Goal: Information Seeking & Learning: Learn about a topic

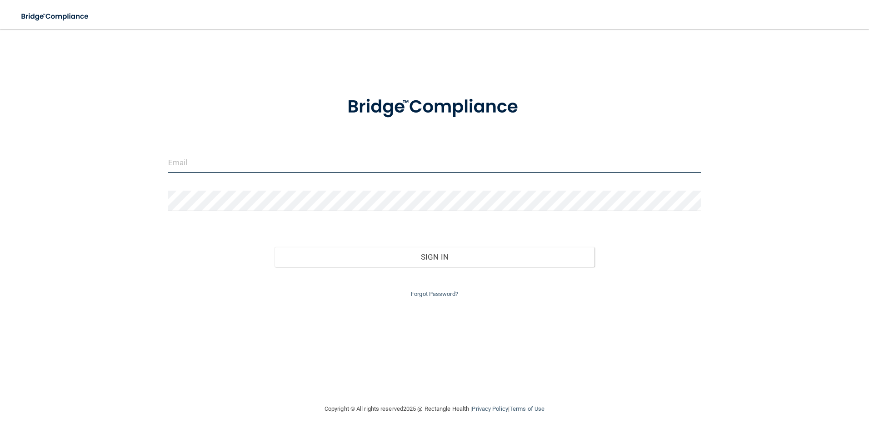
click at [223, 162] on input "email" at bounding box center [434, 163] width 533 height 20
type input "[EMAIL_ADDRESS][DOMAIN_NAME]"
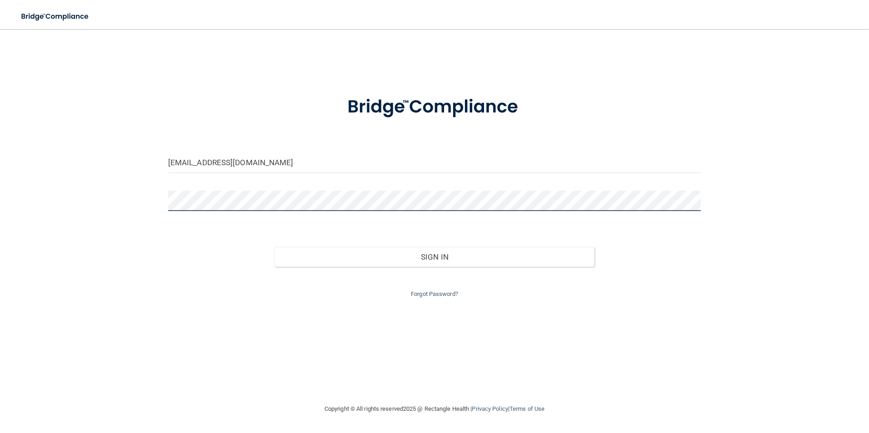
click at [274, 247] on button "Sign In" at bounding box center [434, 257] width 320 height 20
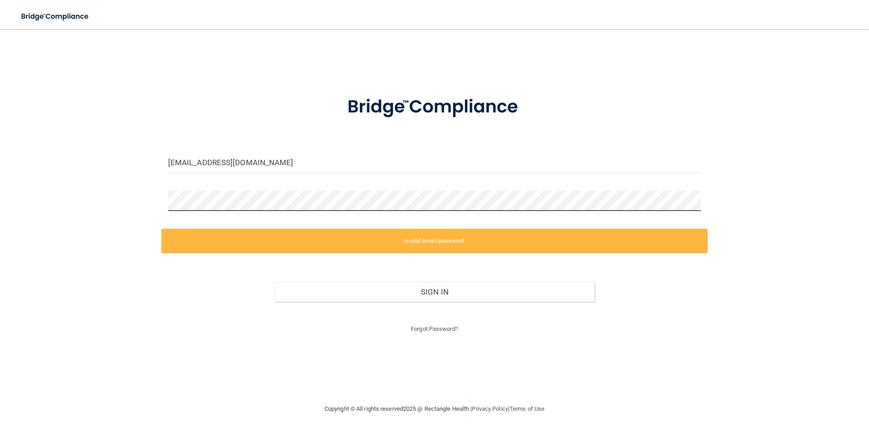
click at [27, 221] on div "thurley0109@gmail.com Invalid email/password. You don't have permission to acce…" at bounding box center [434, 216] width 832 height 357
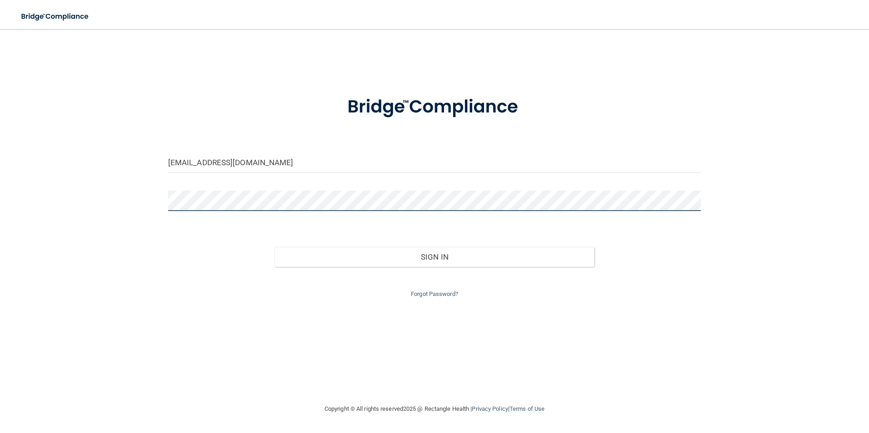
click at [274, 247] on button "Sign In" at bounding box center [434, 257] width 320 height 20
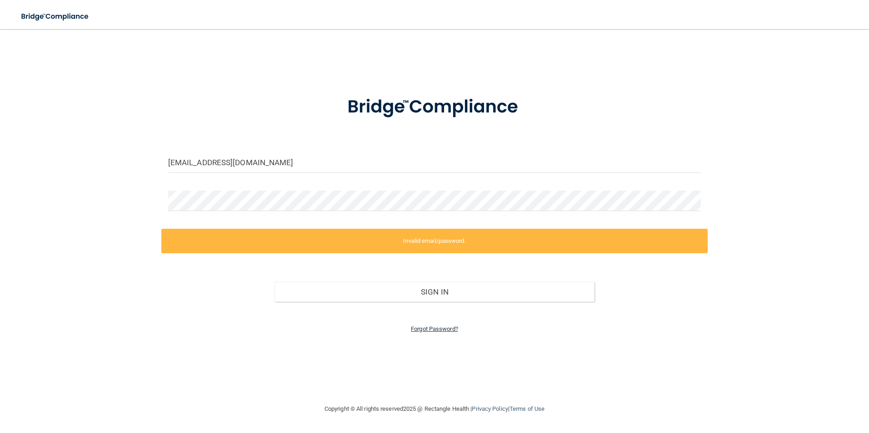
click at [432, 330] on link "Forgot Password?" at bounding box center [434, 329] width 47 height 7
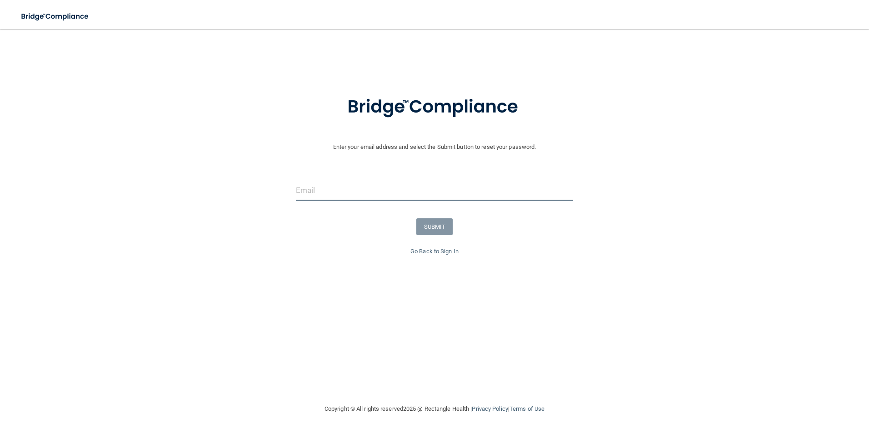
click at [438, 195] on input "email" at bounding box center [435, 190] width 278 height 20
type input "[EMAIL_ADDRESS][DOMAIN_NAME]"
click at [440, 230] on button "SUBMIT" at bounding box center [434, 227] width 37 height 17
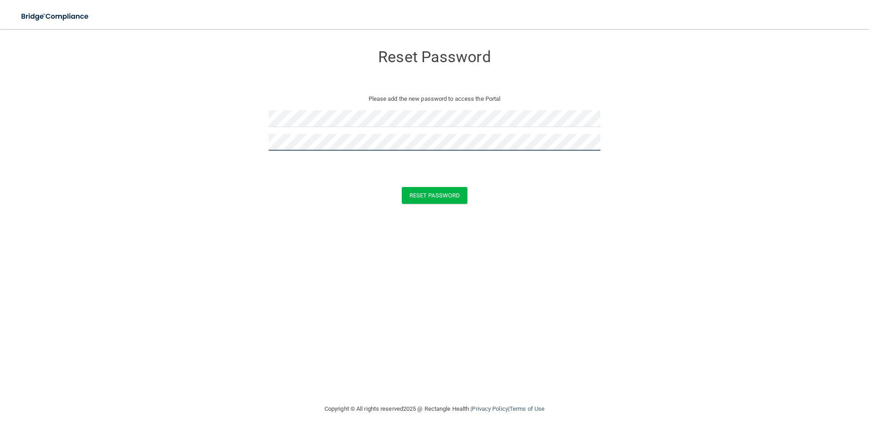
click at [402, 187] on button "Reset Password" at bounding box center [434, 195] width 65 height 17
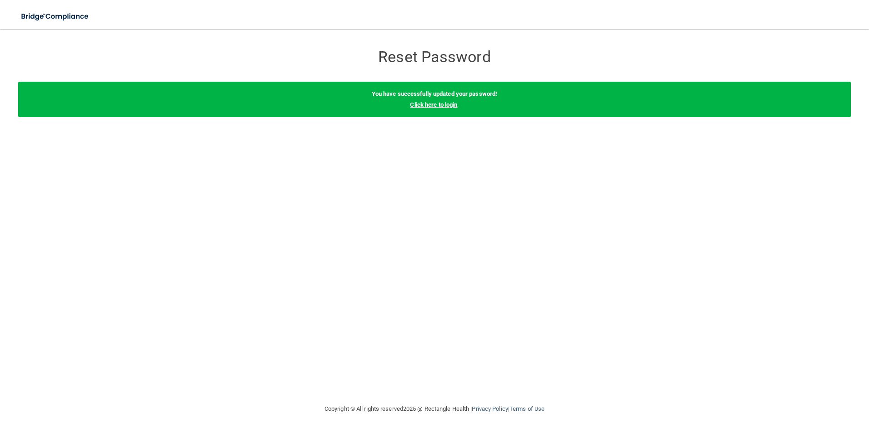
click at [441, 104] on link "Click here to login" at bounding box center [433, 104] width 47 height 7
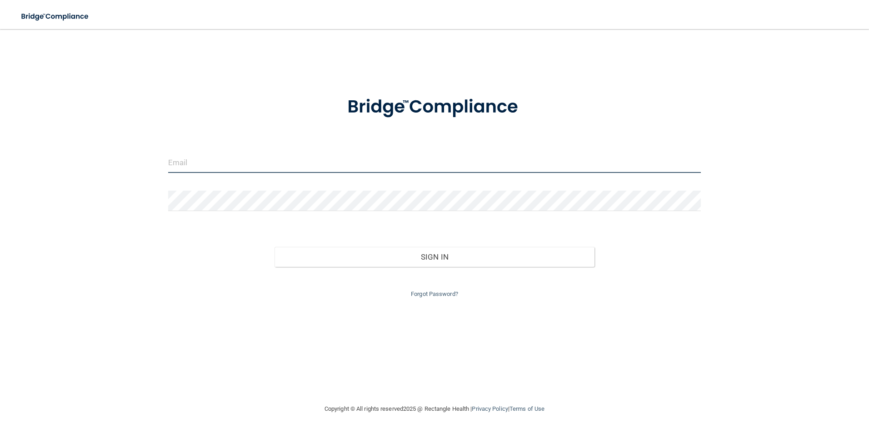
click at [345, 160] on input "email" at bounding box center [434, 163] width 533 height 20
type input "[EMAIL_ADDRESS][DOMAIN_NAME]"
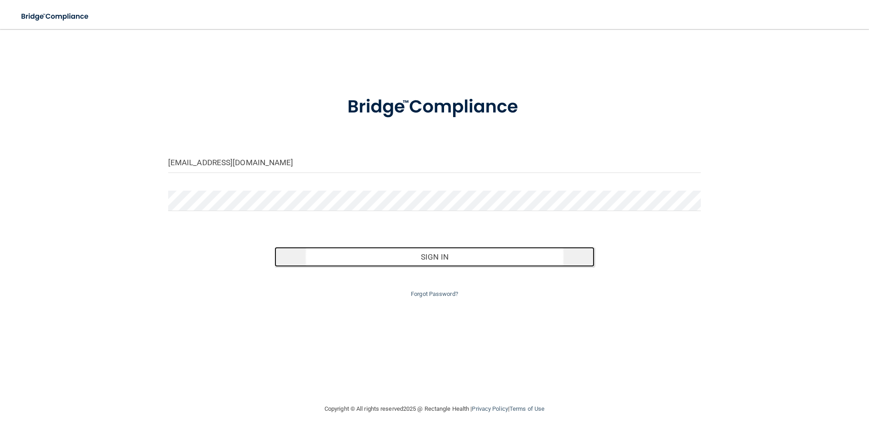
click at [398, 260] on button "Sign In" at bounding box center [434, 257] width 320 height 20
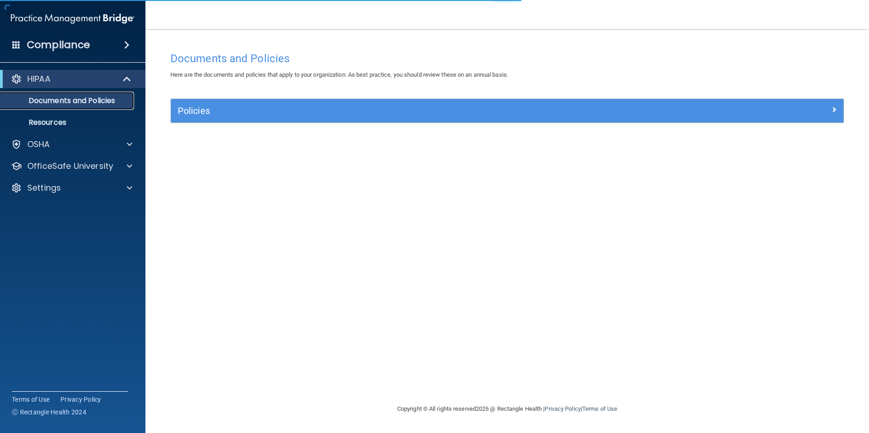
click at [79, 102] on p "Documents and Policies" at bounding box center [68, 100] width 124 height 9
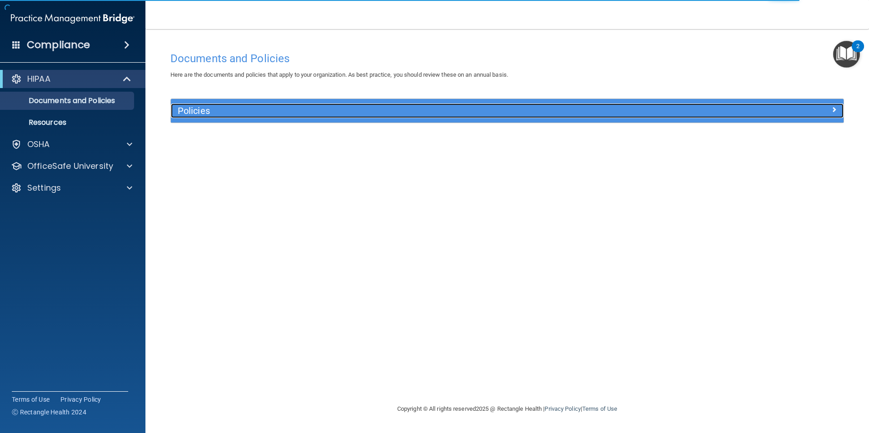
click at [614, 108] on h5 "Policies" at bounding box center [423, 111] width 491 height 10
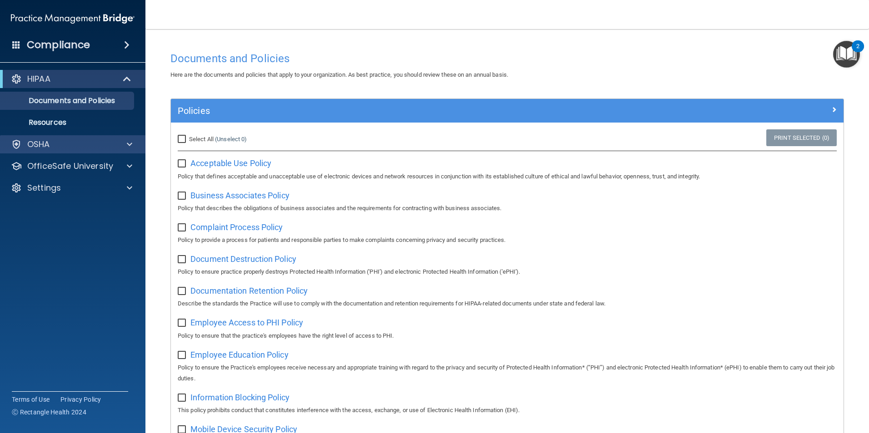
click at [112, 138] on div "OSHA" at bounding box center [73, 144] width 146 height 18
click at [130, 143] on span at bounding box center [129, 144] width 5 height 11
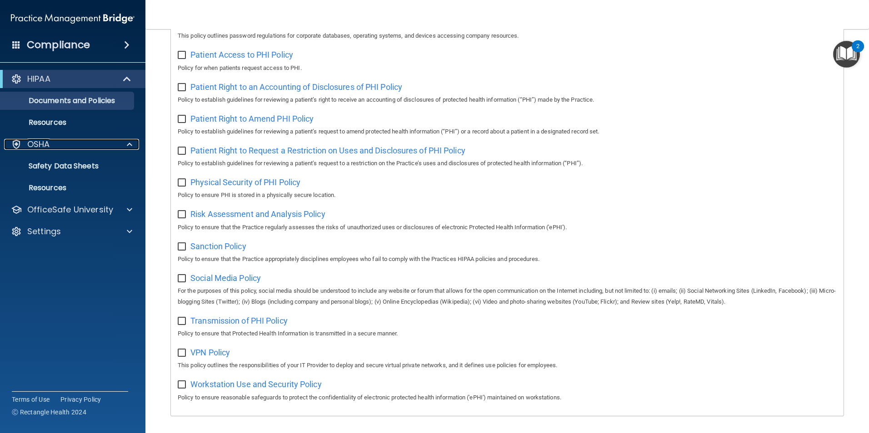
scroll to position [478, 0]
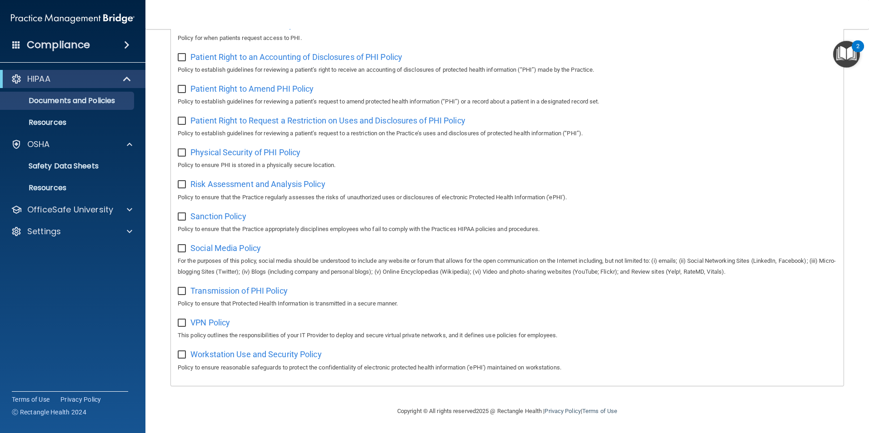
click at [112, 47] on div "Compliance" at bounding box center [72, 45] width 145 height 20
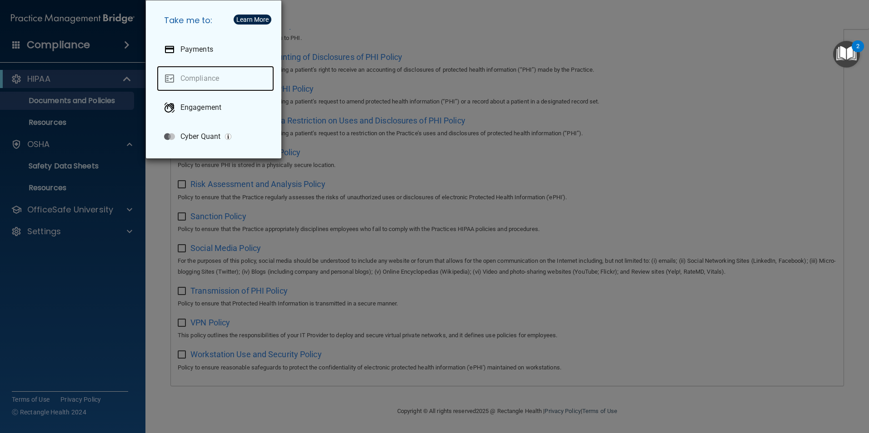
click at [197, 77] on link "Compliance" at bounding box center [215, 78] width 117 height 25
click at [99, 272] on div "Take me to: Payments Compliance Engagement Cyber Quant" at bounding box center [434, 216] width 869 height 433
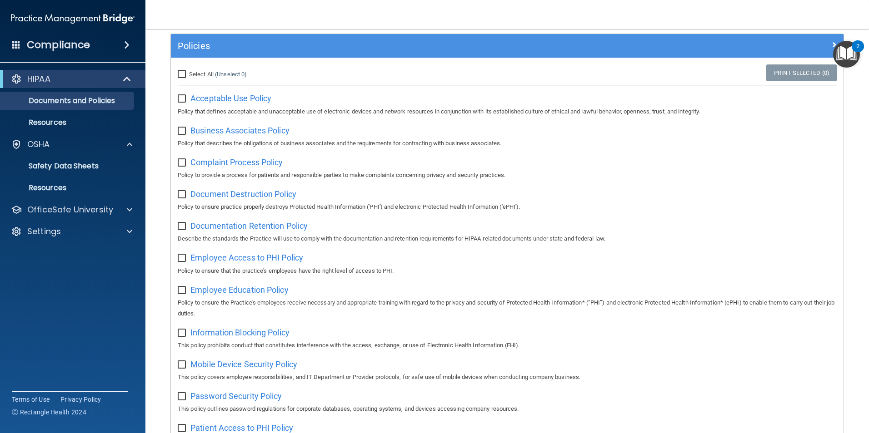
scroll to position [0, 0]
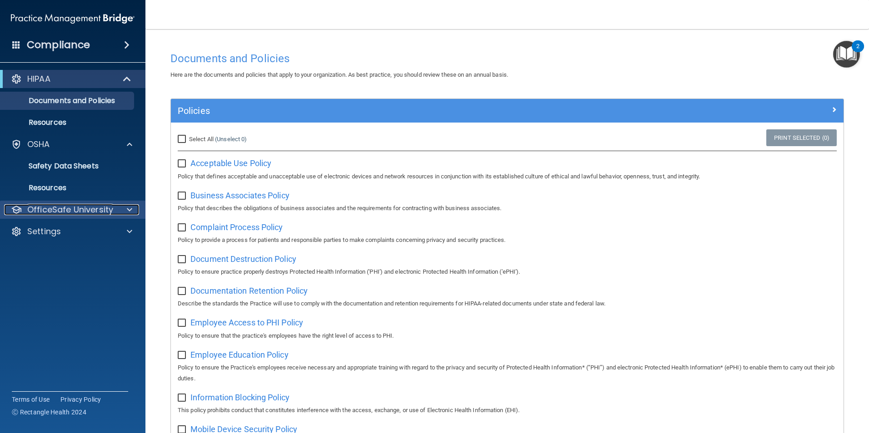
click at [81, 212] on p "OfficeSafe University" at bounding box center [70, 209] width 86 height 11
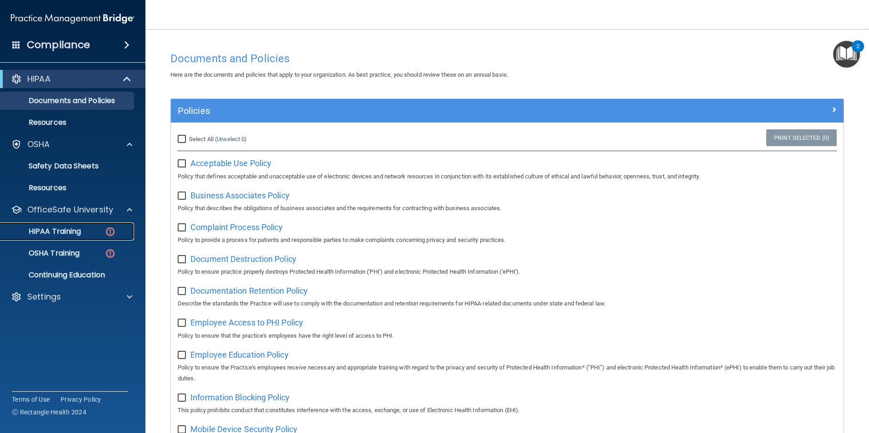
click at [88, 225] on link "HIPAA Training" at bounding box center [62, 232] width 143 height 18
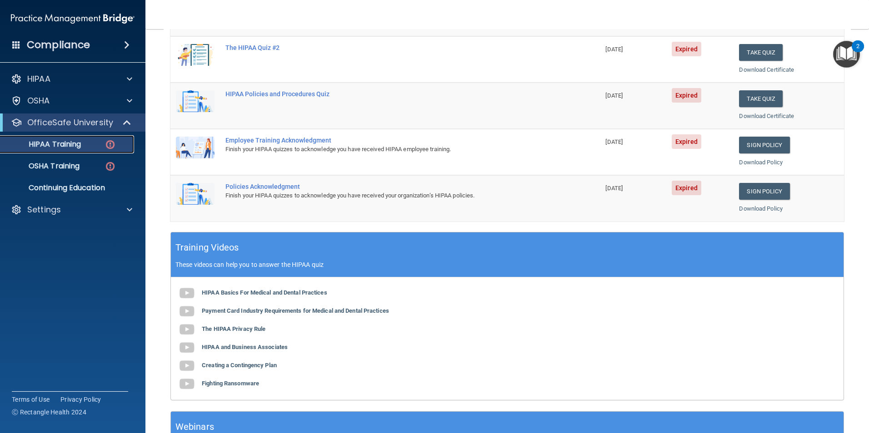
scroll to position [91, 0]
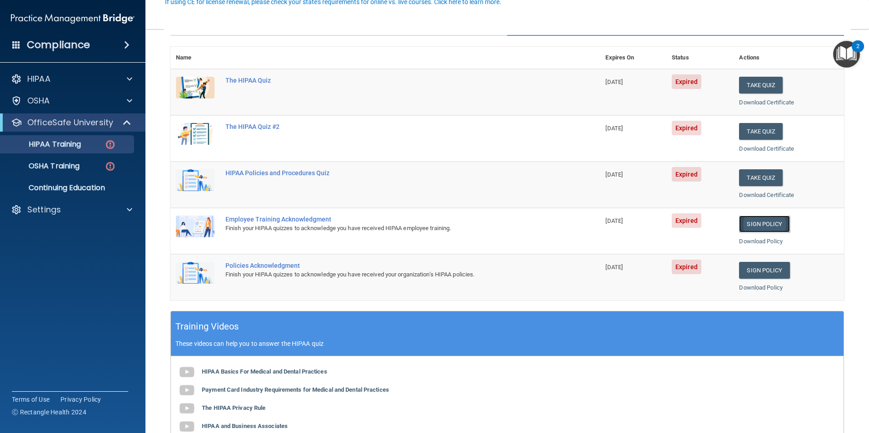
click at [761, 224] on link "Sign Policy" at bounding box center [764, 224] width 50 height 17
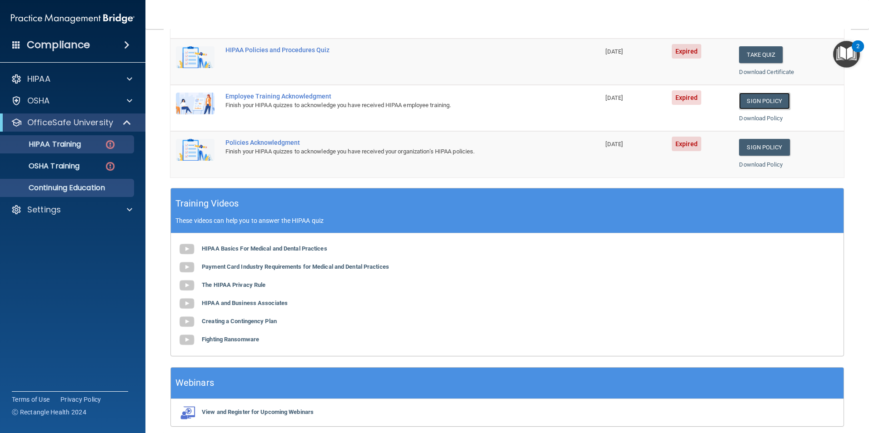
scroll to position [227, 0]
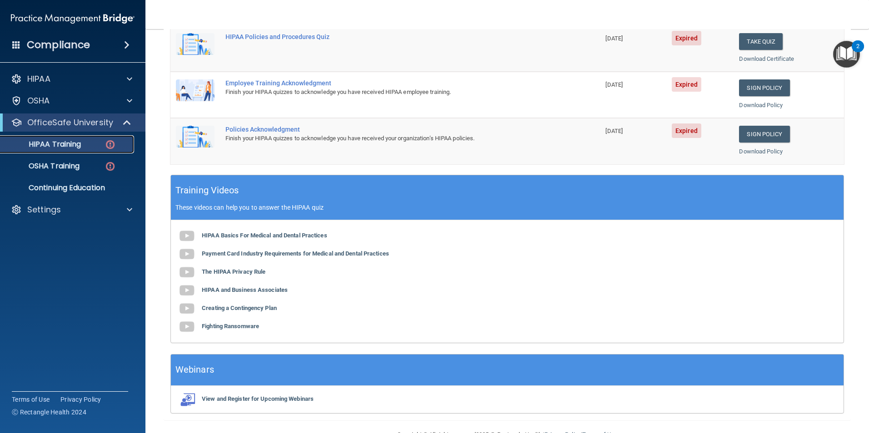
click at [46, 141] on p "HIPAA Training" at bounding box center [43, 144] width 75 height 9
click at [66, 141] on p "HIPAA Training" at bounding box center [43, 144] width 75 height 9
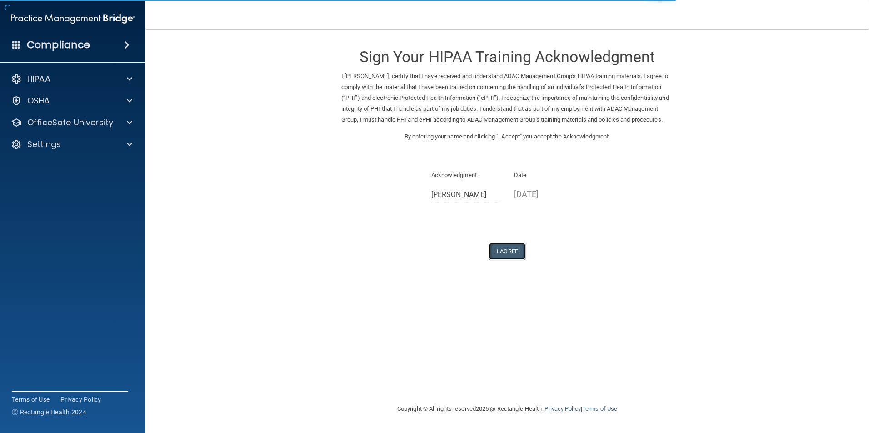
click at [491, 260] on button "I Agree" at bounding box center [507, 251] width 36 height 17
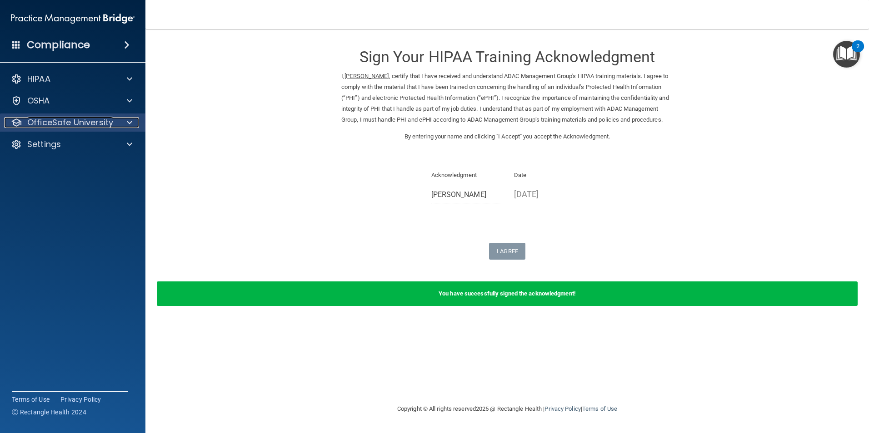
click at [131, 125] on span at bounding box center [129, 122] width 5 height 11
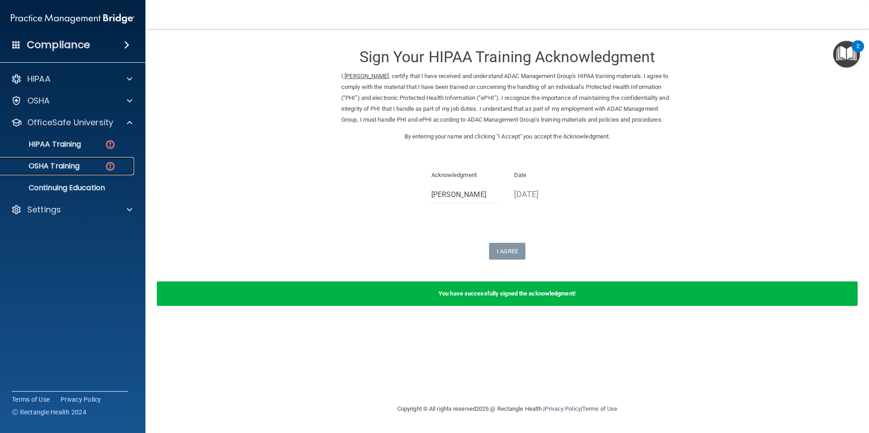
click at [99, 169] on div "OSHA Training" at bounding box center [68, 166] width 124 height 9
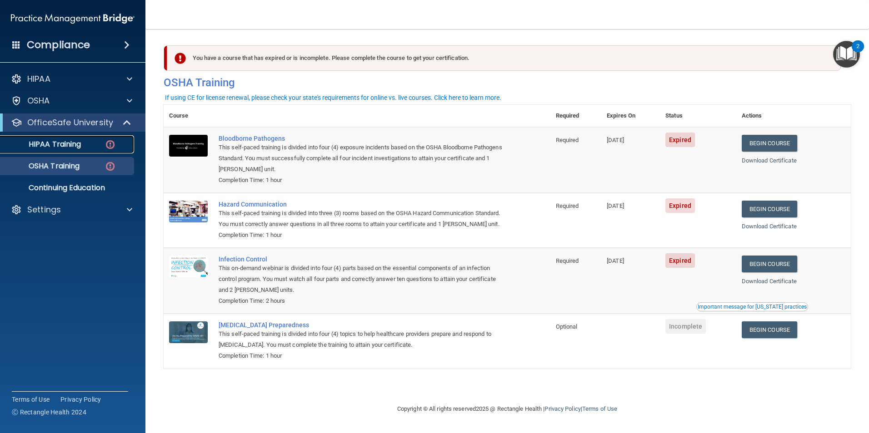
click at [85, 144] on div "HIPAA Training" at bounding box center [68, 144] width 124 height 9
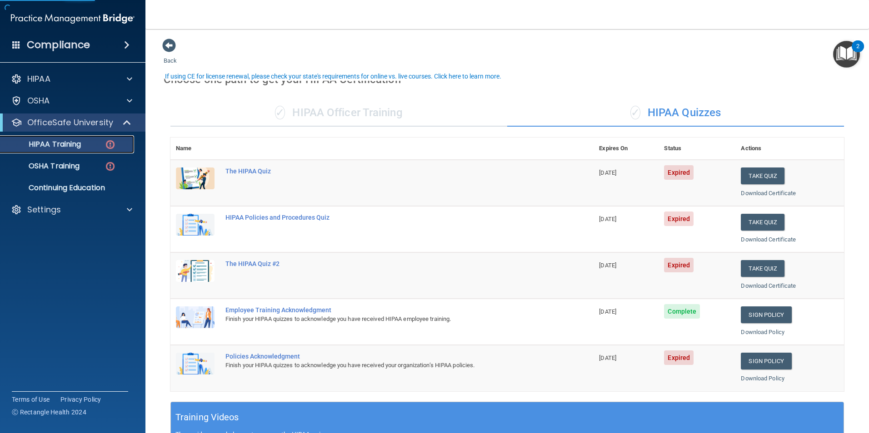
scroll to position [182, 0]
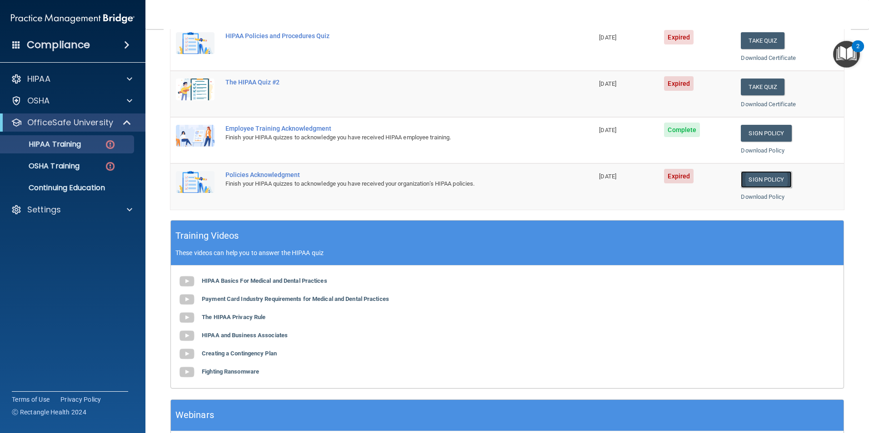
click at [752, 175] on link "Sign Policy" at bounding box center [766, 179] width 50 height 17
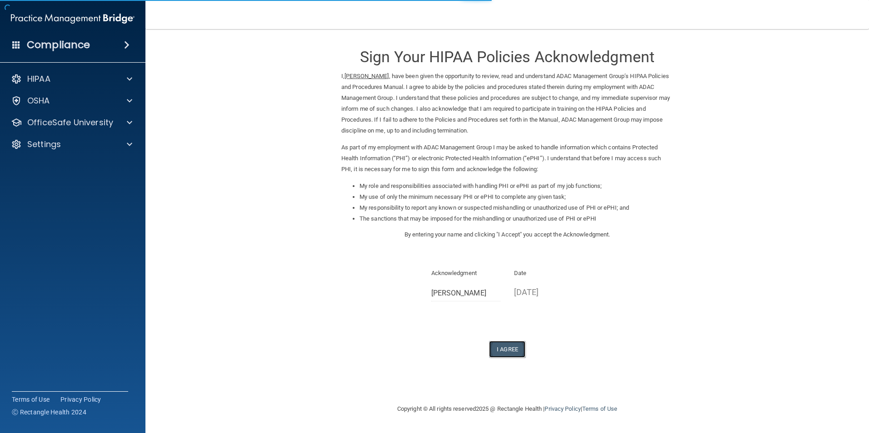
click at [517, 343] on button "I Agree" at bounding box center [507, 349] width 36 height 17
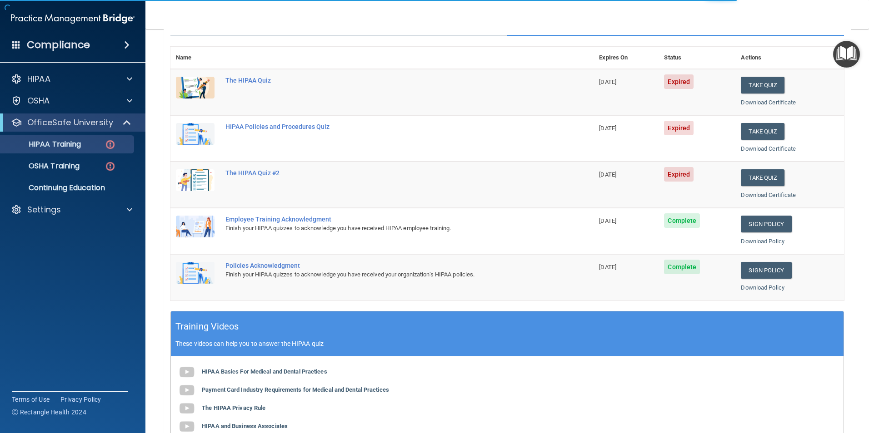
scroll to position [45, 0]
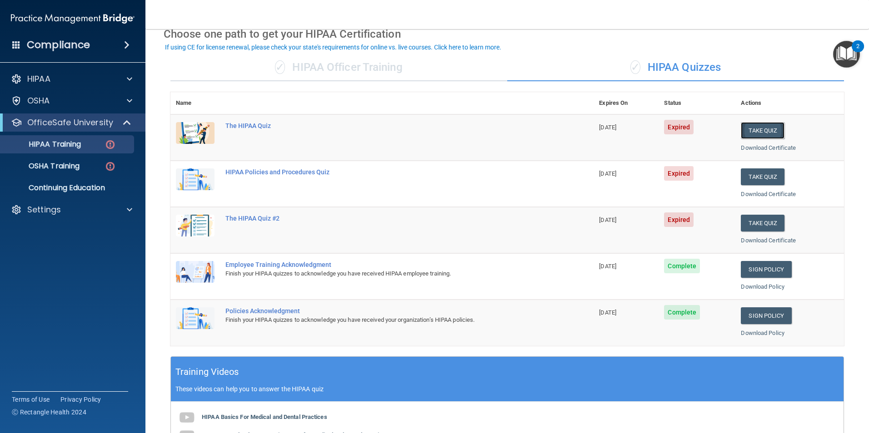
click at [771, 133] on button "Take Quiz" at bounding box center [763, 130] width 44 height 17
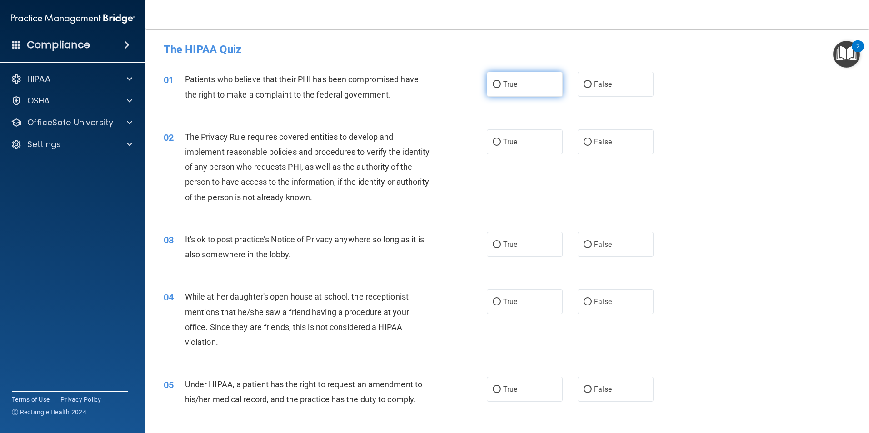
click at [495, 88] on input "True" at bounding box center [496, 84] width 8 height 7
radio input "true"
click at [511, 150] on label "True" at bounding box center [525, 141] width 76 height 25
click at [501, 146] on input "True" at bounding box center [496, 142] width 8 height 7
radio input "true"
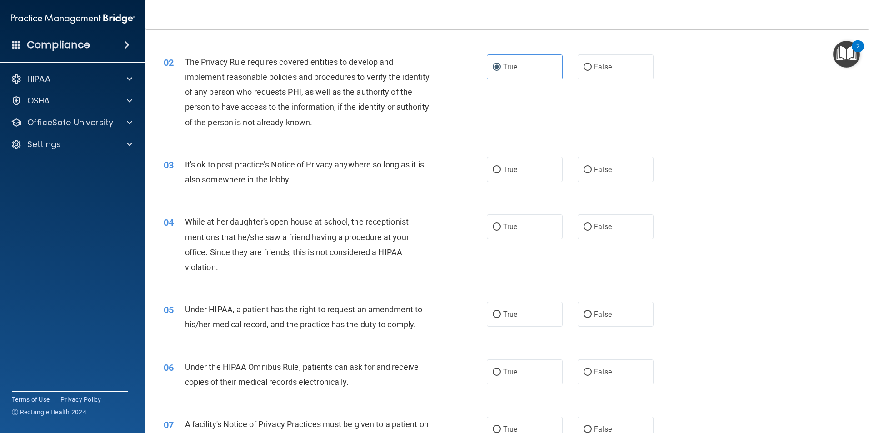
scroll to position [91, 0]
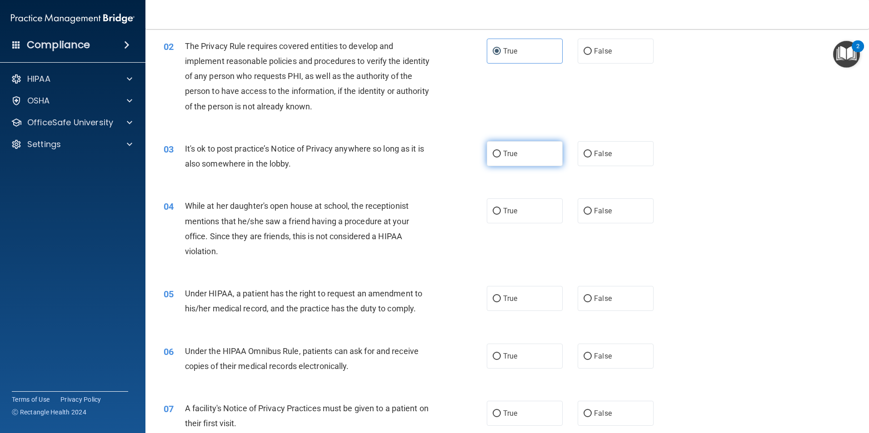
click at [509, 160] on label "True" at bounding box center [525, 153] width 76 height 25
click at [501, 158] on input "True" at bounding box center [496, 154] width 8 height 7
radio input "true"
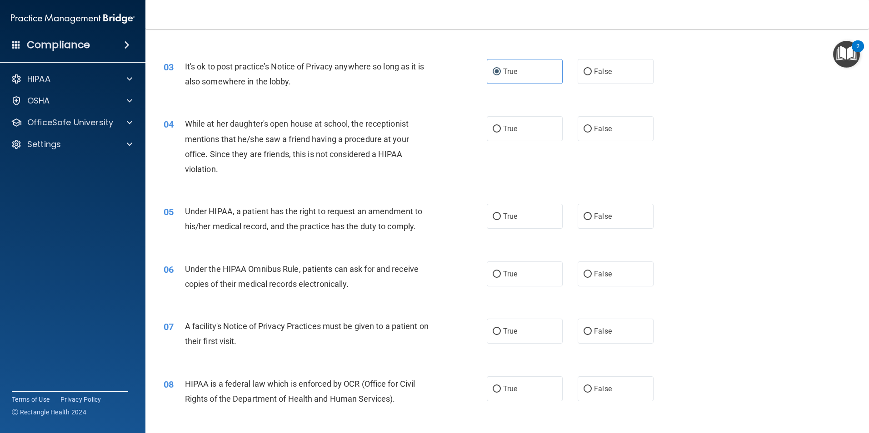
scroll to position [182, 0]
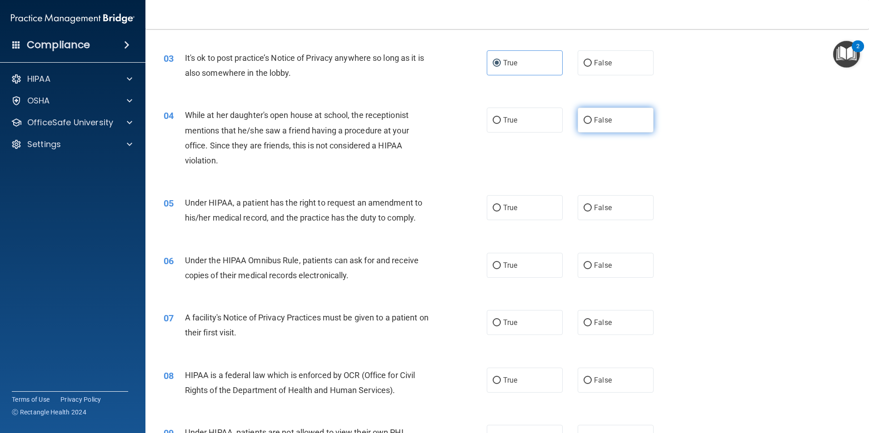
click at [594, 124] on span "False" at bounding box center [603, 120] width 18 height 9
click at [592, 124] on input "False" at bounding box center [587, 120] width 8 height 7
radio input "true"
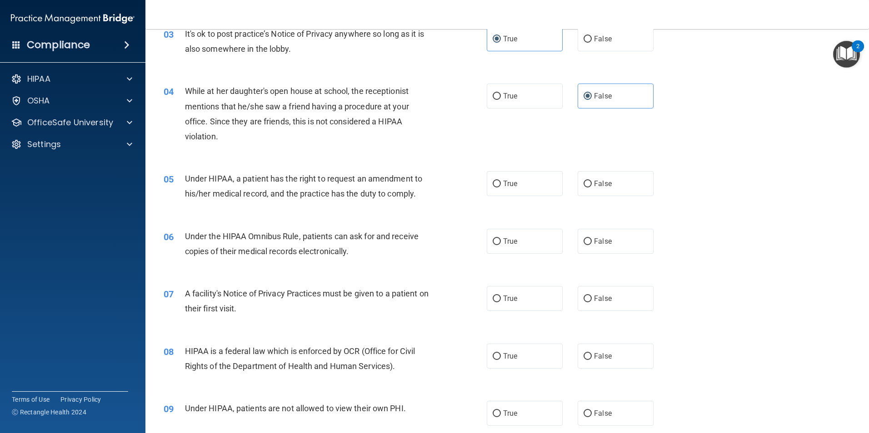
scroll to position [273, 0]
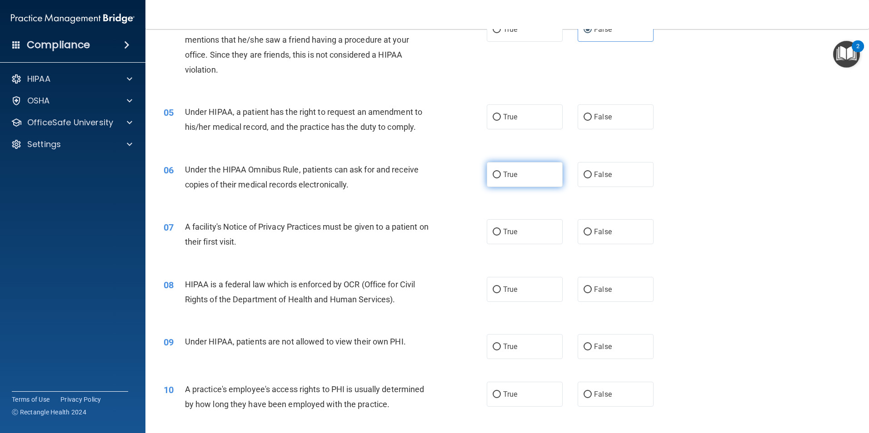
click at [528, 177] on label "True" at bounding box center [525, 174] width 76 height 25
click at [501, 177] on input "True" at bounding box center [496, 175] width 8 height 7
radio input "true"
click at [606, 178] on span "False" at bounding box center [603, 174] width 18 height 9
click at [592, 178] on input "False" at bounding box center [587, 175] width 8 height 7
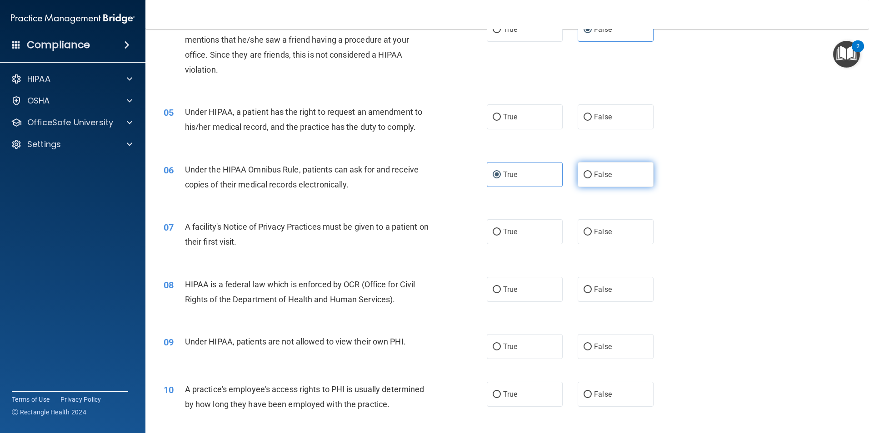
radio input "true"
radio input "false"
click at [534, 234] on label "True" at bounding box center [525, 231] width 76 height 25
click at [501, 234] on input "True" at bounding box center [496, 232] width 8 height 7
radio input "true"
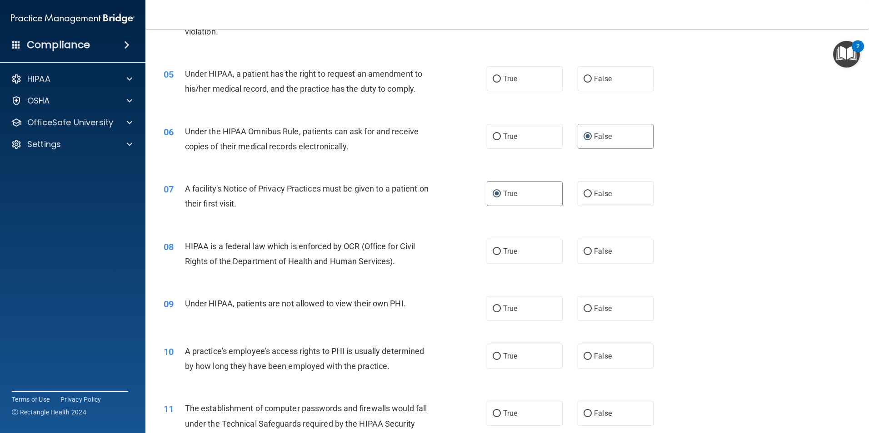
scroll to position [363, 0]
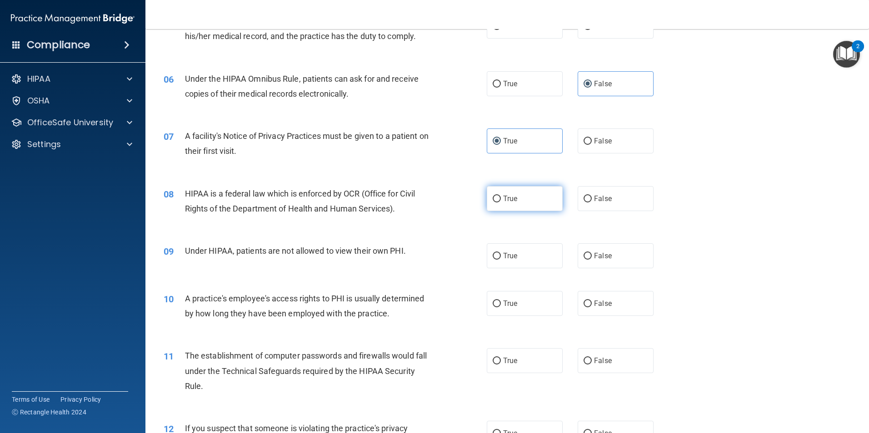
click at [524, 202] on label "True" at bounding box center [525, 198] width 76 height 25
click at [501, 202] on input "True" at bounding box center [496, 199] width 8 height 7
radio input "true"
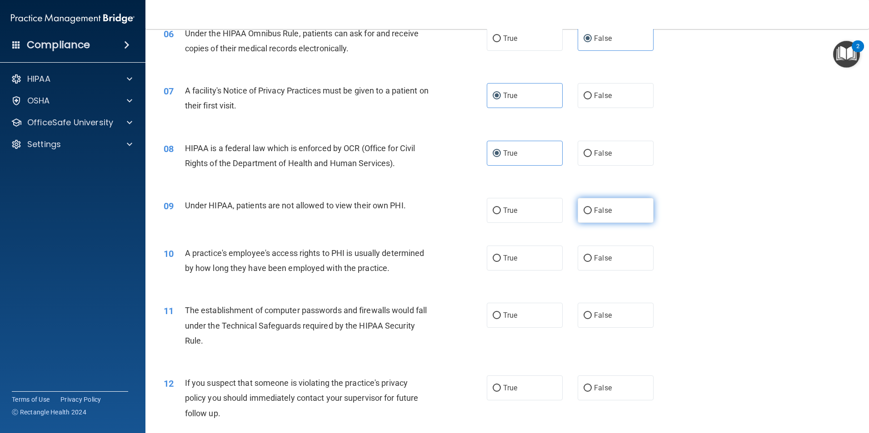
click at [629, 208] on label "False" at bounding box center [615, 210] width 76 height 25
click at [592, 208] on input "False" at bounding box center [587, 211] width 8 height 7
radio input "true"
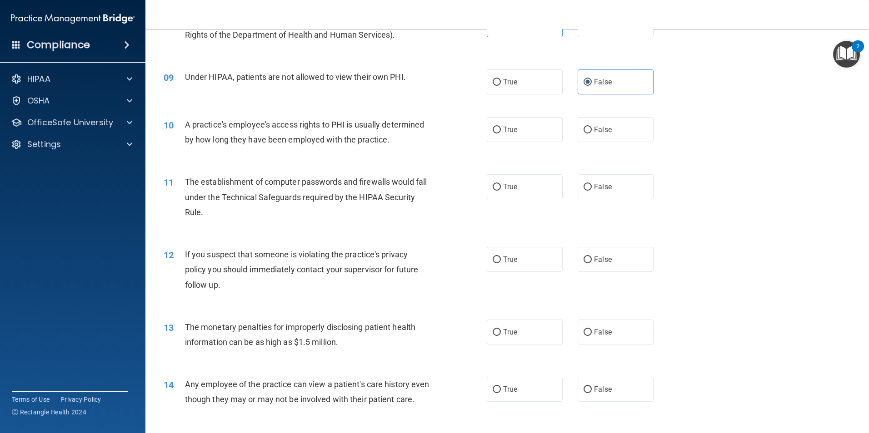
scroll to position [545, 0]
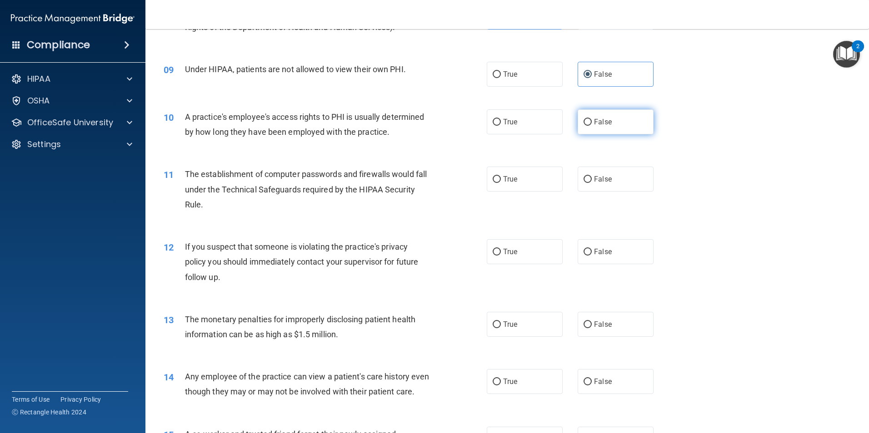
click at [634, 125] on label "False" at bounding box center [615, 121] width 76 height 25
click at [592, 125] on input "False" at bounding box center [587, 122] width 8 height 7
radio input "true"
click at [539, 173] on label "True" at bounding box center [525, 179] width 76 height 25
click at [501, 176] on input "True" at bounding box center [496, 179] width 8 height 7
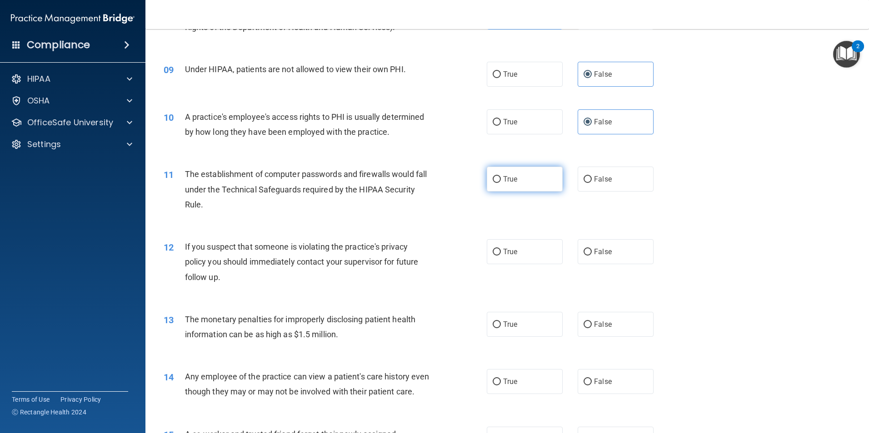
radio input "true"
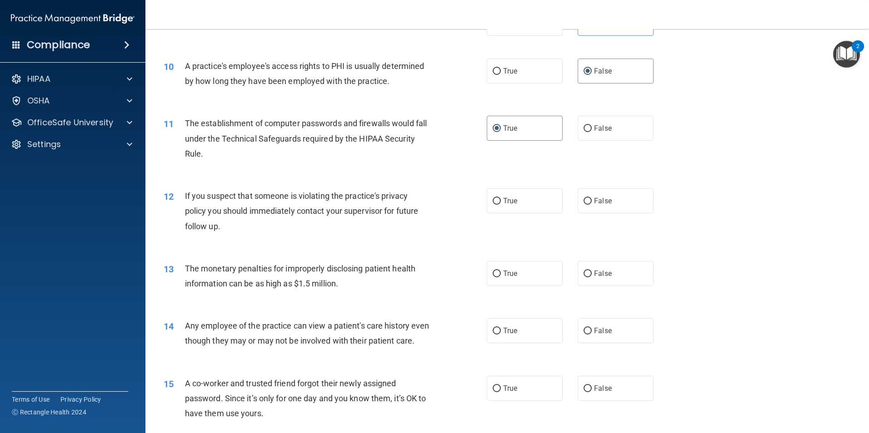
scroll to position [636, 0]
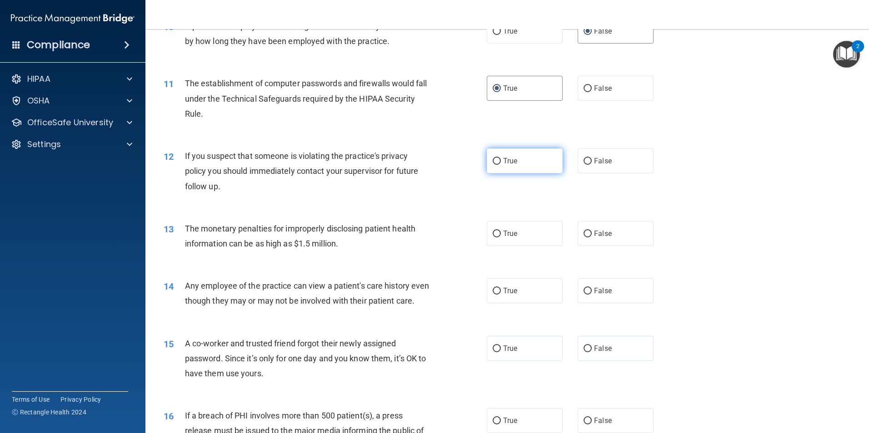
click at [535, 165] on label "True" at bounding box center [525, 161] width 76 height 25
click at [501, 165] on input "True" at bounding box center [496, 161] width 8 height 7
radio input "true"
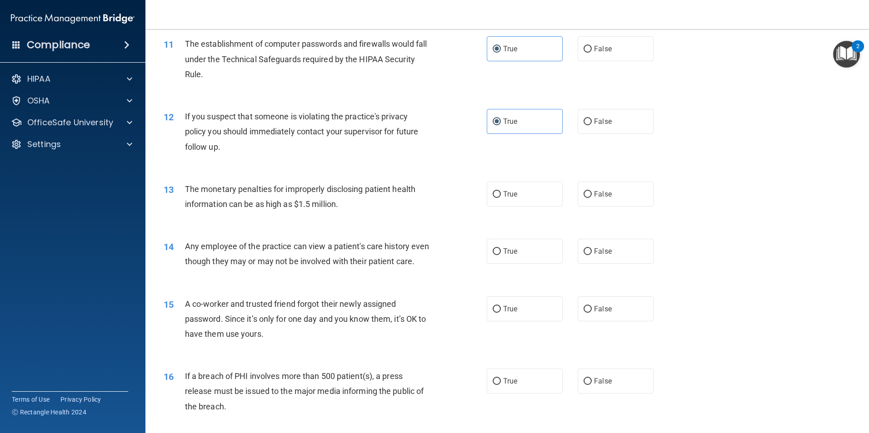
scroll to position [772, 0]
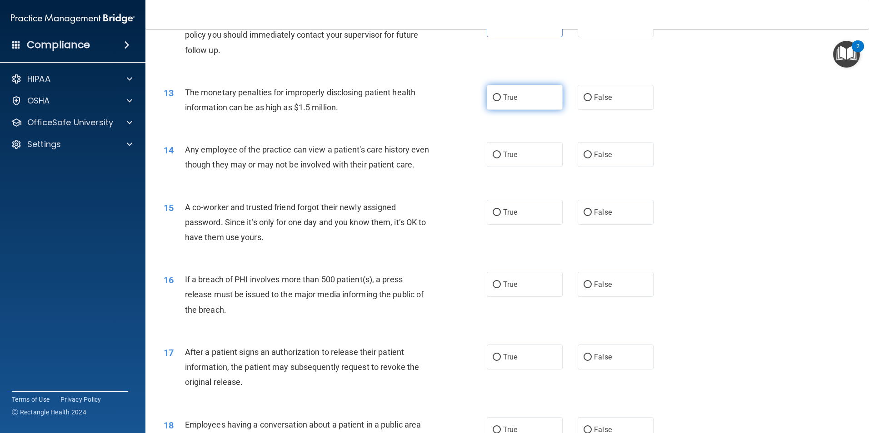
click at [537, 94] on label "True" at bounding box center [525, 97] width 76 height 25
click at [501, 95] on input "True" at bounding box center [496, 98] width 8 height 7
radio input "true"
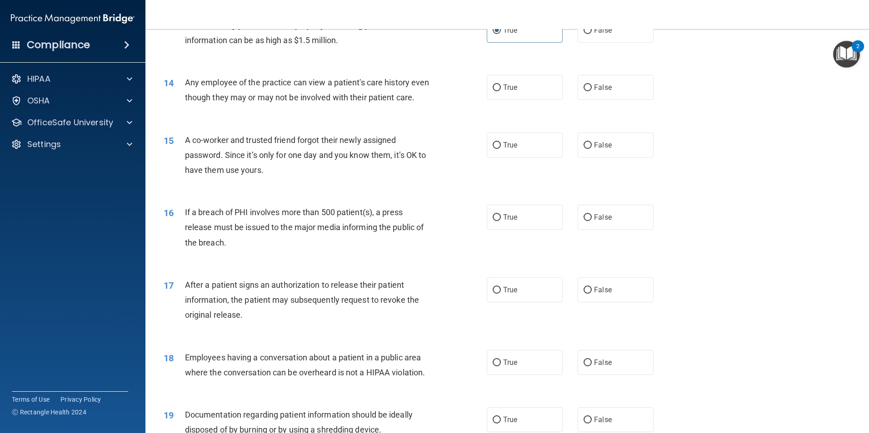
scroll to position [863, 0]
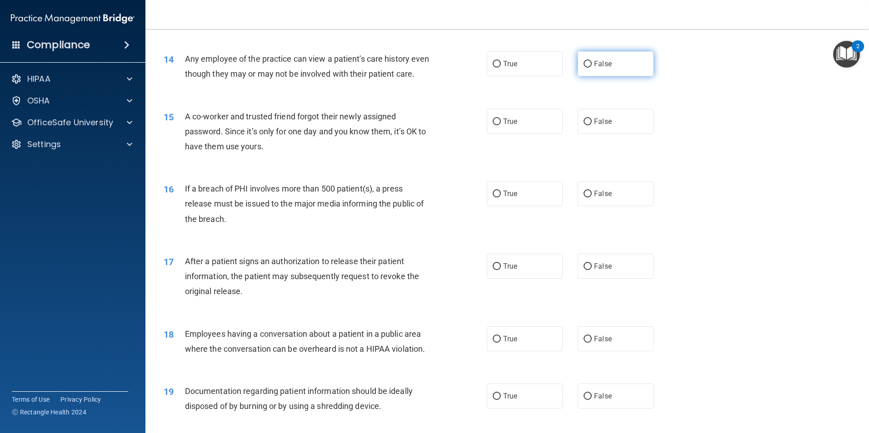
click at [609, 67] on label "False" at bounding box center [615, 63] width 76 height 25
click at [592, 67] on input "False" at bounding box center [587, 64] width 8 height 7
radio input "true"
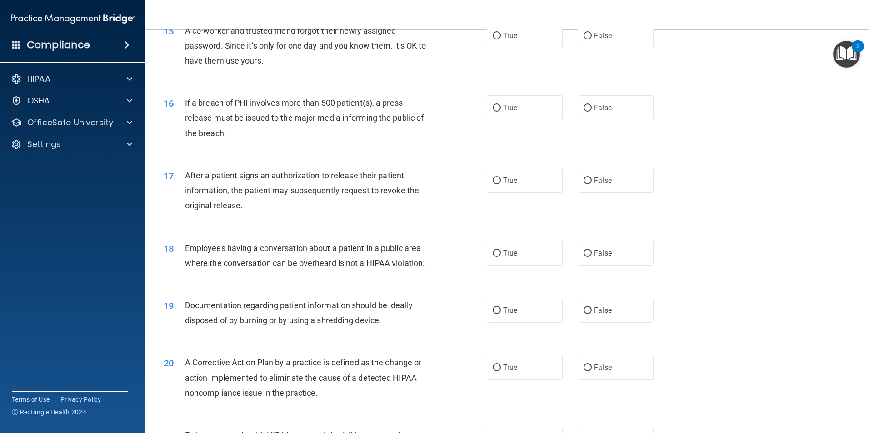
scroll to position [954, 0]
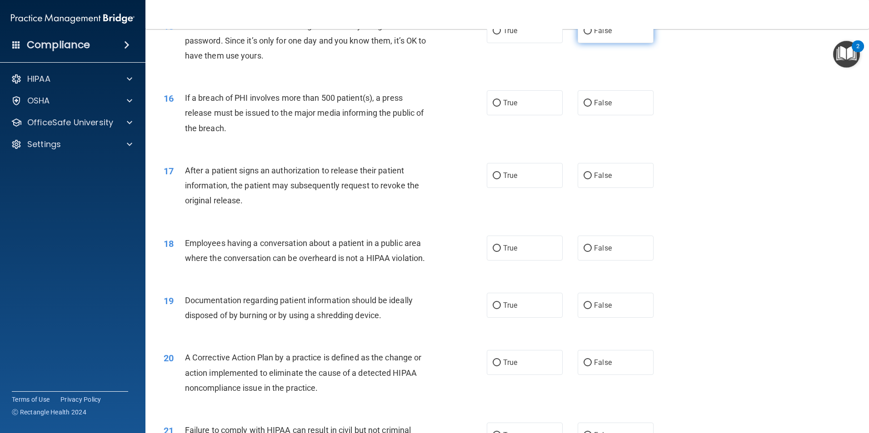
drag, startPoint x: 604, startPoint y: 42, endPoint x: 623, endPoint y: 52, distance: 21.9
click at [604, 35] on span "False" at bounding box center [603, 30] width 18 height 9
click at [592, 35] on input "False" at bounding box center [587, 31] width 8 height 7
radio input "true"
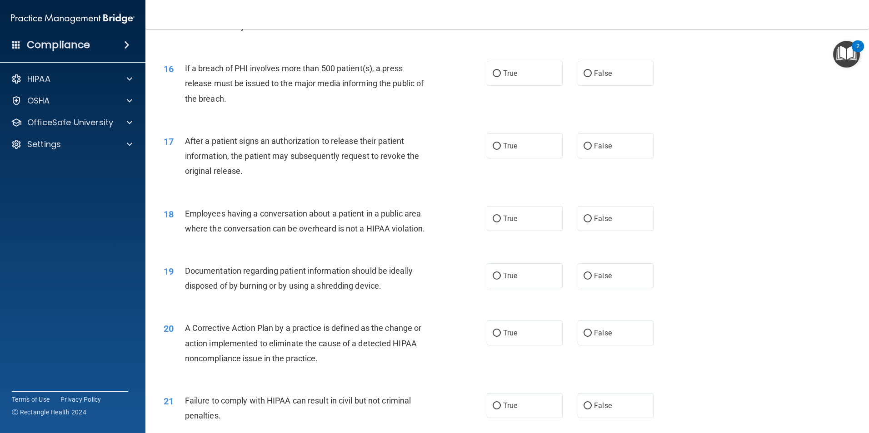
scroll to position [1000, 0]
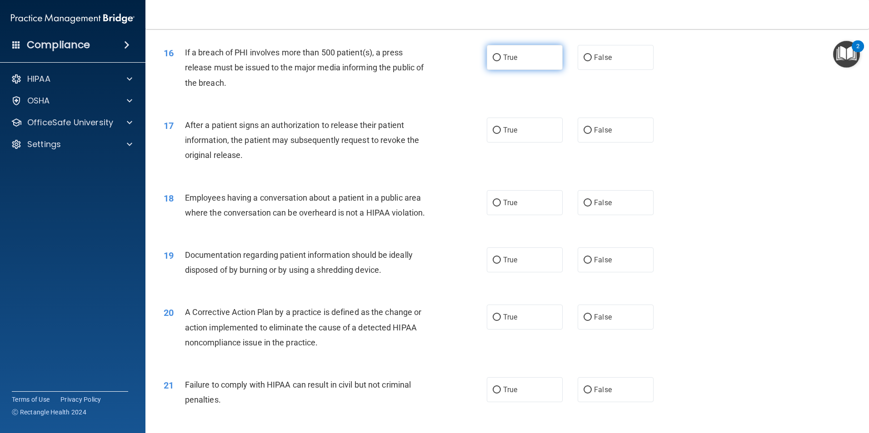
click at [520, 70] on label "True" at bounding box center [525, 57] width 76 height 25
click at [501, 61] on input "True" at bounding box center [496, 58] width 8 height 7
radio input "true"
click at [526, 143] on label "True" at bounding box center [525, 130] width 76 height 25
click at [501, 134] on input "True" at bounding box center [496, 130] width 8 height 7
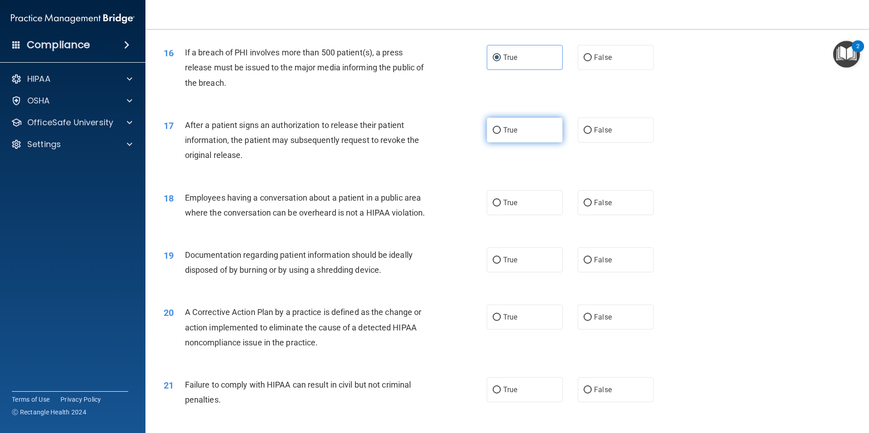
radio input "true"
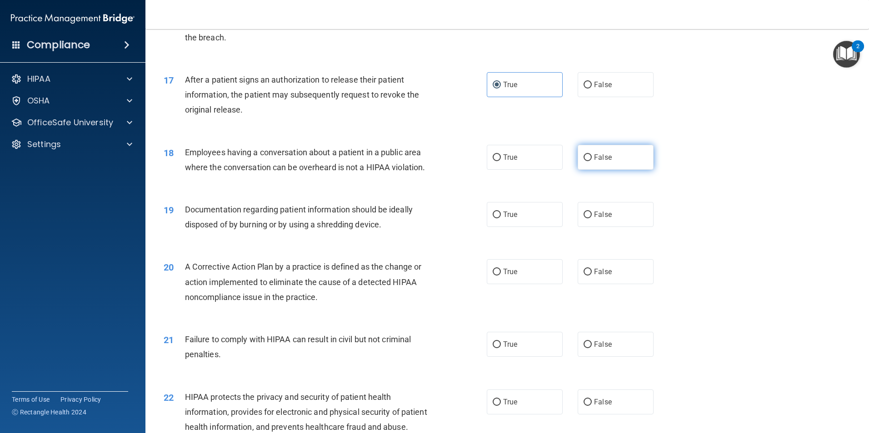
click at [584, 161] on input "False" at bounding box center [587, 157] width 8 height 7
radio input "true"
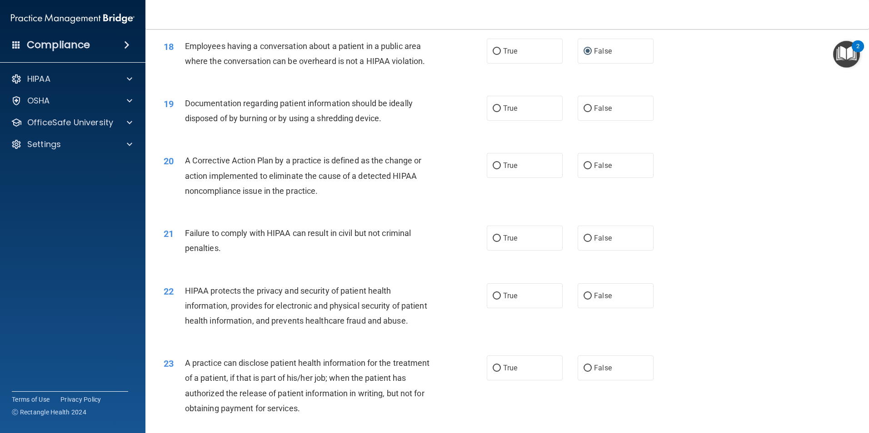
scroll to position [1090, 0]
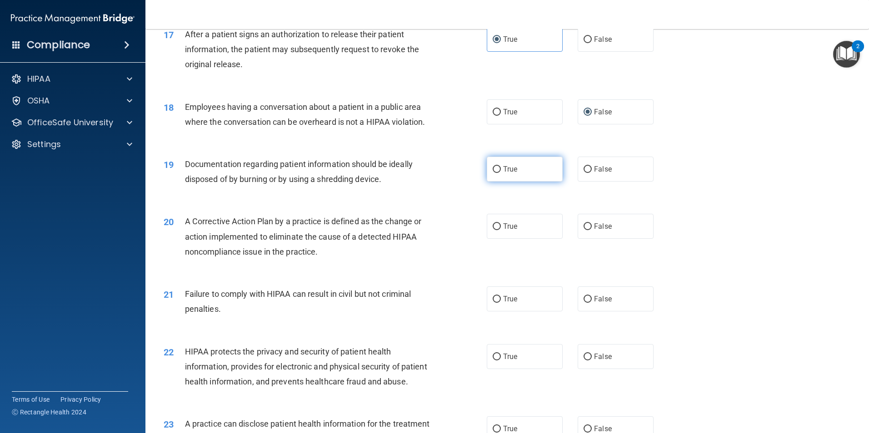
click at [521, 182] on label "True" at bounding box center [525, 169] width 76 height 25
click at [501, 173] on input "True" at bounding box center [496, 169] width 8 height 7
radio input "true"
click at [528, 239] on label "True" at bounding box center [525, 226] width 76 height 25
click at [501, 230] on input "True" at bounding box center [496, 227] width 8 height 7
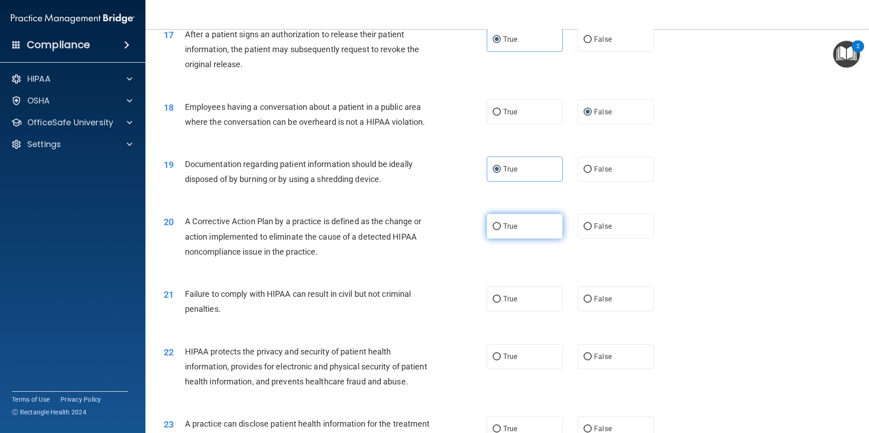
radio input "true"
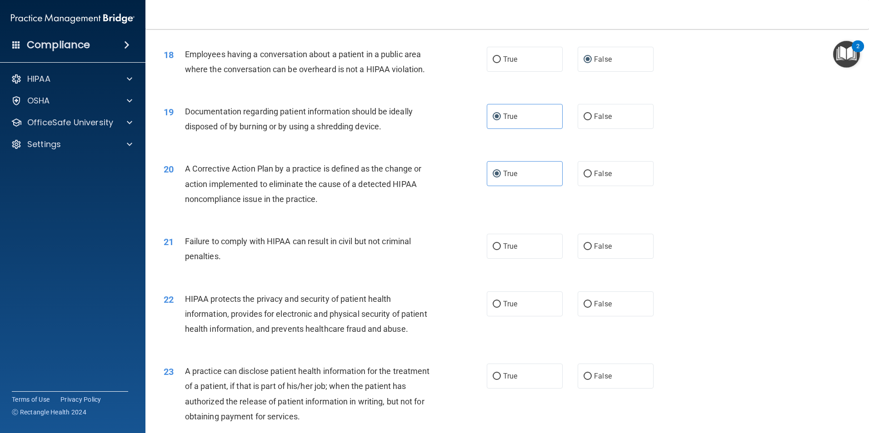
scroll to position [1227, 0]
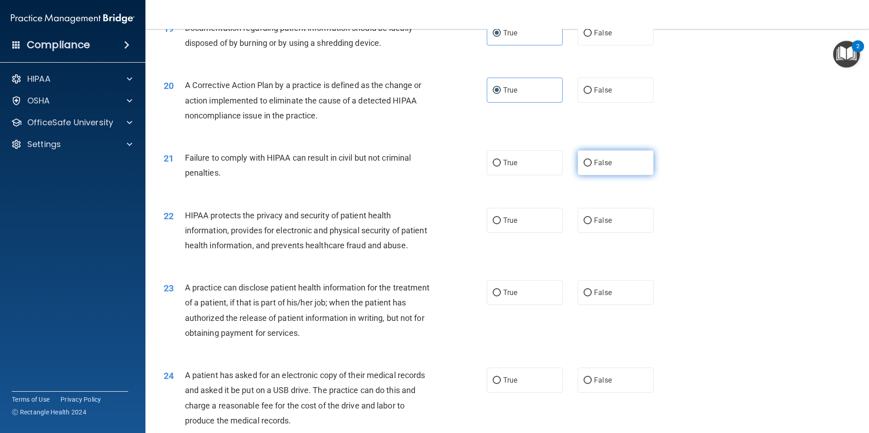
click at [609, 175] on label "False" at bounding box center [615, 162] width 76 height 25
click at [592, 167] on input "False" at bounding box center [587, 163] width 8 height 7
radio input "true"
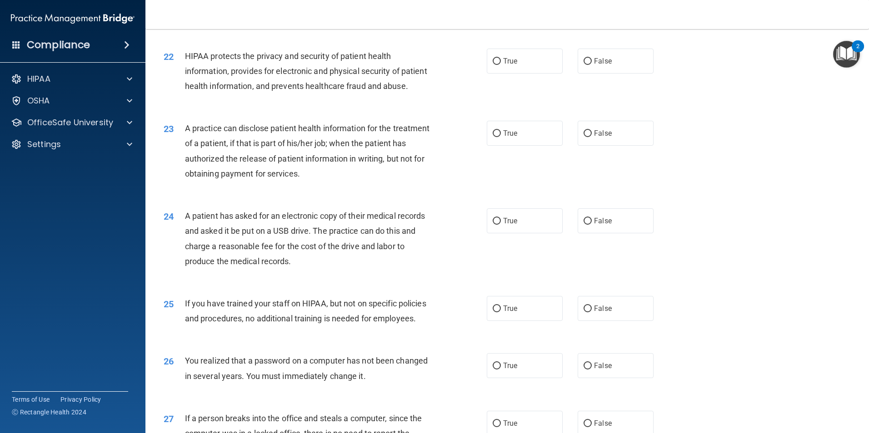
scroll to position [1408, 0]
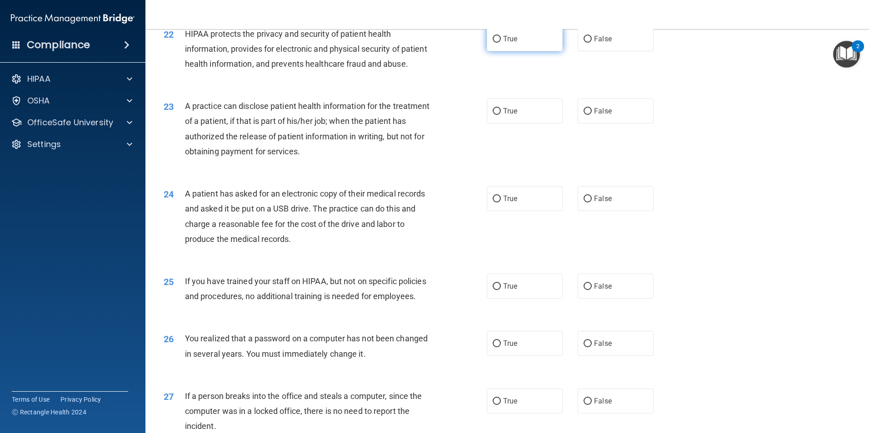
click at [497, 49] on label "True" at bounding box center [525, 38] width 76 height 25
click at [497, 43] on input "True" at bounding box center [496, 39] width 8 height 7
radio input "true"
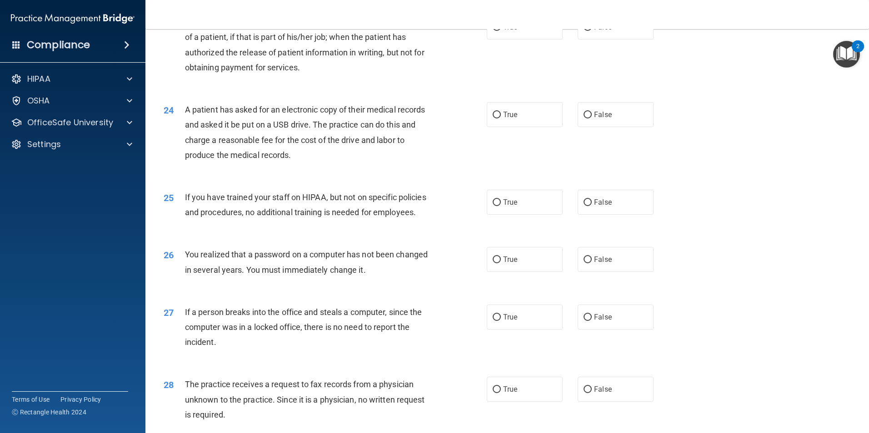
scroll to position [1414, 0]
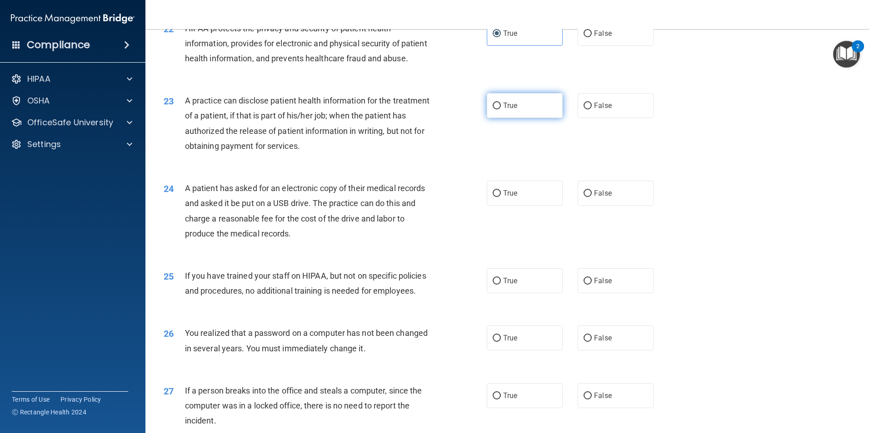
click at [523, 118] on label "True" at bounding box center [525, 105] width 76 height 25
click at [501, 109] on input "True" at bounding box center [496, 106] width 8 height 7
radio input "true"
click at [629, 206] on label "False" at bounding box center [615, 193] width 76 height 25
click at [592, 197] on input "False" at bounding box center [587, 193] width 8 height 7
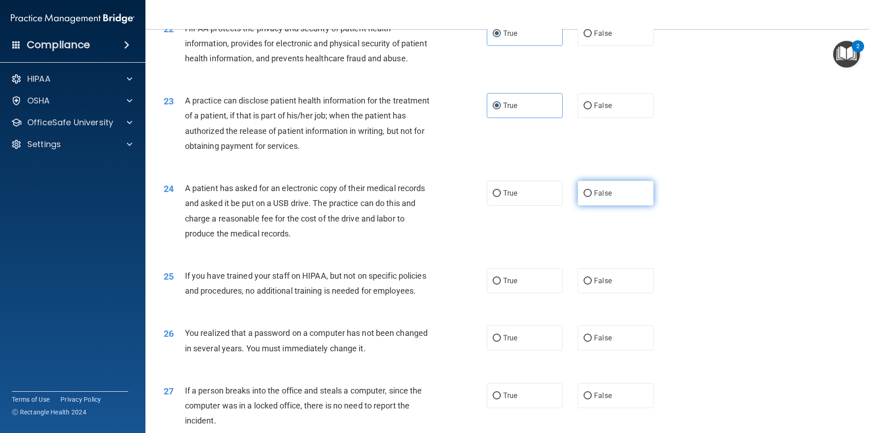
radio input "true"
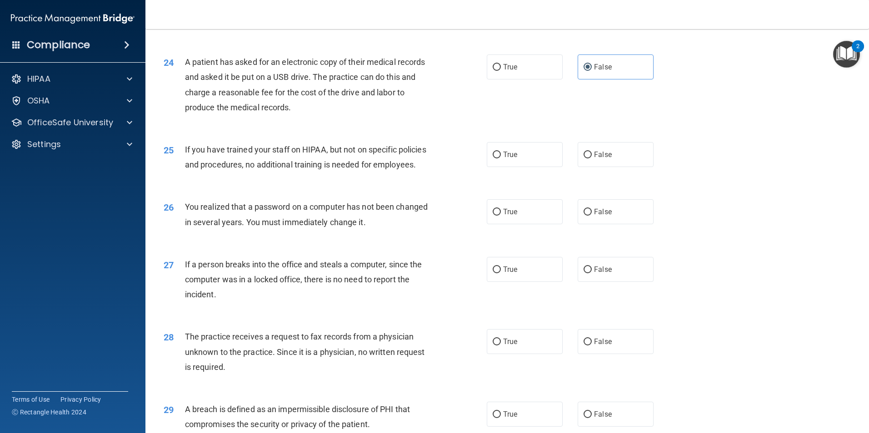
scroll to position [1550, 0]
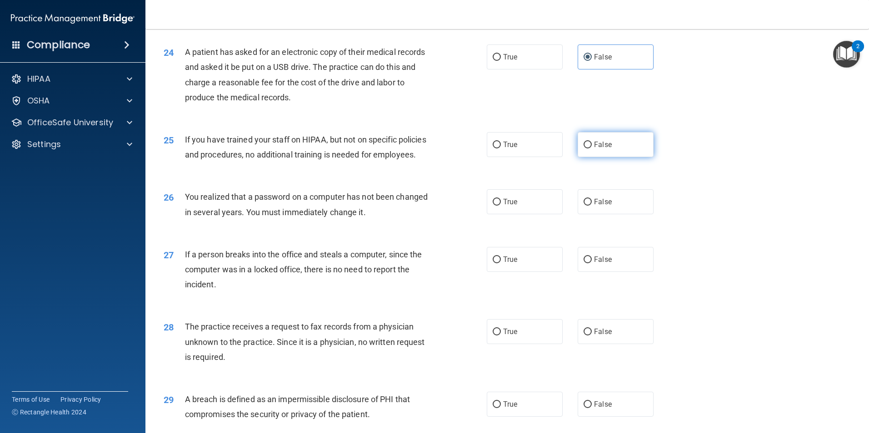
click at [644, 157] on label "False" at bounding box center [615, 144] width 76 height 25
click at [592, 149] on input "False" at bounding box center [587, 145] width 8 height 7
radio input "true"
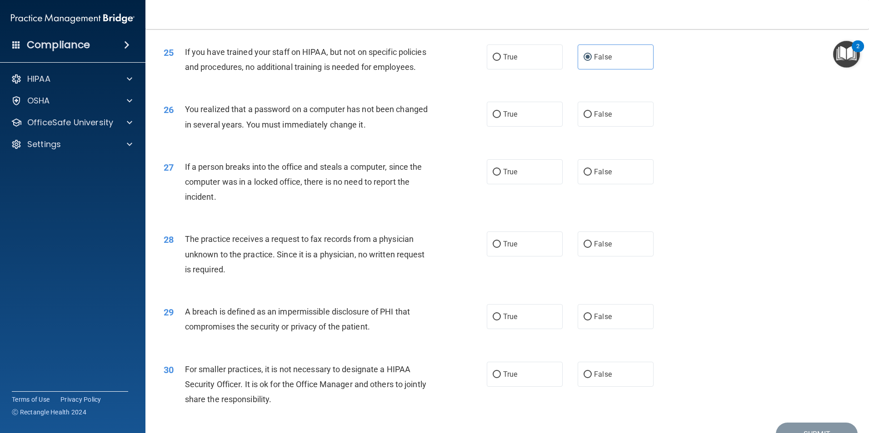
scroll to position [1641, 0]
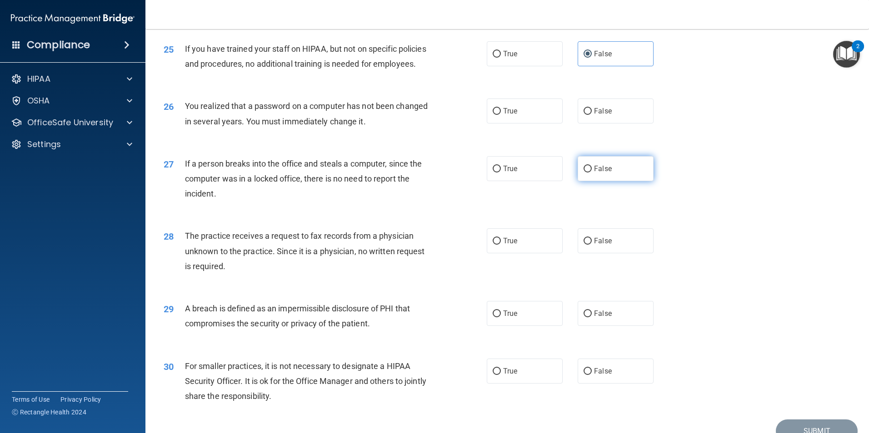
click at [625, 181] on label "False" at bounding box center [615, 168] width 76 height 25
click at [592, 173] on input "False" at bounding box center [587, 169] width 8 height 7
radio input "true"
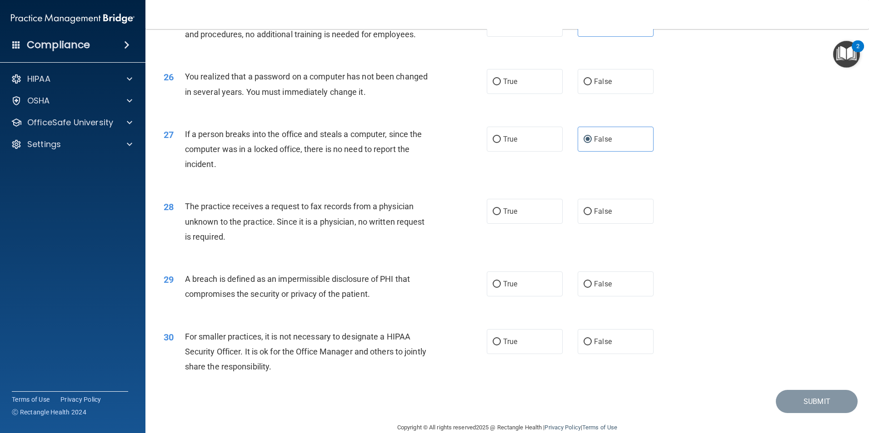
scroll to position [1732, 0]
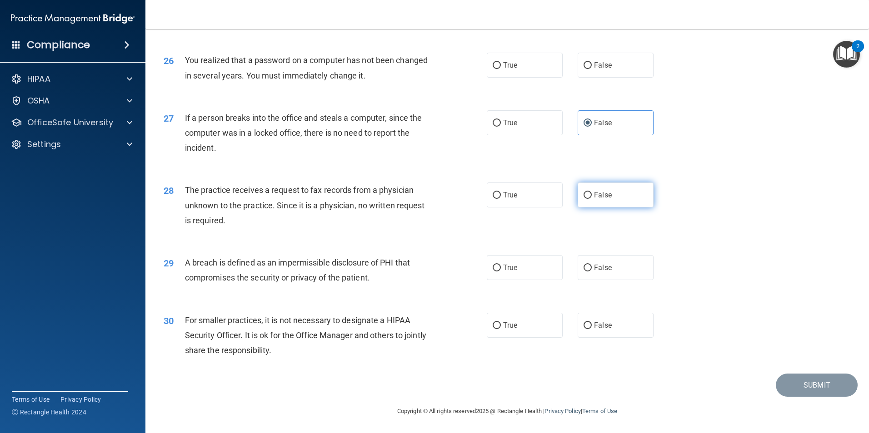
click at [621, 197] on label "False" at bounding box center [615, 195] width 76 height 25
click at [592, 197] on input "False" at bounding box center [587, 195] width 8 height 7
radio input "true"
click at [525, 269] on label "True" at bounding box center [525, 267] width 76 height 25
click at [501, 269] on input "True" at bounding box center [496, 268] width 8 height 7
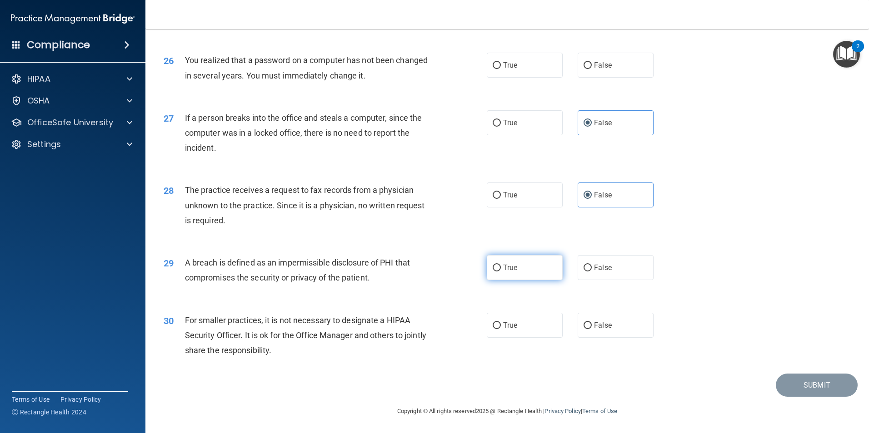
radio input "true"
click at [504, 320] on label "True" at bounding box center [525, 325] width 76 height 25
click at [501, 323] on input "True" at bounding box center [496, 326] width 8 height 7
radio input "true"
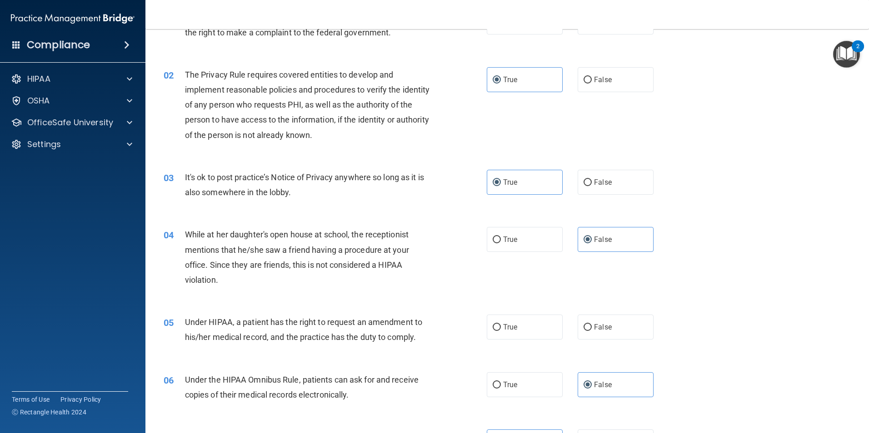
scroll to position [51, 0]
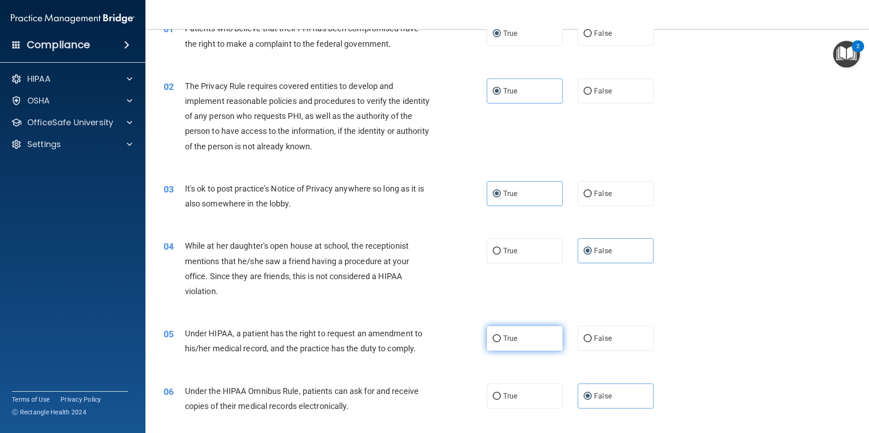
click at [529, 351] on label "True" at bounding box center [525, 338] width 76 height 25
click at [501, 343] on input "True" at bounding box center [496, 339] width 8 height 7
radio input "true"
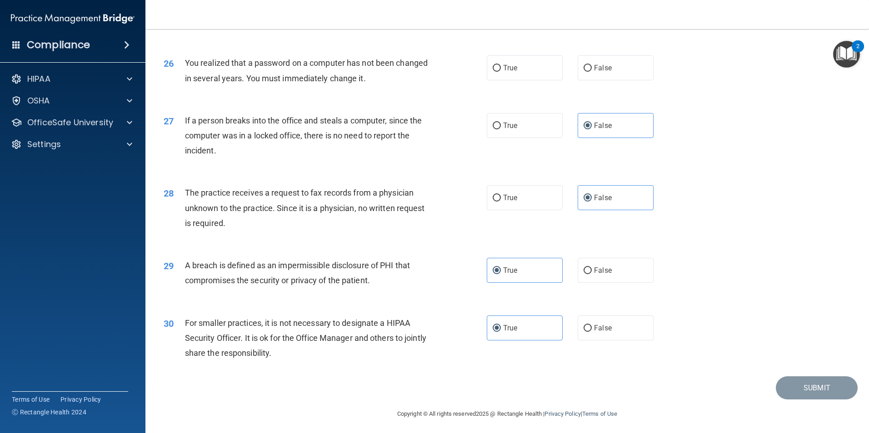
scroll to position [1636, 0]
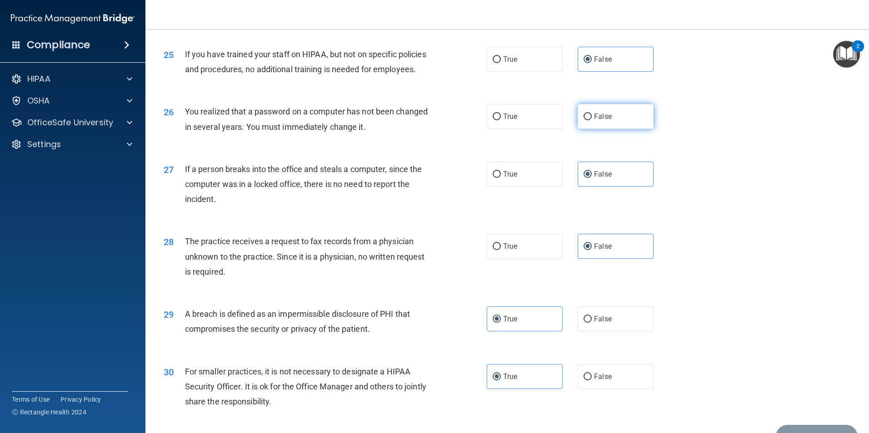
click at [594, 121] on span "False" at bounding box center [603, 116] width 18 height 9
click at [592, 120] on input "False" at bounding box center [587, 117] width 8 height 7
radio input "true"
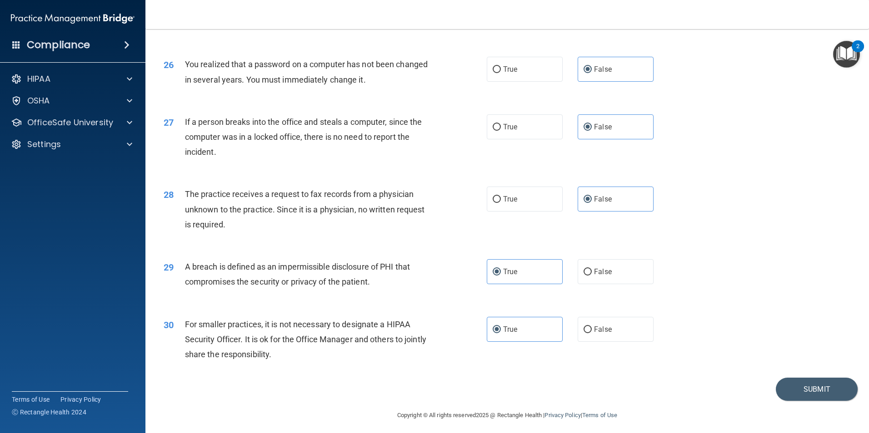
scroll to position [1732, 0]
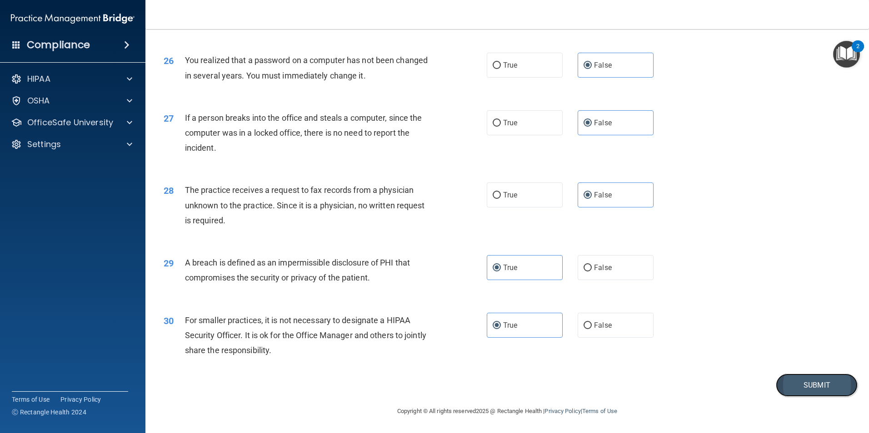
click at [799, 387] on button "Submit" at bounding box center [817, 385] width 82 height 23
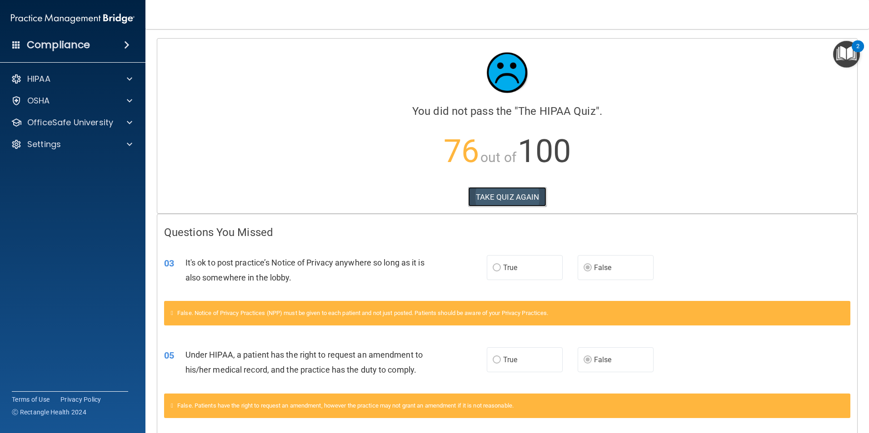
click at [528, 199] on button "TAKE QUIZ AGAIN" at bounding box center [507, 197] width 79 height 20
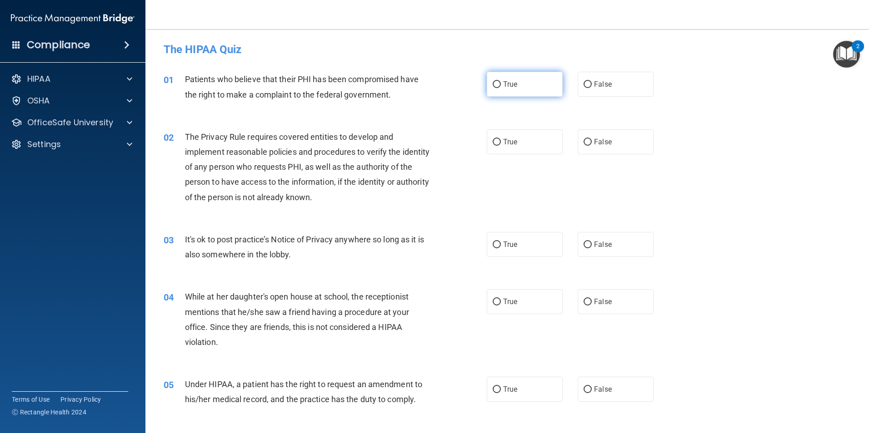
click at [514, 85] on label "True" at bounding box center [525, 84] width 76 height 25
click at [501, 85] on input "True" at bounding box center [496, 84] width 8 height 7
radio input "true"
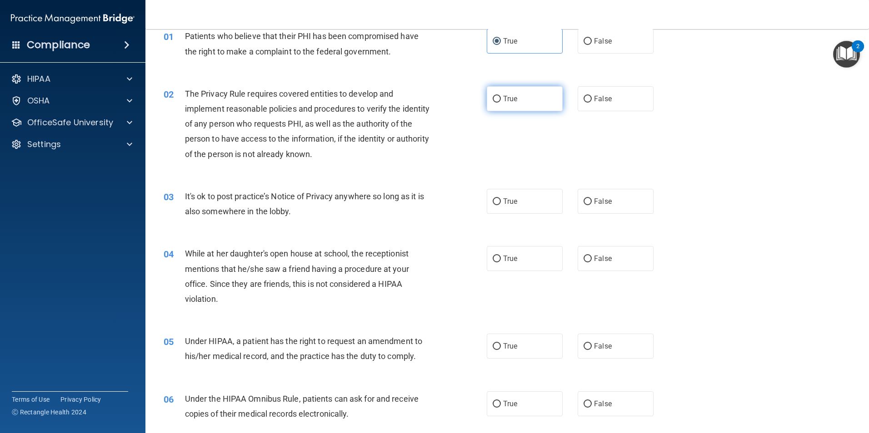
scroll to position [91, 0]
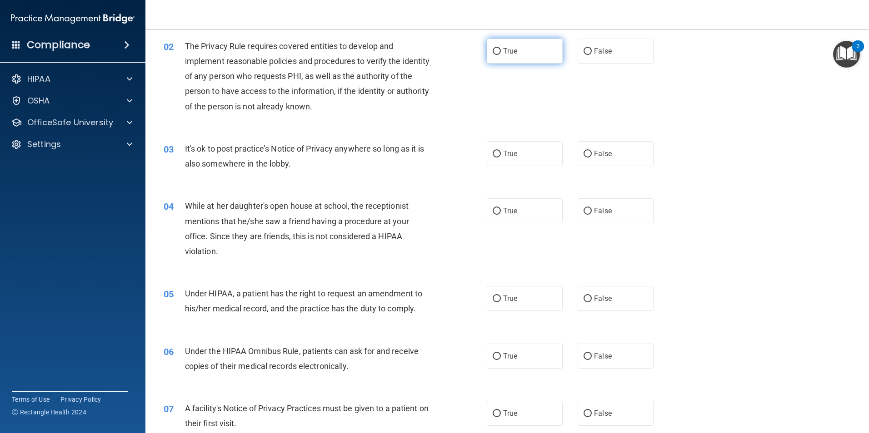
click at [515, 54] on label "True" at bounding box center [525, 51] width 76 height 25
click at [501, 54] on input "True" at bounding box center [496, 51] width 8 height 7
radio input "true"
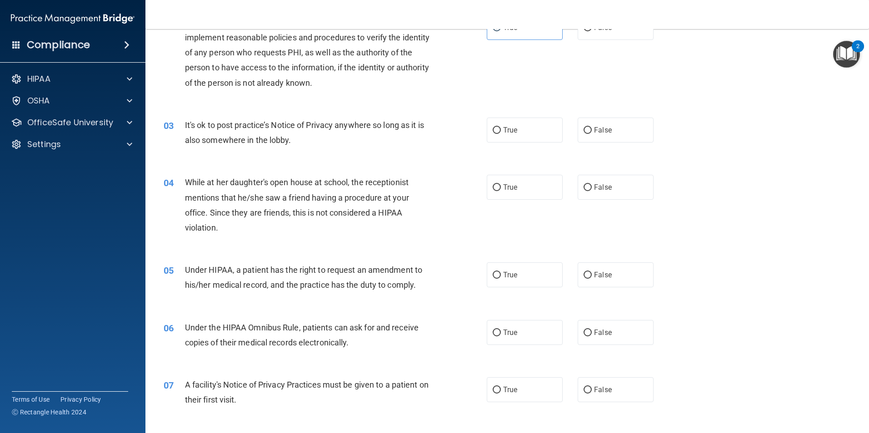
scroll to position [136, 0]
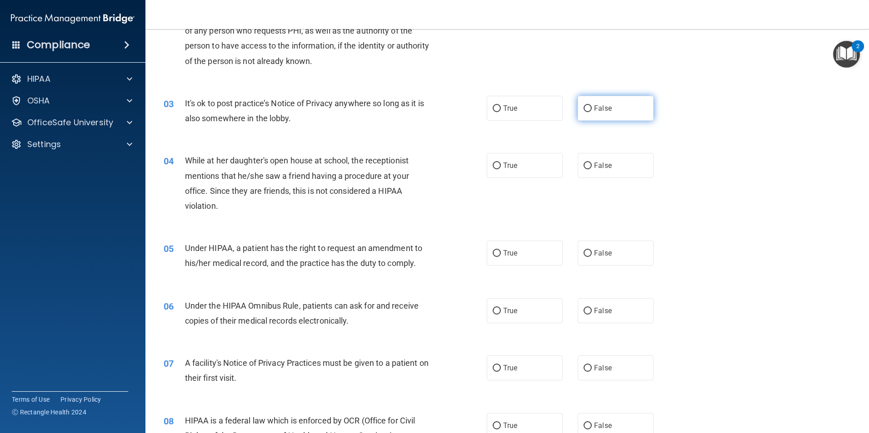
click at [589, 103] on label "False" at bounding box center [615, 108] width 76 height 25
click at [589, 105] on input "False" at bounding box center [587, 108] width 8 height 7
radio input "true"
click at [599, 166] on span "False" at bounding box center [603, 165] width 18 height 9
click at [592, 166] on input "False" at bounding box center [587, 166] width 8 height 7
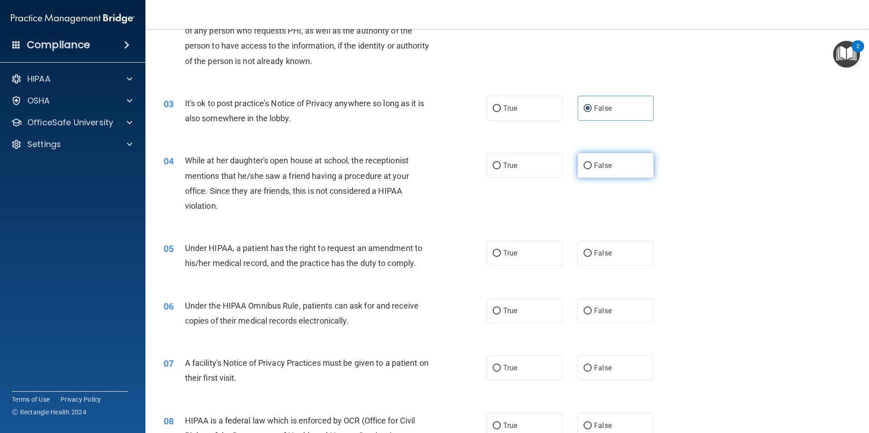
radio input "true"
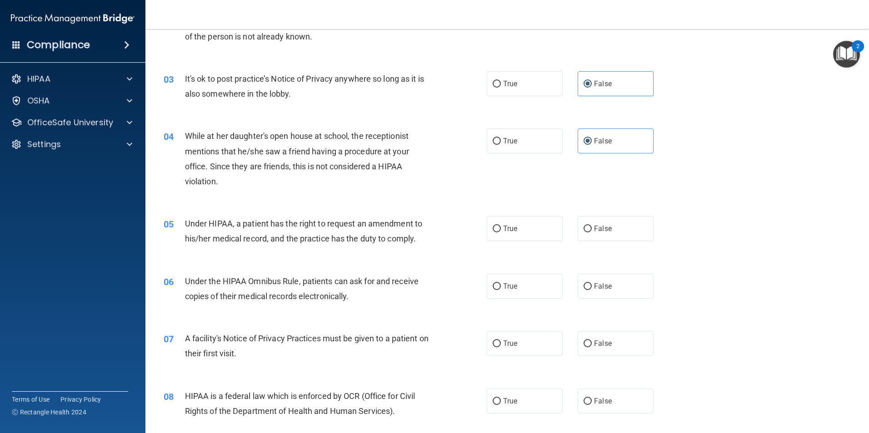
scroll to position [227, 0]
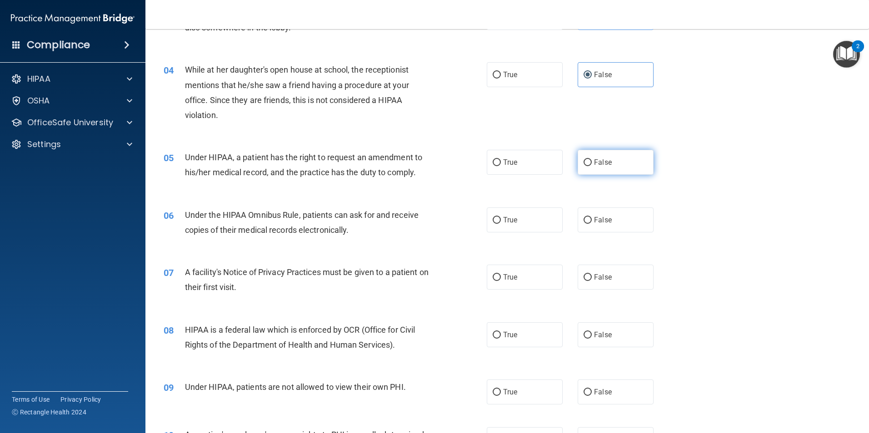
click at [607, 173] on label "False" at bounding box center [615, 162] width 76 height 25
click at [592, 166] on input "False" at bounding box center [587, 162] width 8 height 7
radio input "true"
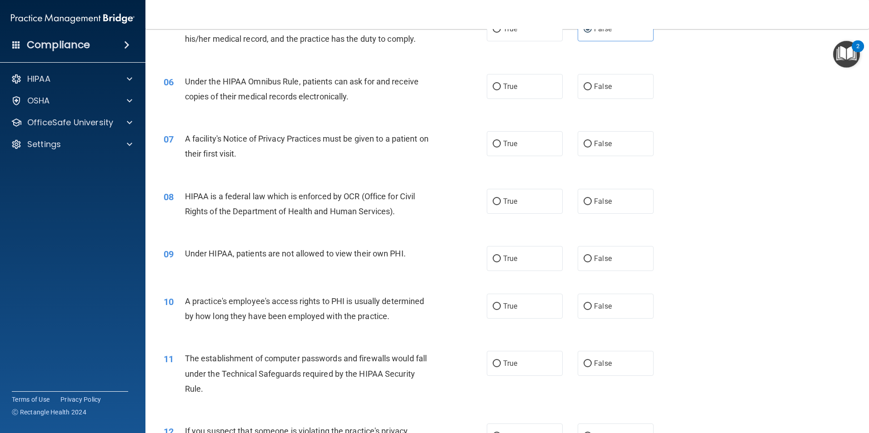
scroll to position [363, 0]
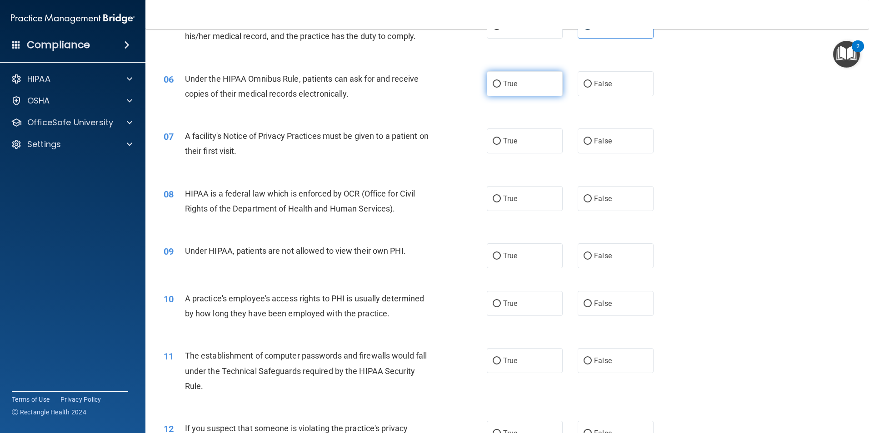
click at [511, 81] on span "True" at bounding box center [510, 84] width 14 height 9
click at [501, 81] on input "True" at bounding box center [496, 84] width 8 height 7
radio input "true"
click at [530, 136] on label "True" at bounding box center [525, 141] width 76 height 25
click at [501, 138] on input "True" at bounding box center [496, 141] width 8 height 7
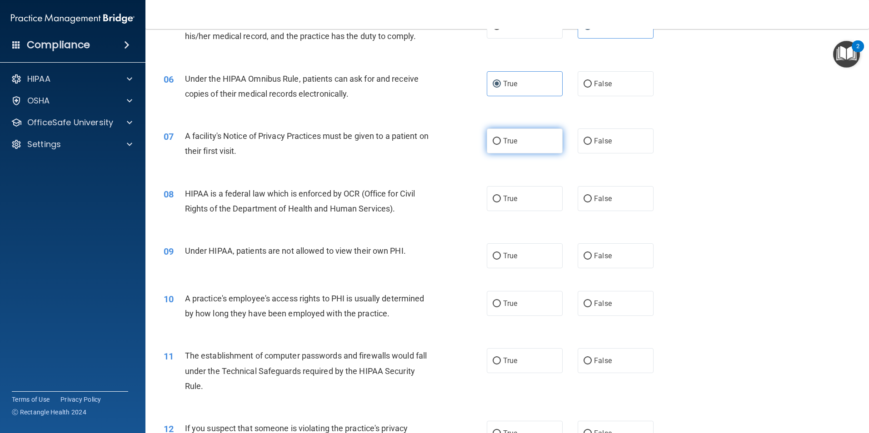
radio input "true"
click at [512, 198] on span "True" at bounding box center [510, 198] width 14 height 9
click at [501, 198] on input "True" at bounding box center [496, 199] width 8 height 7
radio input "true"
click at [588, 255] on label "False" at bounding box center [615, 256] width 76 height 25
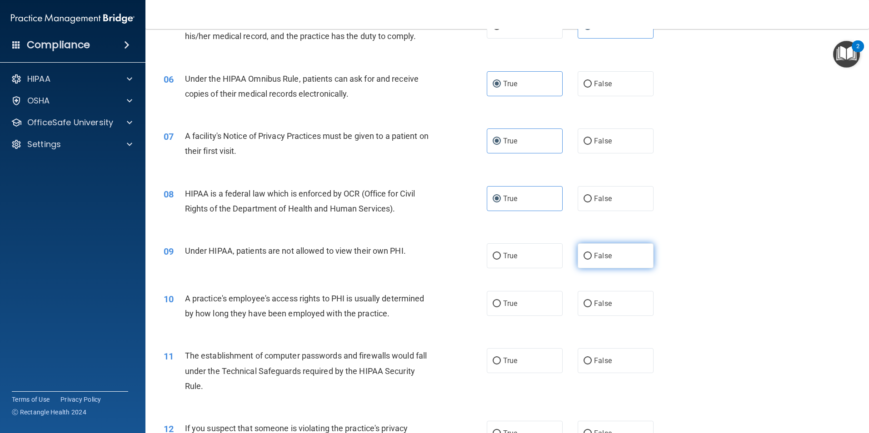
click at [588, 255] on input "False" at bounding box center [587, 256] width 8 height 7
radio input "true"
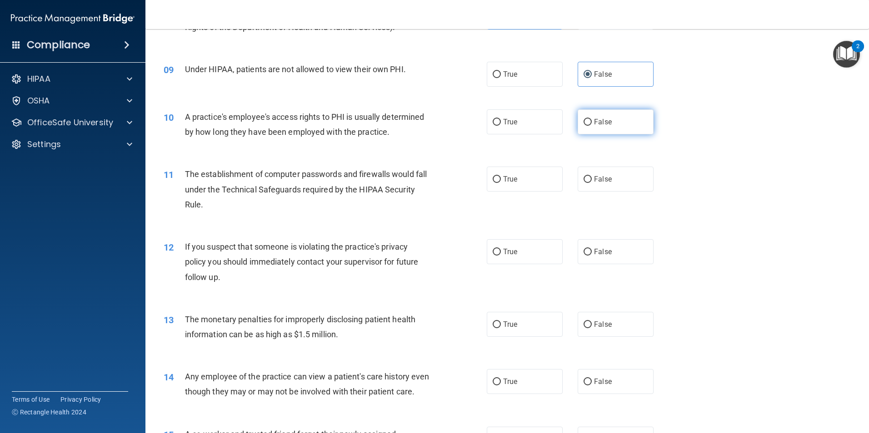
click at [606, 118] on span "False" at bounding box center [603, 122] width 18 height 9
click at [592, 119] on input "False" at bounding box center [587, 122] width 8 height 7
radio input "true"
click at [523, 177] on label "True" at bounding box center [525, 179] width 76 height 25
click at [501, 177] on input "True" at bounding box center [496, 179] width 8 height 7
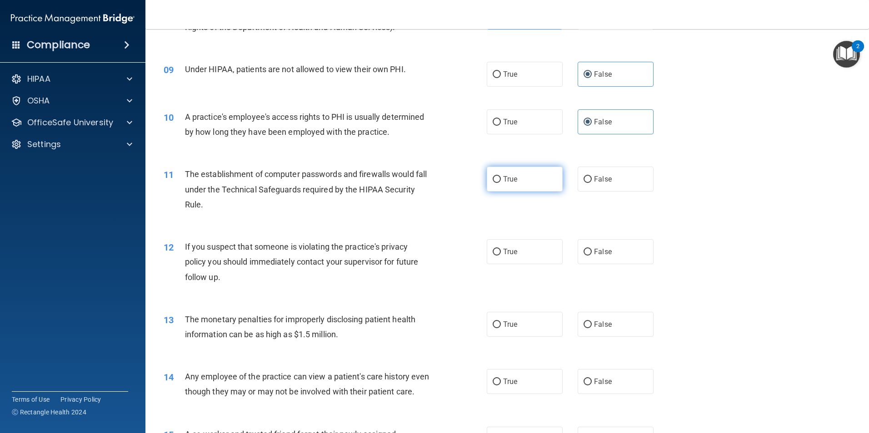
radio input "true"
click at [522, 252] on label "True" at bounding box center [525, 251] width 76 height 25
click at [501, 252] on input "True" at bounding box center [496, 252] width 8 height 7
radio input "true"
click at [523, 328] on label "True" at bounding box center [525, 324] width 76 height 25
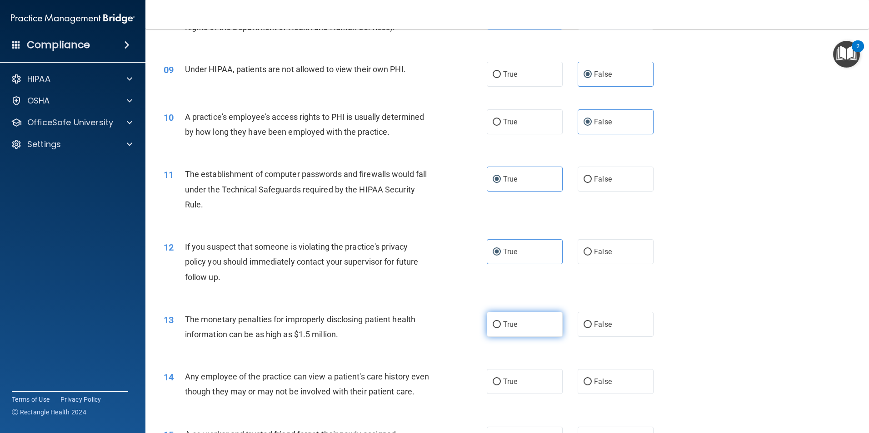
click at [501, 328] on input "True" at bounding box center [496, 325] width 8 height 7
radio input "true"
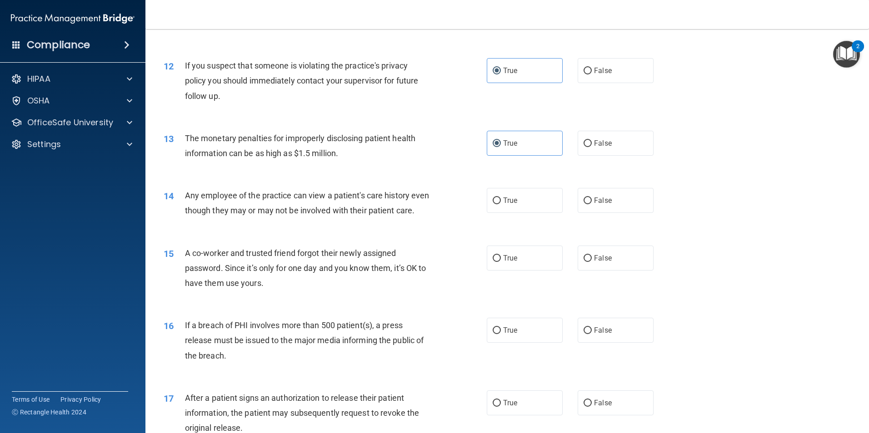
scroll to position [727, 0]
click at [615, 200] on label "False" at bounding box center [615, 200] width 76 height 25
click at [592, 200] on input "False" at bounding box center [587, 200] width 8 height 7
radio input "true"
click at [595, 262] on span "False" at bounding box center [603, 258] width 18 height 9
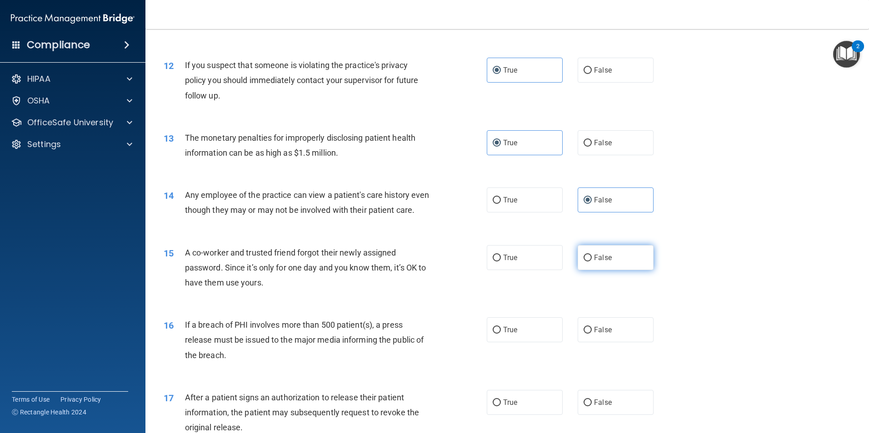
click at [592, 262] on input "False" at bounding box center [587, 258] width 8 height 7
radio input "true"
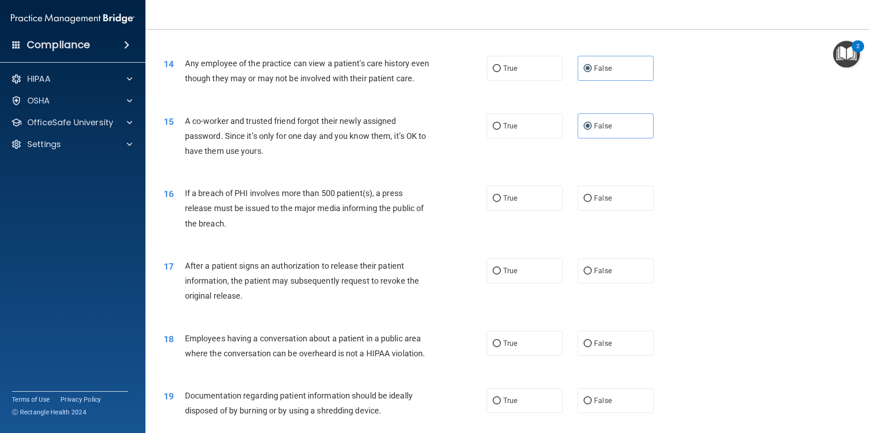
scroll to position [863, 0]
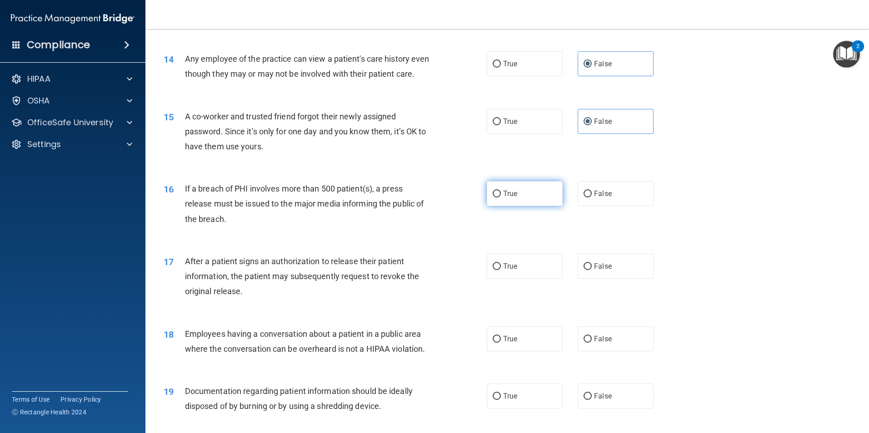
click at [503, 197] on label "True" at bounding box center [525, 193] width 76 height 25
click at [501, 197] on input "True" at bounding box center [496, 194] width 8 height 7
radio input "true"
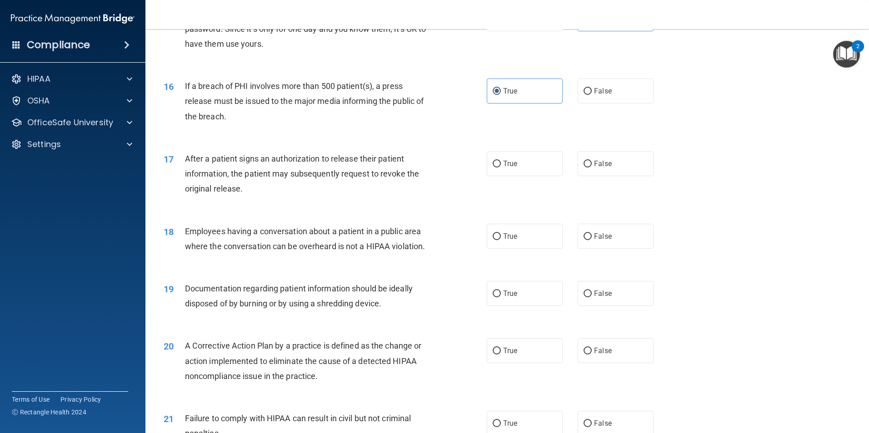
scroll to position [1000, 0]
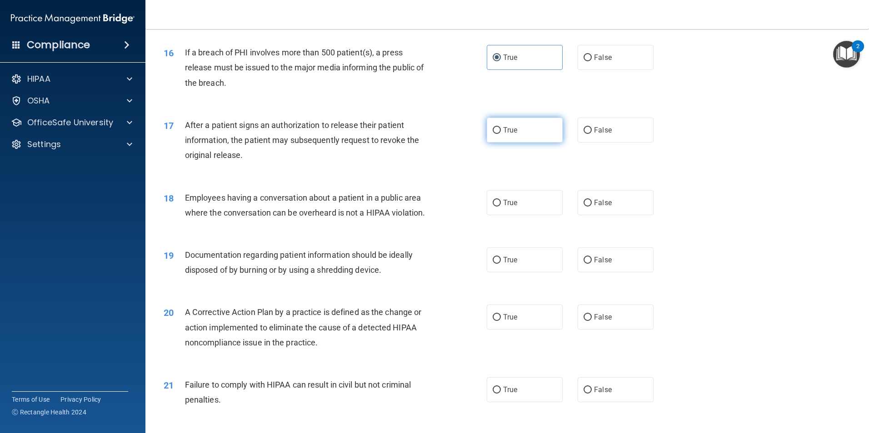
click at [508, 134] on span "True" at bounding box center [510, 130] width 14 height 9
click at [501, 134] on input "True" at bounding box center [496, 130] width 8 height 7
radio input "true"
click at [612, 215] on label "False" at bounding box center [615, 202] width 76 height 25
click at [592, 207] on input "False" at bounding box center [587, 203] width 8 height 7
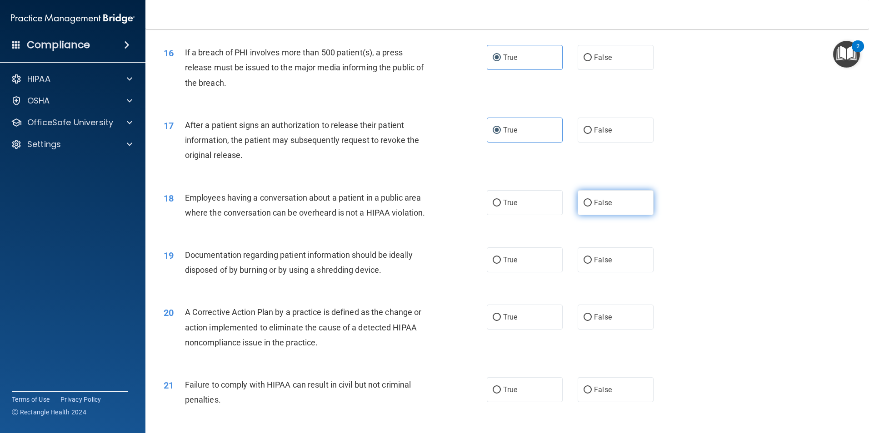
radio input "true"
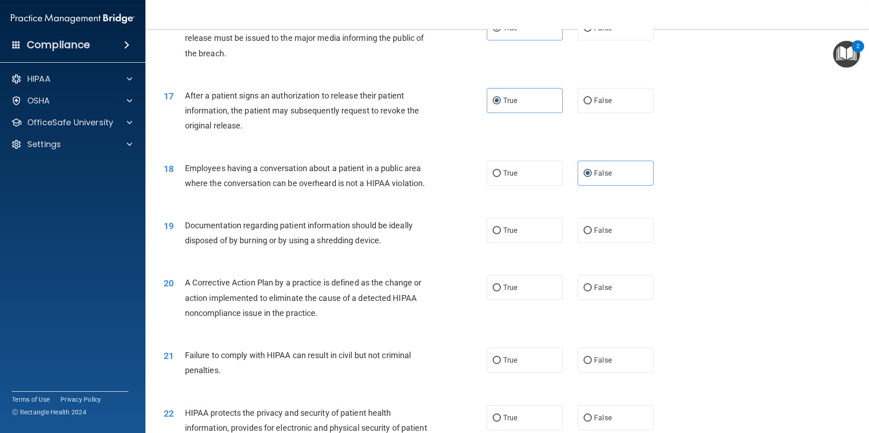
scroll to position [1181, 0]
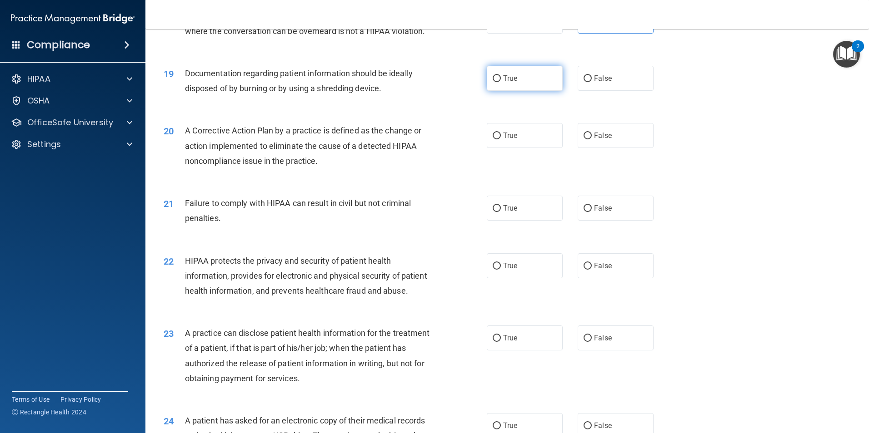
click at [526, 91] on label "True" at bounding box center [525, 78] width 76 height 25
click at [501, 82] on input "True" at bounding box center [496, 78] width 8 height 7
radio input "true"
click at [522, 148] on label "True" at bounding box center [525, 135] width 76 height 25
click at [501, 139] on input "True" at bounding box center [496, 136] width 8 height 7
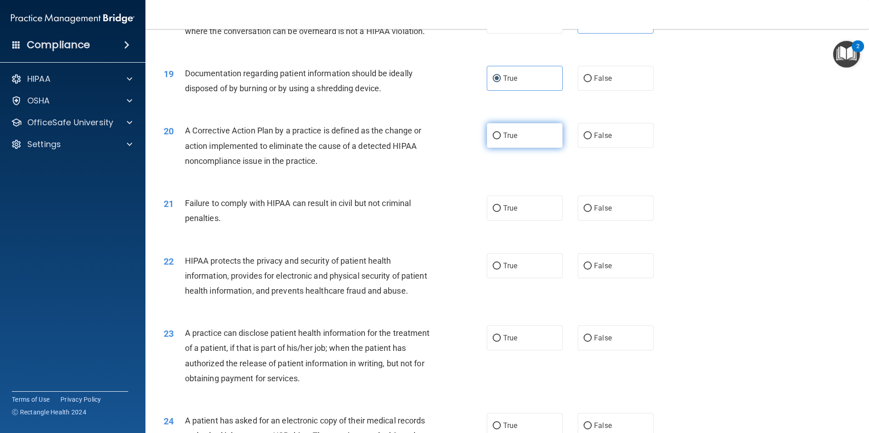
radio input "true"
click at [610, 221] on label "False" at bounding box center [615, 208] width 76 height 25
click at [592, 212] on input "False" at bounding box center [587, 208] width 8 height 7
radio input "true"
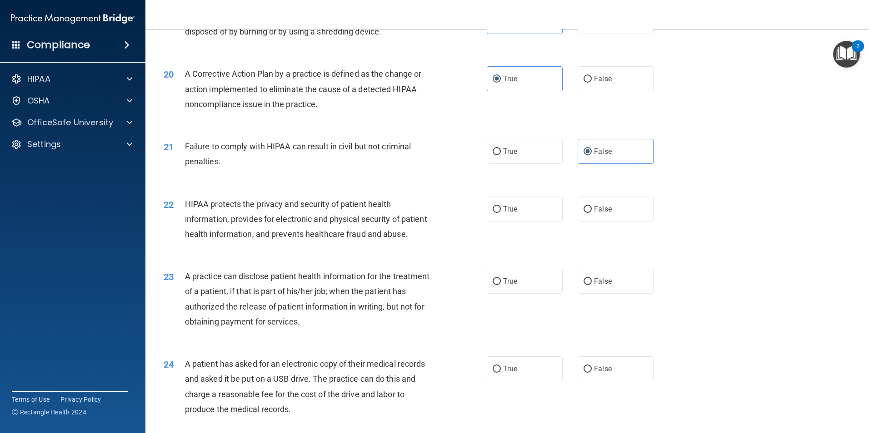
scroll to position [1318, 0]
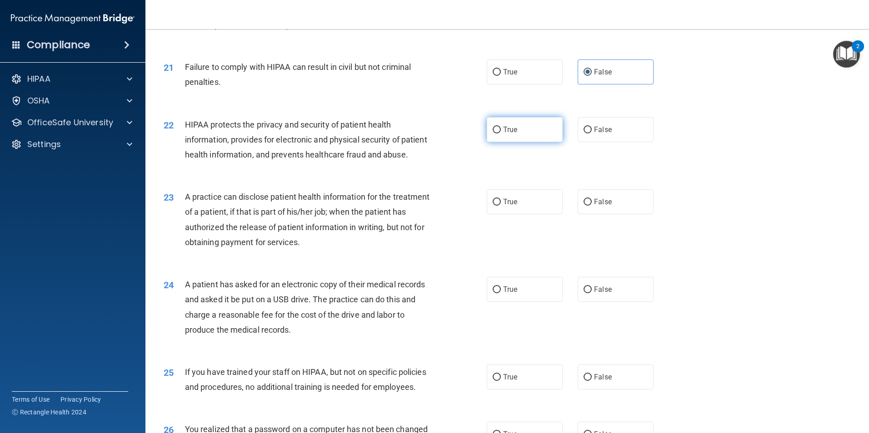
click at [531, 142] on label "True" at bounding box center [525, 129] width 76 height 25
click at [501, 134] on input "True" at bounding box center [496, 130] width 8 height 7
radio input "true"
click at [610, 214] on label "False" at bounding box center [615, 201] width 76 height 25
click at [592, 206] on input "False" at bounding box center [587, 202] width 8 height 7
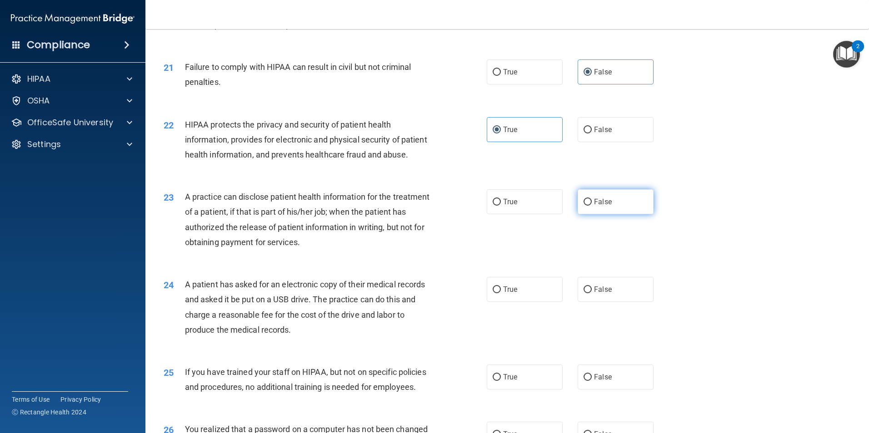
radio input "true"
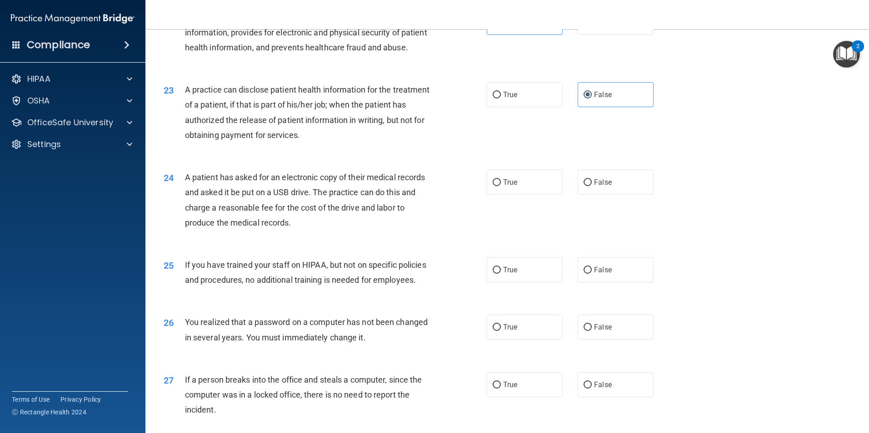
scroll to position [1499, 0]
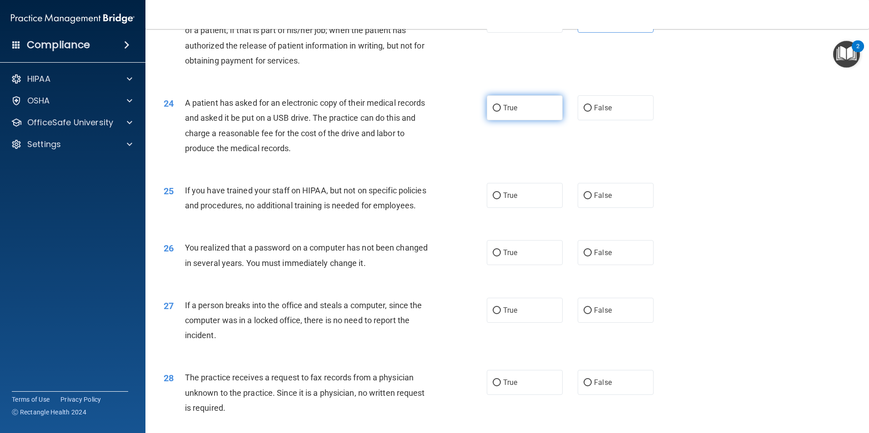
click at [487, 120] on label "True" at bounding box center [525, 107] width 76 height 25
click at [492, 112] on input "True" at bounding box center [496, 108] width 8 height 7
radio input "true"
click at [612, 208] on label "False" at bounding box center [615, 195] width 76 height 25
click at [592, 199] on input "False" at bounding box center [587, 196] width 8 height 7
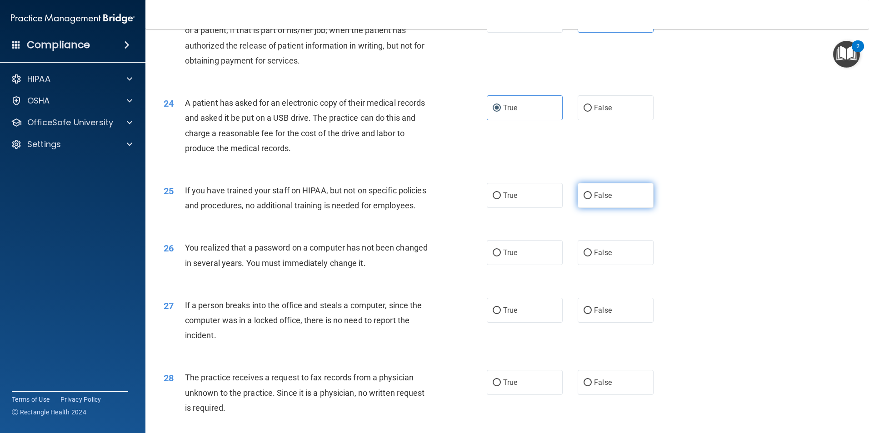
radio input "true"
click at [521, 265] on label "True" at bounding box center [525, 252] width 76 height 25
click at [501, 257] on input "True" at bounding box center [496, 253] width 8 height 7
radio input "true"
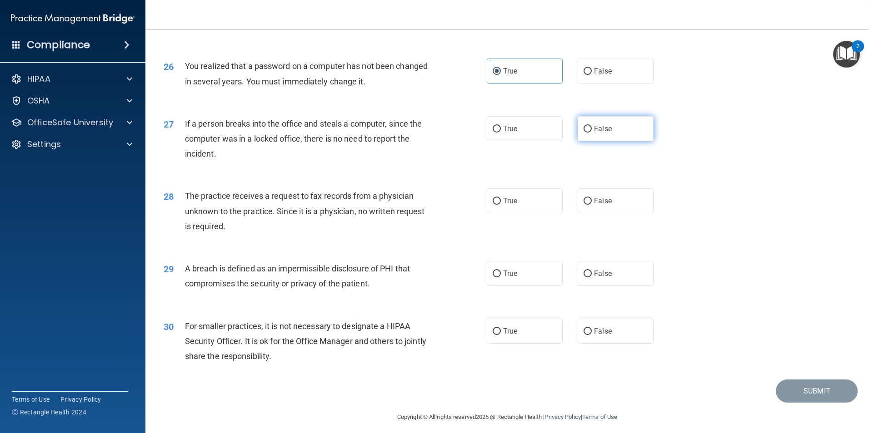
click at [599, 141] on label "False" at bounding box center [615, 128] width 76 height 25
click at [592, 133] on input "False" at bounding box center [587, 129] width 8 height 7
radio input "true"
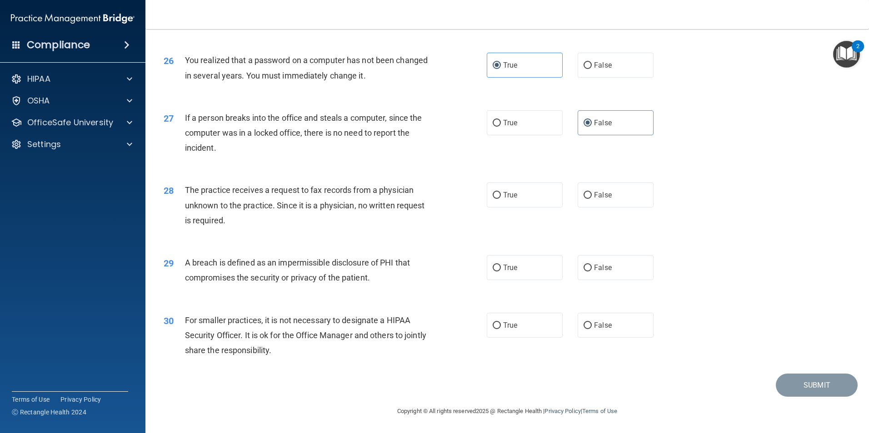
scroll to position [1732, 0]
click at [603, 194] on span "False" at bounding box center [603, 195] width 18 height 9
click at [592, 194] on input "False" at bounding box center [587, 195] width 8 height 7
radio input "true"
click at [512, 268] on span "True" at bounding box center [510, 268] width 14 height 9
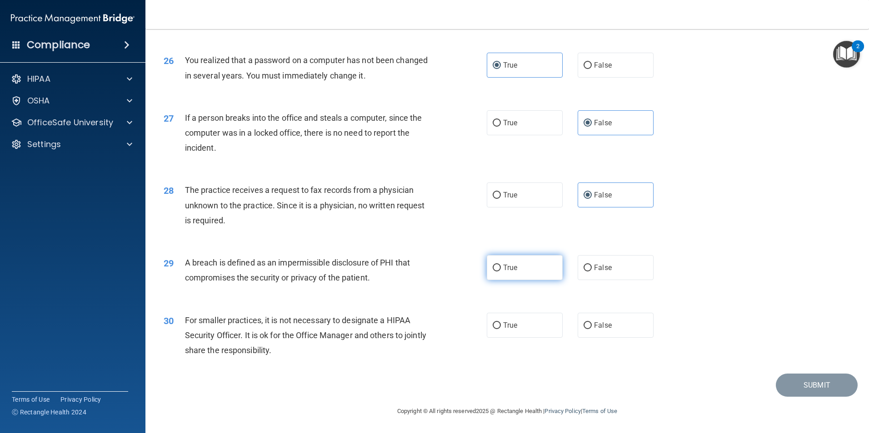
click at [501, 268] on input "True" at bounding box center [496, 268] width 8 height 7
radio input "true"
click at [597, 324] on span "False" at bounding box center [603, 325] width 18 height 9
click at [592, 324] on input "False" at bounding box center [587, 326] width 8 height 7
radio input "true"
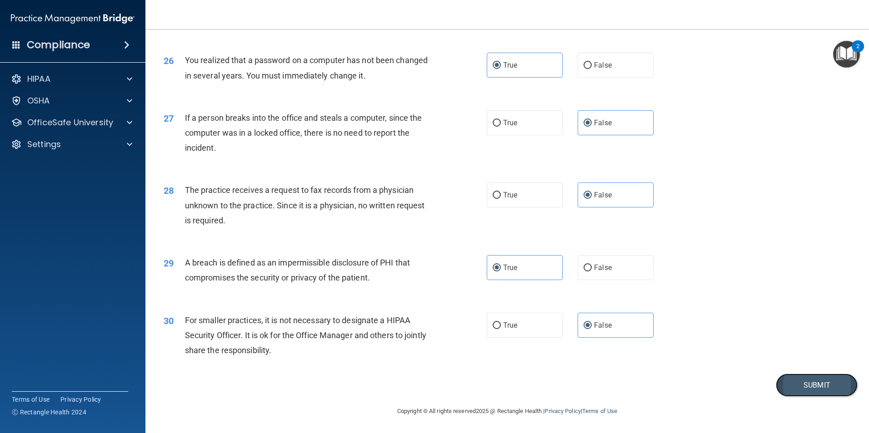
click at [788, 381] on button "Submit" at bounding box center [817, 385] width 82 height 23
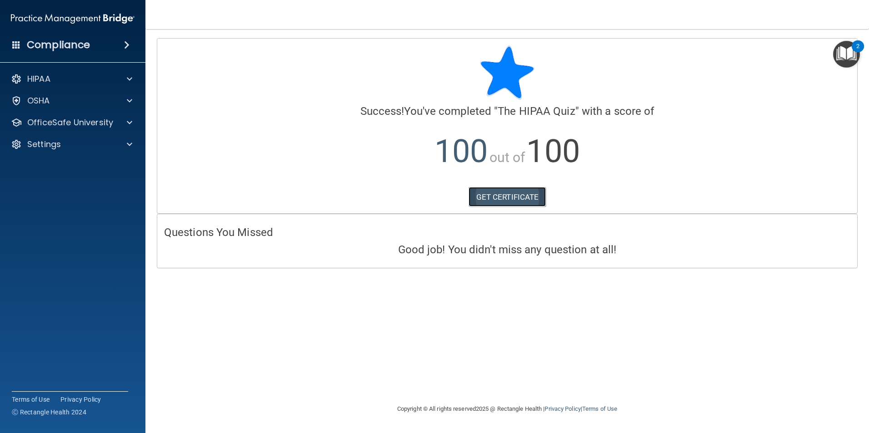
click at [513, 194] on link "GET CERTIFICATE" at bounding box center [507, 197] width 78 height 20
drag, startPoint x: 71, startPoint y: 80, endPoint x: 73, endPoint y: 86, distance: 6.2
click at [71, 80] on div "HIPAA" at bounding box center [60, 79] width 113 height 11
click at [79, 100] on p "Documents and Policies" at bounding box center [68, 100] width 124 height 9
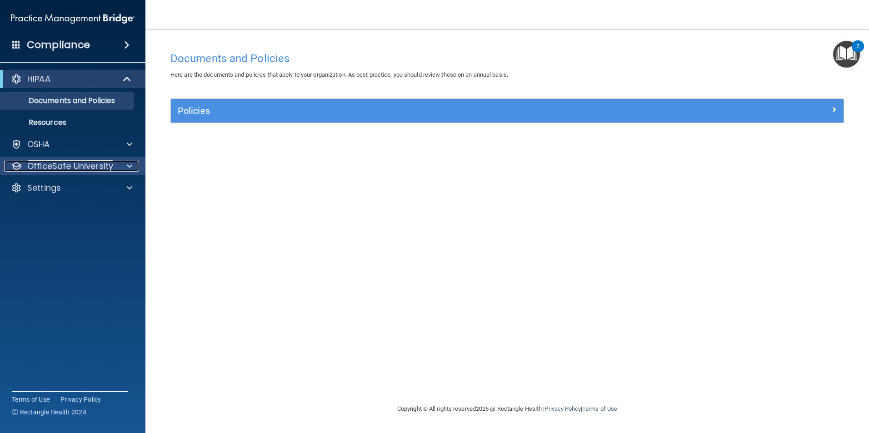
click at [133, 169] on div at bounding box center [128, 166] width 23 height 11
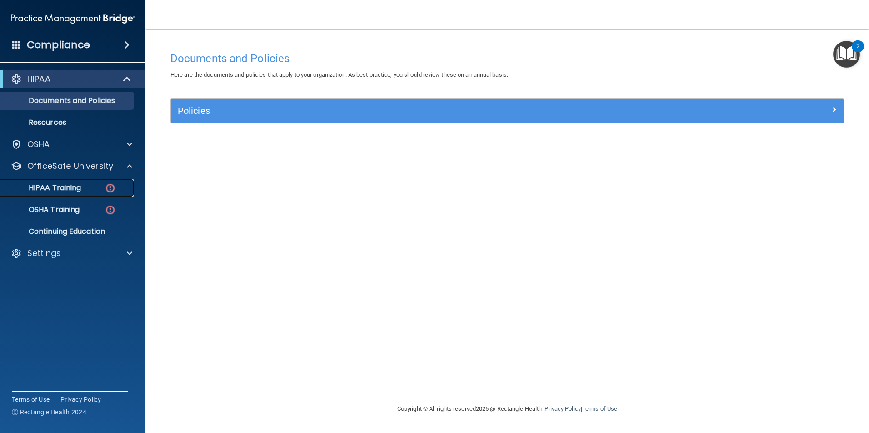
click at [116, 192] on div "HIPAA Training" at bounding box center [68, 188] width 124 height 9
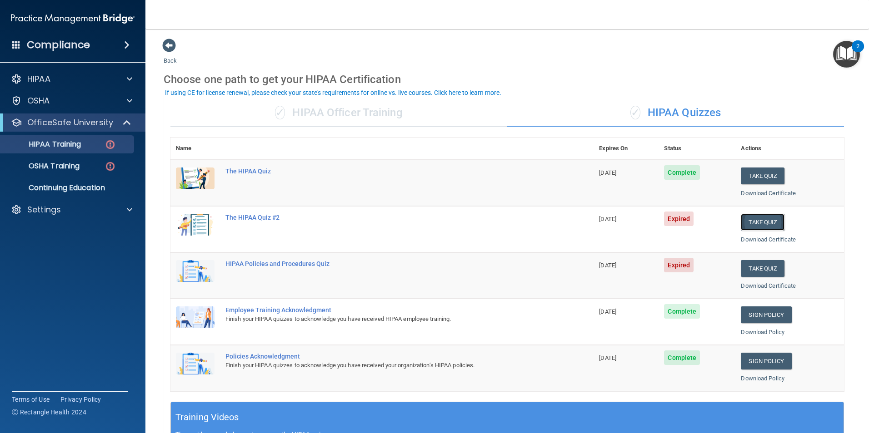
click at [759, 227] on button "Take Quiz" at bounding box center [763, 222] width 44 height 17
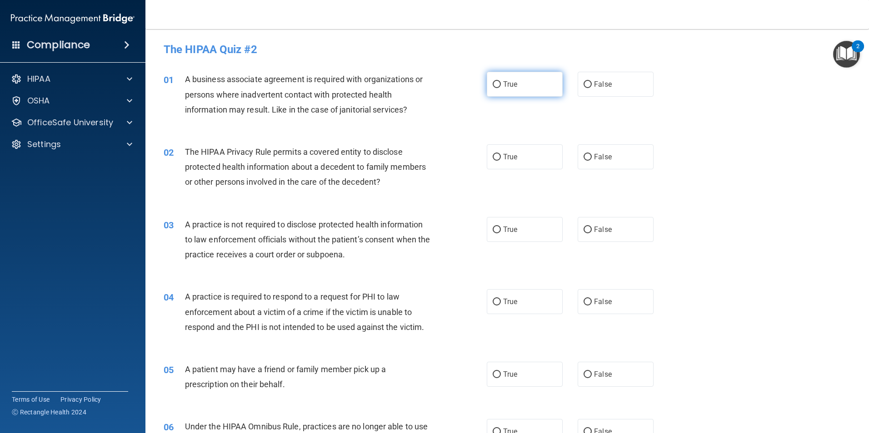
click at [511, 80] on span "True" at bounding box center [510, 84] width 14 height 9
click at [501, 81] on input "True" at bounding box center [496, 84] width 8 height 7
radio input "true"
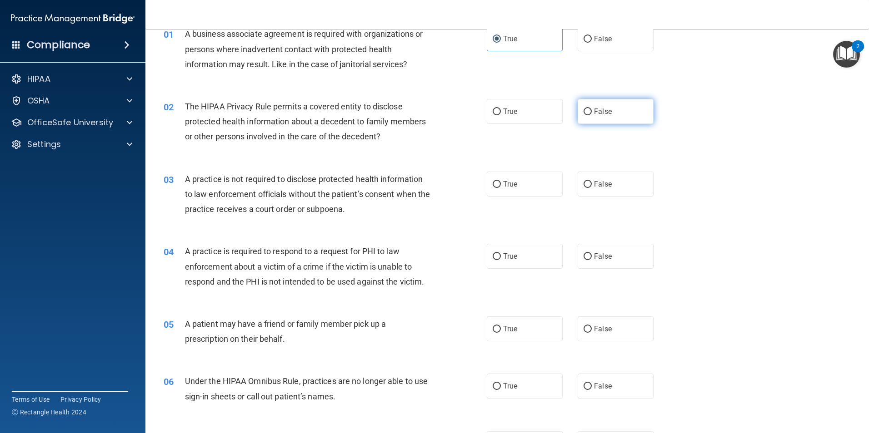
click at [591, 120] on label "False" at bounding box center [615, 111] width 76 height 25
click at [591, 115] on input "False" at bounding box center [587, 112] width 8 height 7
radio input "true"
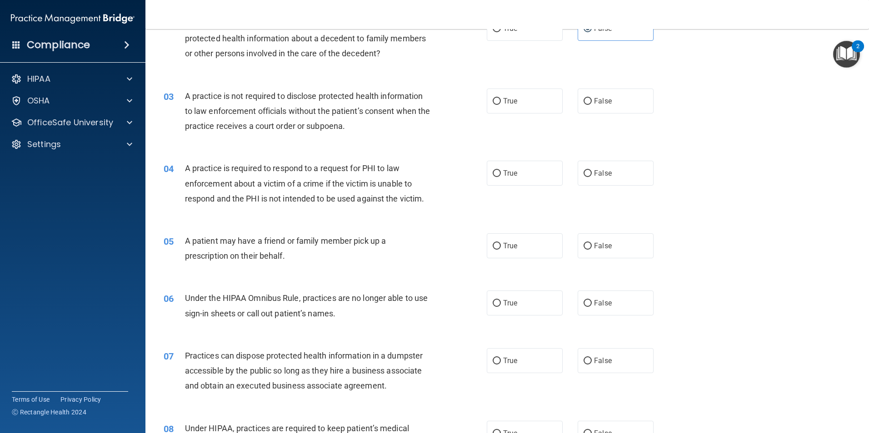
scroll to position [136, 0]
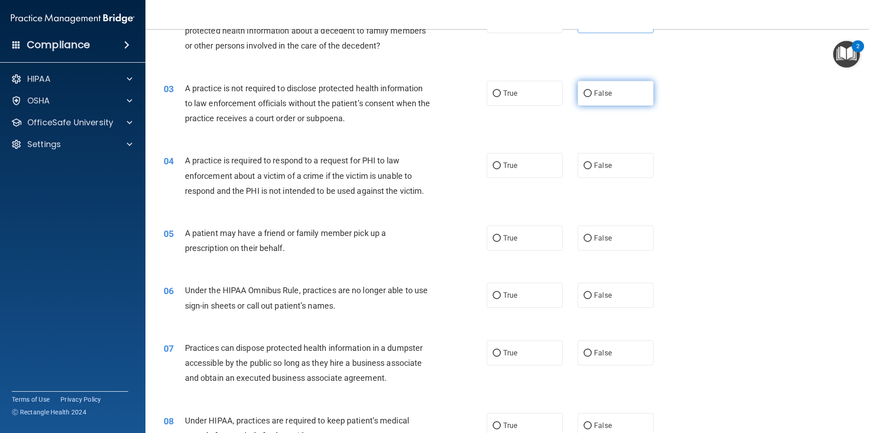
click at [623, 98] on label "False" at bounding box center [615, 93] width 76 height 25
click at [592, 97] on input "False" at bounding box center [587, 93] width 8 height 7
radio input "true"
click at [526, 164] on label "True" at bounding box center [525, 165] width 76 height 25
click at [501, 164] on input "True" at bounding box center [496, 166] width 8 height 7
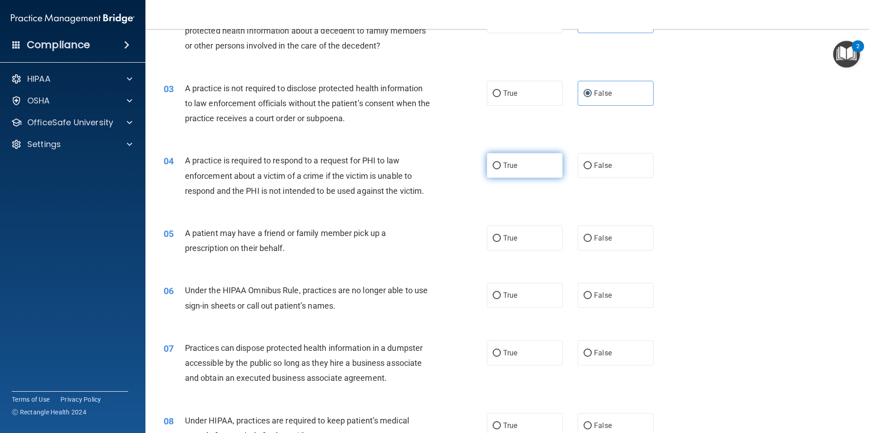
radio input "true"
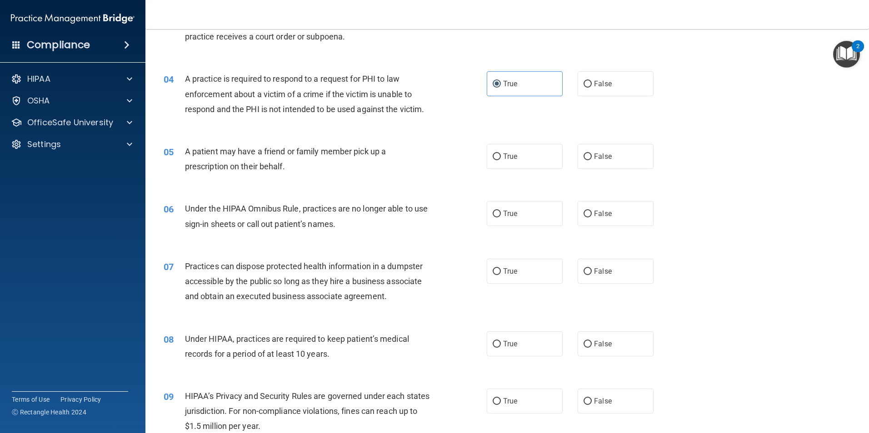
scroll to position [227, 0]
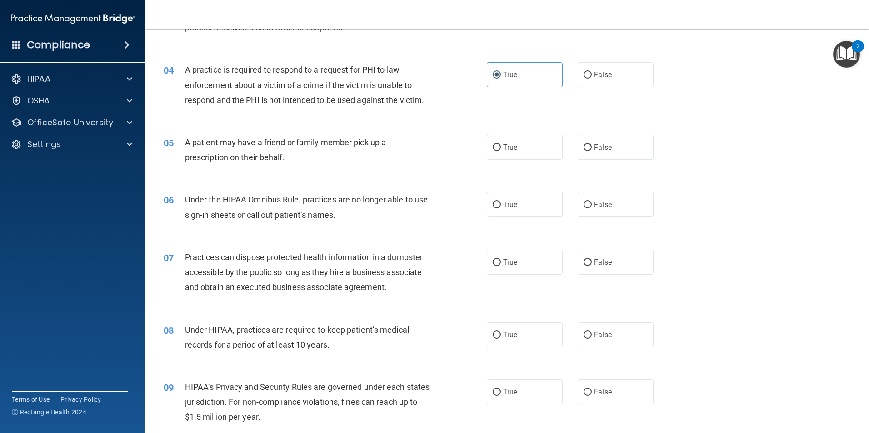
click at [519, 161] on div "05 A patient may have a friend or family member pick up a prescription on their…" at bounding box center [507, 152] width 701 height 57
click at [516, 157] on label "True" at bounding box center [525, 147] width 76 height 25
click at [501, 151] on input "True" at bounding box center [496, 147] width 8 height 7
radio input "true"
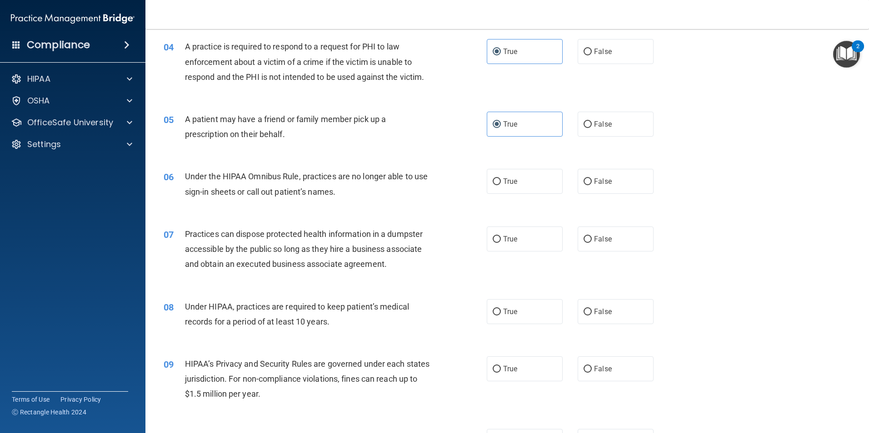
scroll to position [273, 0]
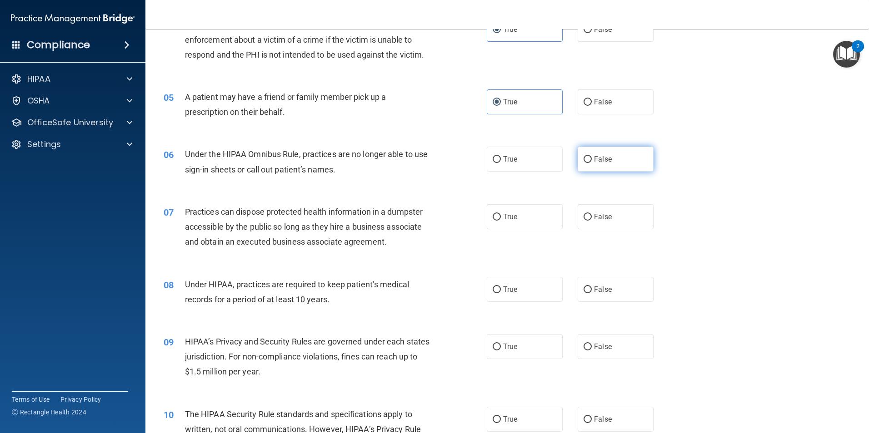
click at [613, 156] on label "False" at bounding box center [615, 159] width 76 height 25
click at [592, 156] on input "False" at bounding box center [587, 159] width 8 height 7
radio input "true"
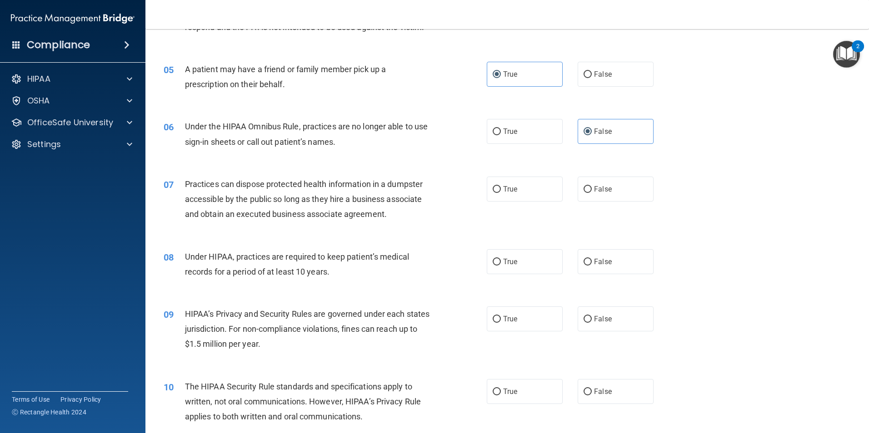
scroll to position [363, 0]
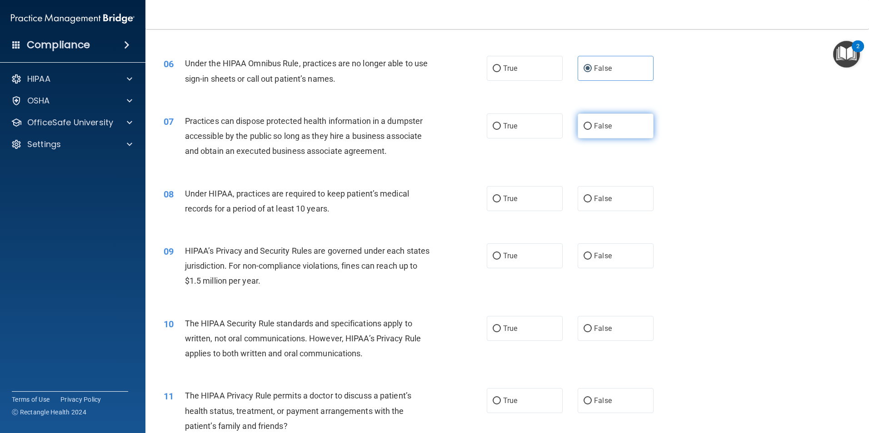
click at [620, 131] on label "False" at bounding box center [615, 126] width 76 height 25
click at [592, 130] on input "False" at bounding box center [587, 126] width 8 height 7
radio input "true"
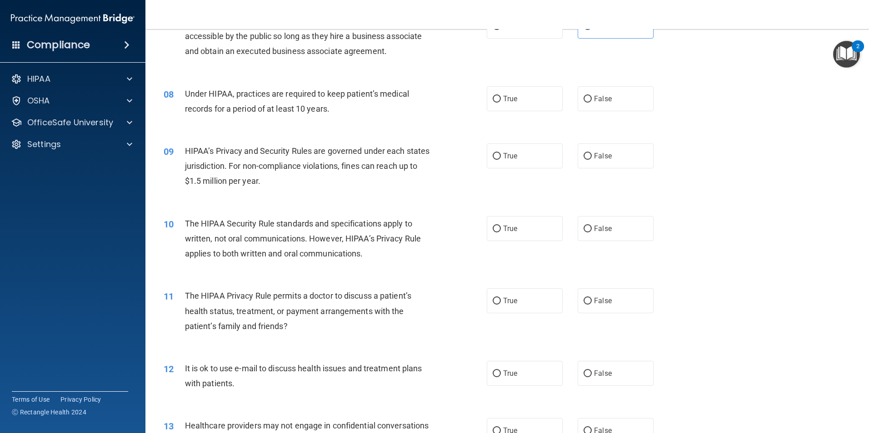
scroll to position [500, 0]
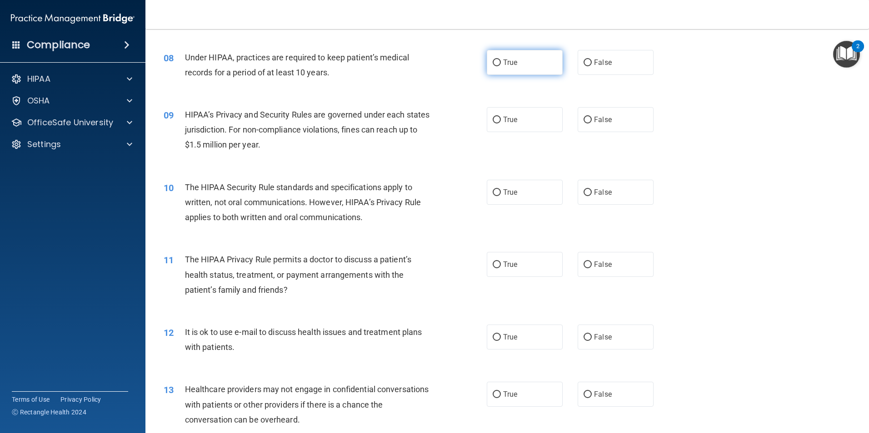
click at [494, 67] on label "True" at bounding box center [525, 62] width 76 height 25
click at [494, 66] on input "True" at bounding box center [496, 63] width 8 height 7
radio input "true"
click at [554, 119] on label "True" at bounding box center [525, 119] width 76 height 25
click at [501, 119] on input "True" at bounding box center [496, 120] width 8 height 7
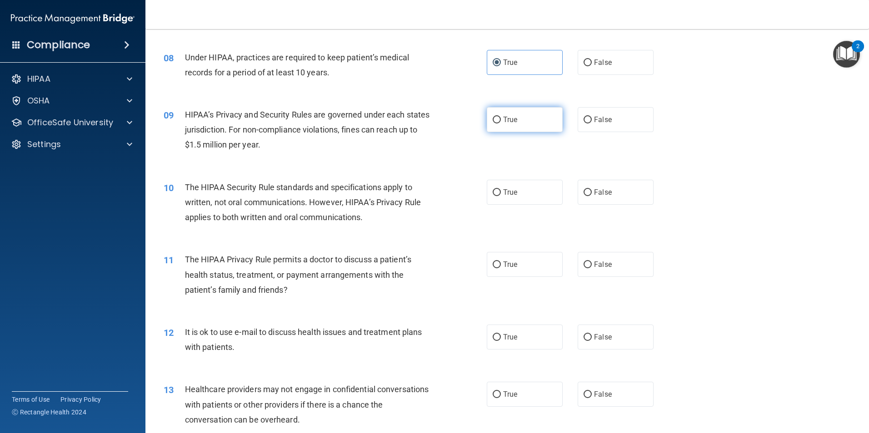
radio input "true"
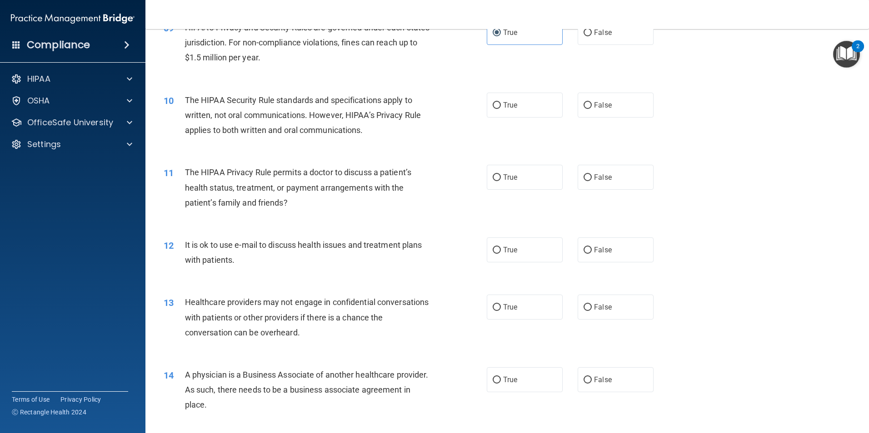
scroll to position [591, 0]
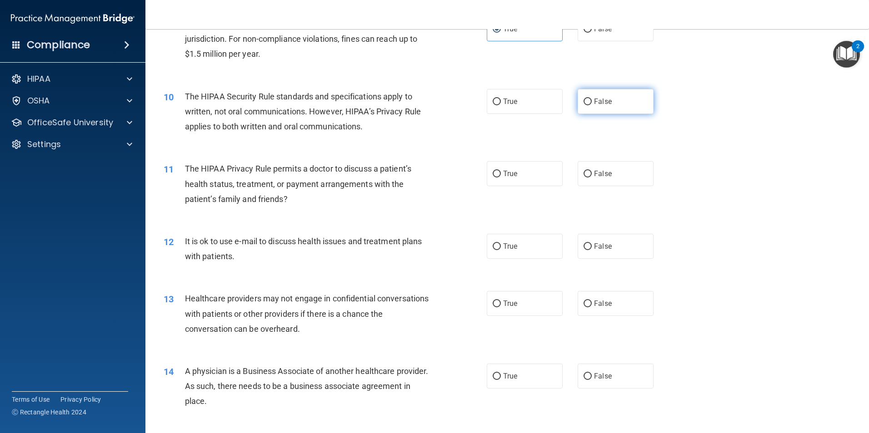
click at [603, 109] on label "False" at bounding box center [615, 101] width 76 height 25
click at [592, 105] on input "False" at bounding box center [587, 102] width 8 height 7
radio input "true"
click at [527, 107] on label "True" at bounding box center [525, 101] width 76 height 25
click at [501, 105] on input "True" at bounding box center [496, 102] width 8 height 7
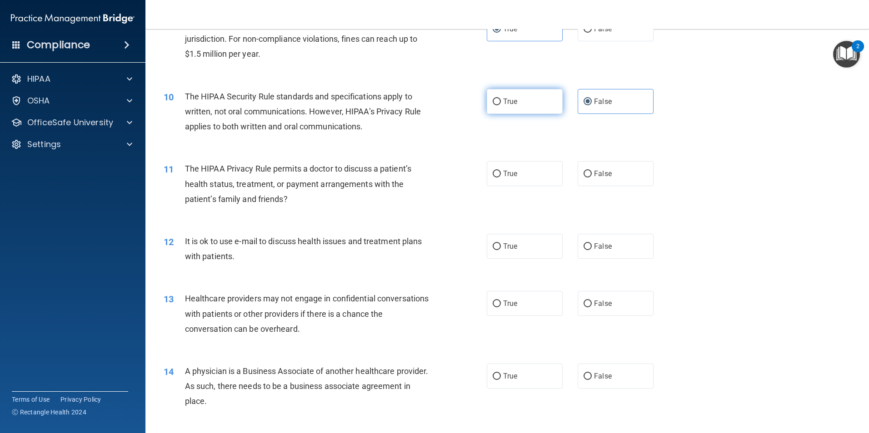
radio input "true"
radio input "false"
click at [636, 179] on label "False" at bounding box center [615, 173] width 76 height 25
click at [592, 178] on input "False" at bounding box center [587, 174] width 8 height 7
radio input "true"
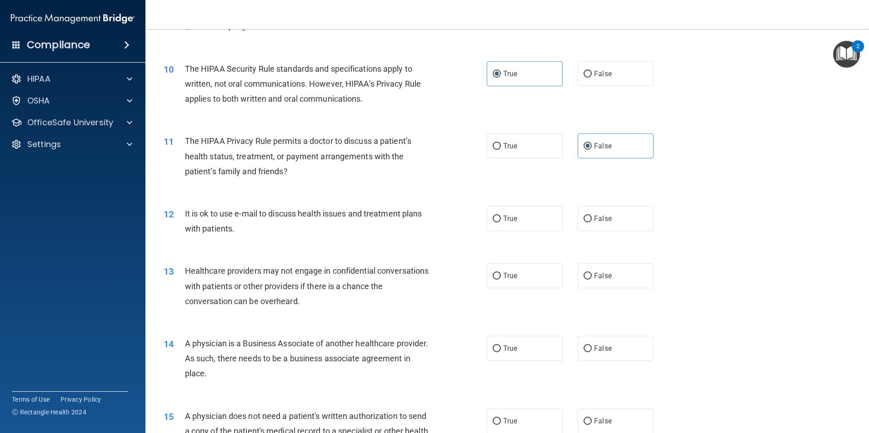
scroll to position [681, 0]
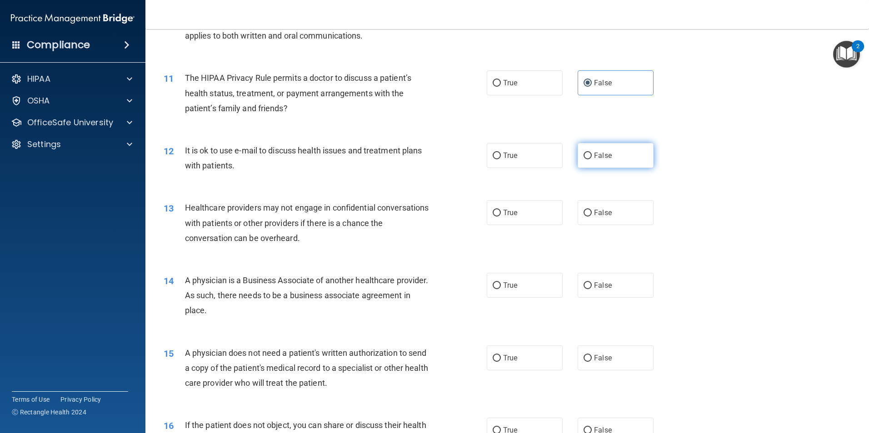
click at [610, 163] on label "False" at bounding box center [615, 155] width 76 height 25
click at [592, 159] on input "False" at bounding box center [587, 156] width 8 height 7
radio input "true"
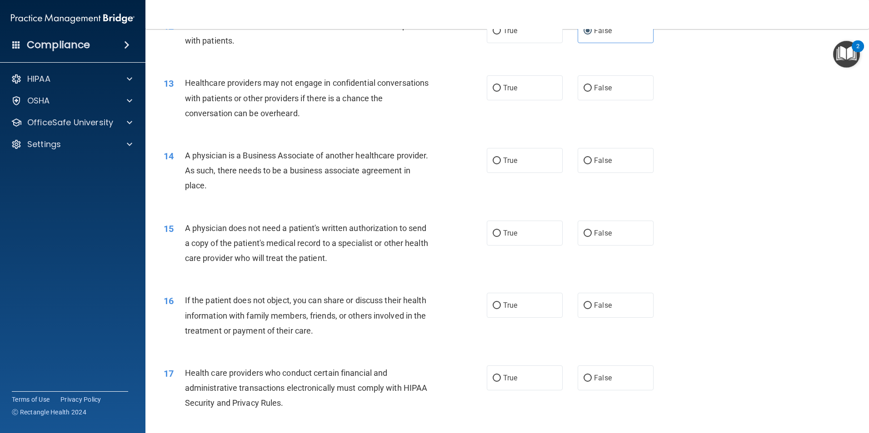
scroll to position [818, 0]
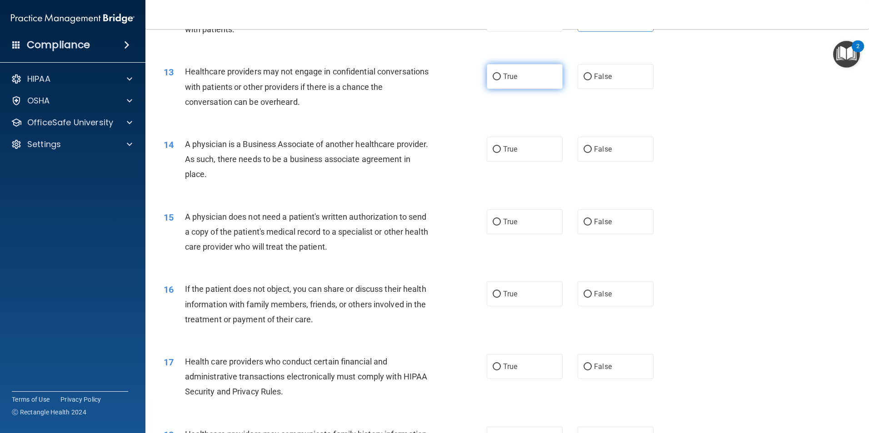
click at [514, 82] on label "True" at bounding box center [525, 76] width 76 height 25
click at [501, 80] on input "True" at bounding box center [496, 77] width 8 height 7
radio input "true"
click at [514, 145] on span "True" at bounding box center [510, 149] width 14 height 9
click at [501, 146] on input "True" at bounding box center [496, 149] width 8 height 7
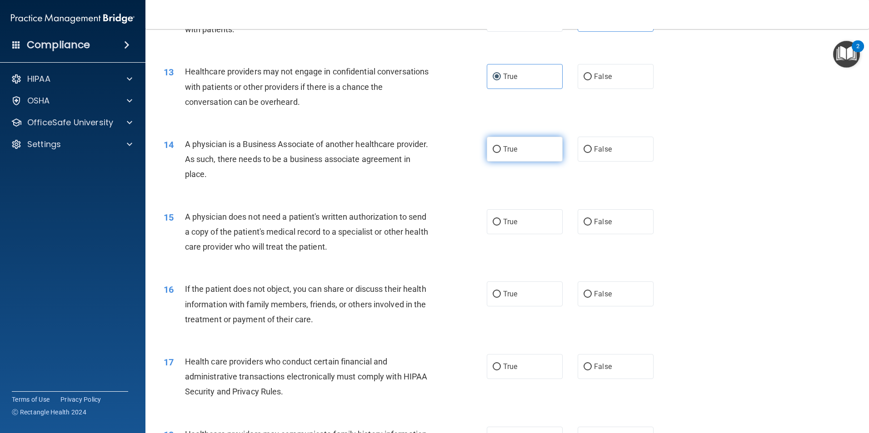
radio input "true"
click at [616, 229] on label "False" at bounding box center [615, 221] width 76 height 25
click at [592, 226] on input "False" at bounding box center [587, 222] width 8 height 7
radio input "true"
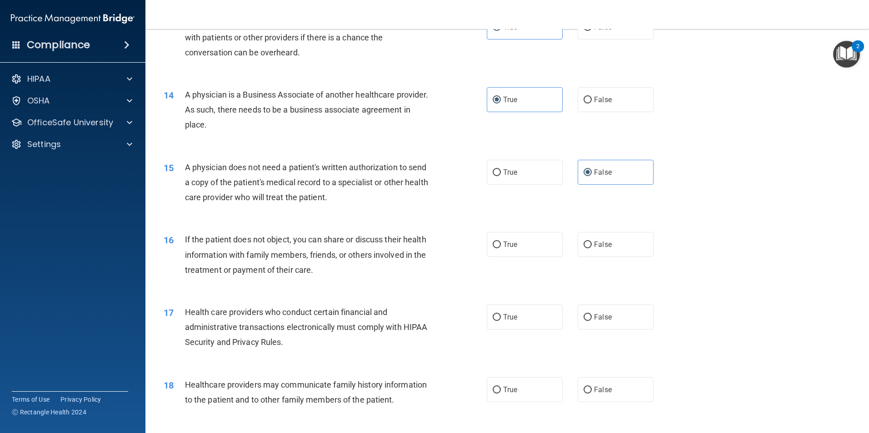
scroll to position [954, 0]
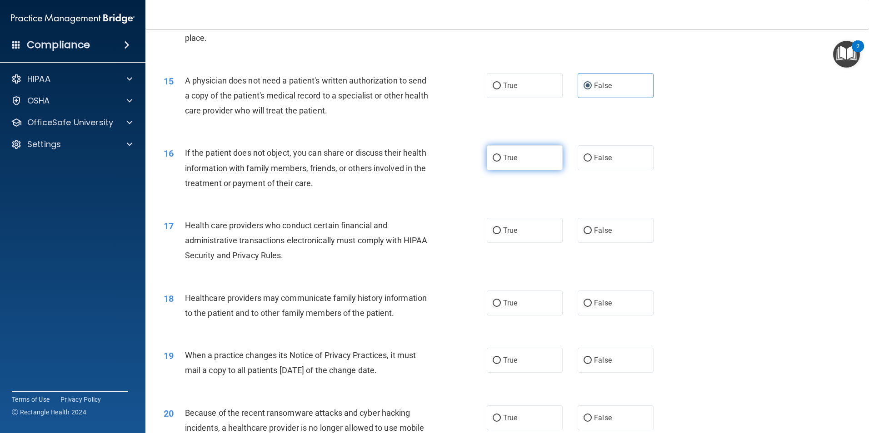
click at [499, 161] on label "True" at bounding box center [525, 157] width 76 height 25
click at [499, 161] on input "True" at bounding box center [496, 158] width 8 height 7
radio input "true"
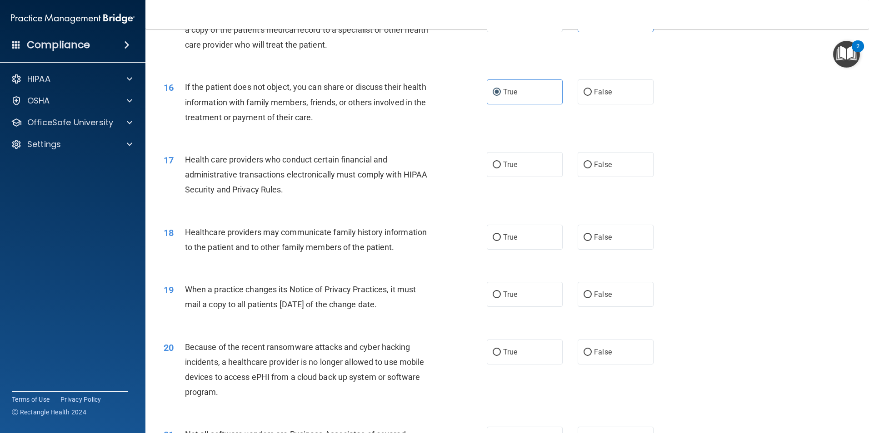
scroll to position [1000, 0]
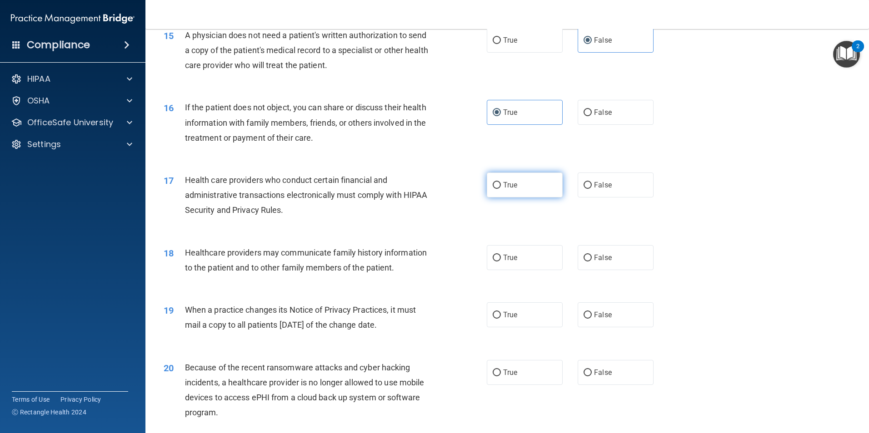
click at [514, 197] on label "True" at bounding box center [525, 185] width 76 height 25
click at [501, 189] on input "True" at bounding box center [496, 185] width 8 height 7
radio input "true"
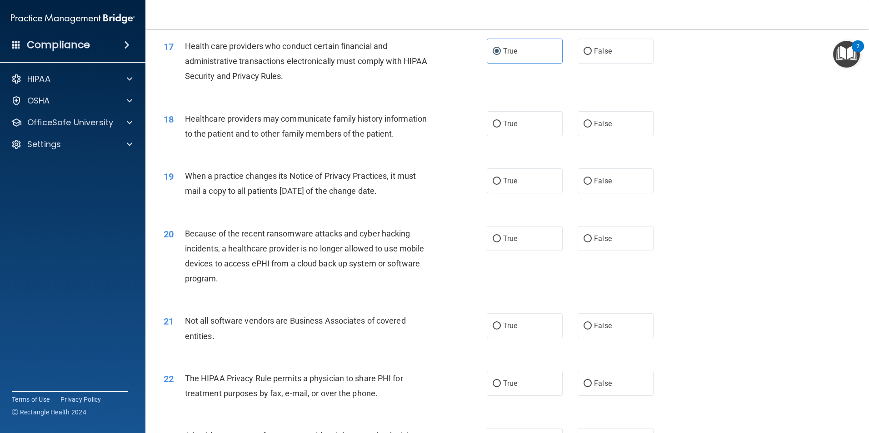
scroll to position [1136, 0]
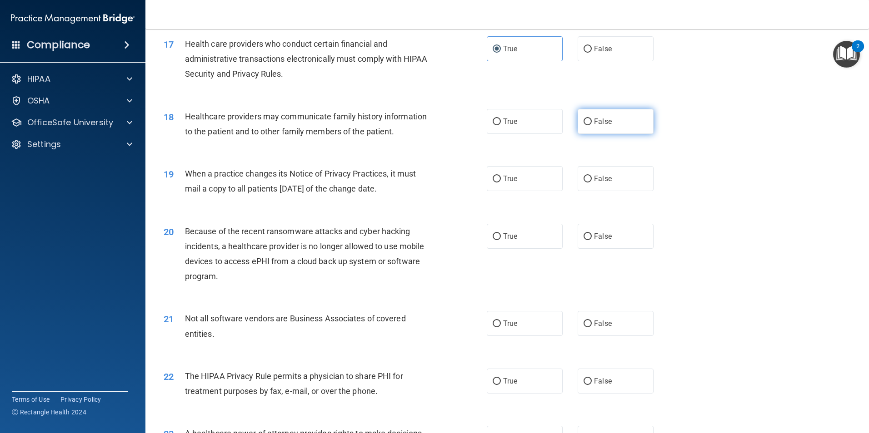
click at [614, 115] on label "False" at bounding box center [615, 121] width 76 height 25
click at [592, 119] on input "False" at bounding box center [587, 122] width 8 height 7
radio input "true"
click at [548, 177] on label "True" at bounding box center [525, 178] width 76 height 25
click at [501, 177] on input "True" at bounding box center [496, 179] width 8 height 7
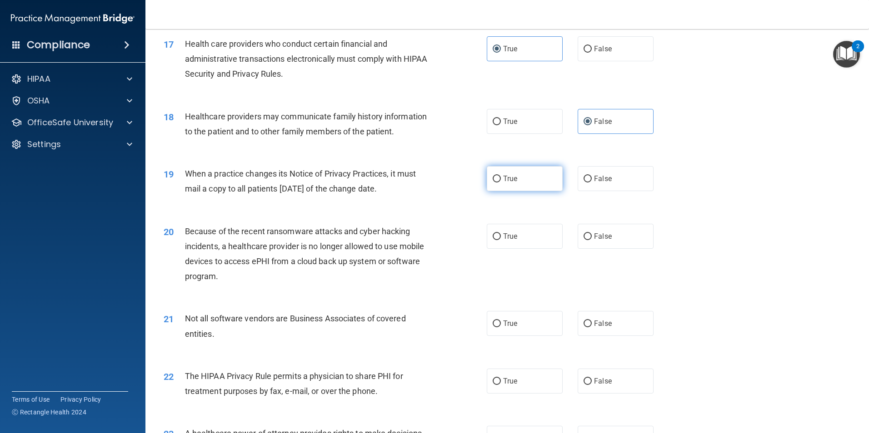
radio input "true"
click at [511, 242] on label "True" at bounding box center [525, 236] width 76 height 25
click at [501, 240] on input "True" at bounding box center [496, 237] width 8 height 7
radio input "true"
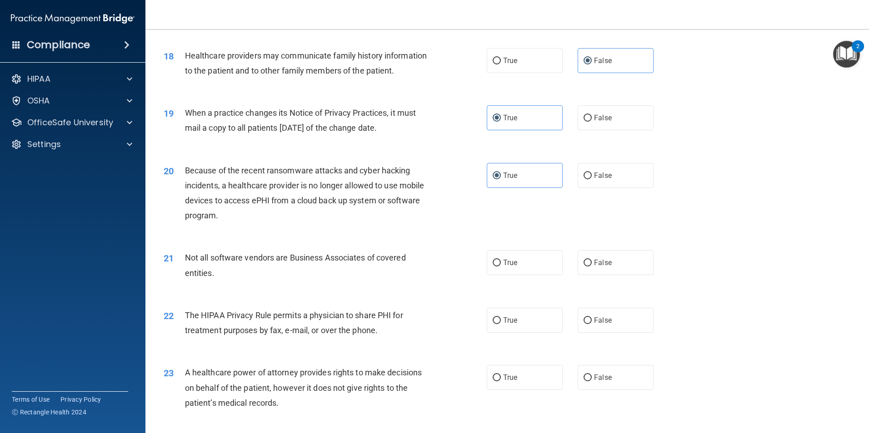
scroll to position [1318, 0]
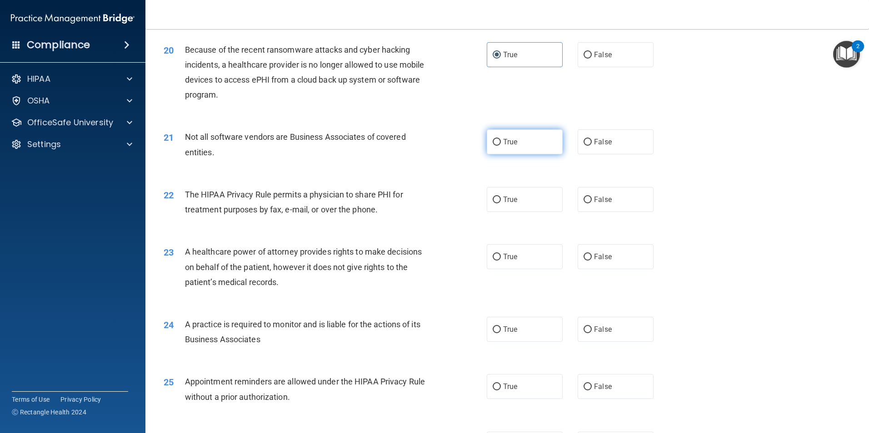
click at [507, 139] on span "True" at bounding box center [510, 142] width 14 height 9
click at [501, 139] on input "True" at bounding box center [496, 142] width 8 height 7
radio input "true"
click at [517, 205] on label "True" at bounding box center [525, 199] width 76 height 25
click at [501, 204] on input "True" at bounding box center [496, 200] width 8 height 7
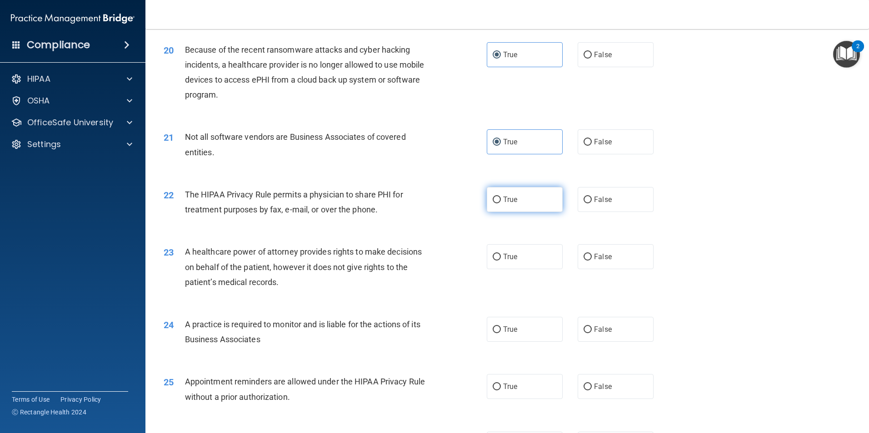
radio input "true"
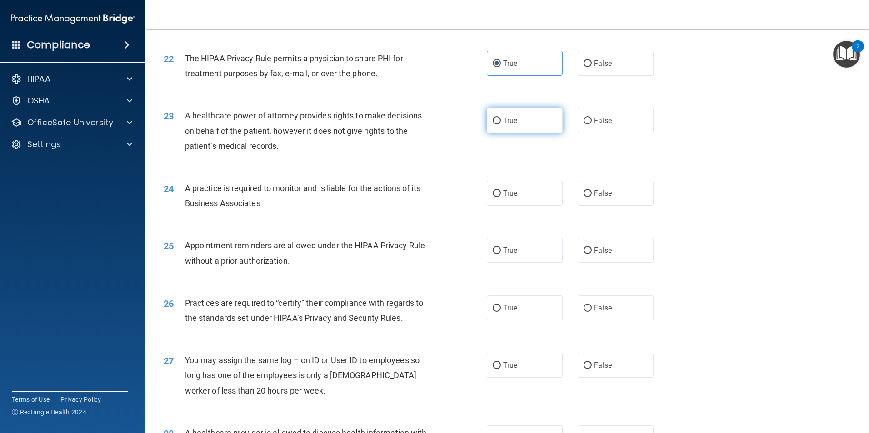
click at [535, 115] on label "True" at bounding box center [525, 120] width 76 height 25
click at [501, 118] on input "True" at bounding box center [496, 121] width 8 height 7
radio input "true"
click at [546, 198] on label "True" at bounding box center [525, 193] width 76 height 25
click at [501, 197] on input "True" at bounding box center [496, 193] width 8 height 7
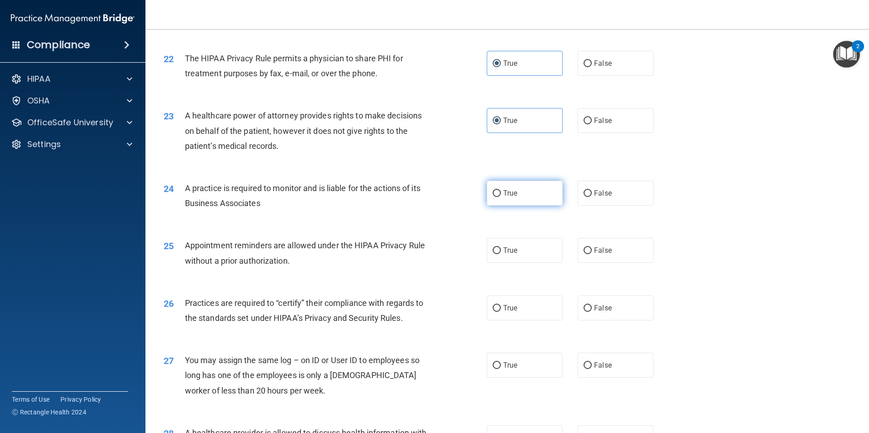
radio input "true"
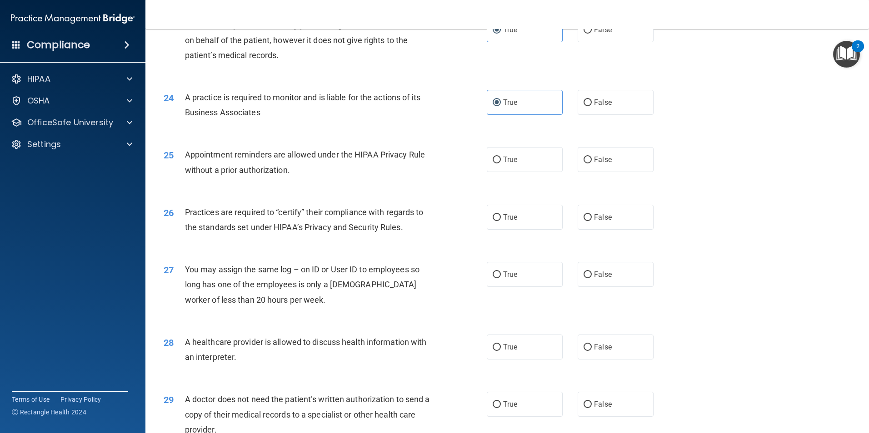
drag, startPoint x: 453, startPoint y: 149, endPoint x: 463, endPoint y: 152, distance: 11.2
click at [453, 149] on div "25 Appointment reminders are allowed under the HIPAA Privacy Rule without a pri…" at bounding box center [325, 164] width 350 height 35
click at [497, 154] on label "True" at bounding box center [525, 159] width 76 height 25
click at [497, 157] on input "True" at bounding box center [496, 160] width 8 height 7
radio input "true"
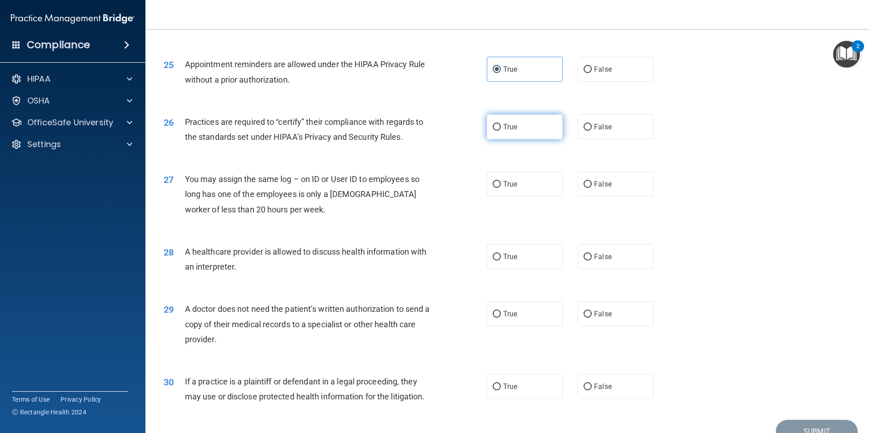
scroll to position [1636, 0]
click at [529, 139] on label "True" at bounding box center [525, 126] width 76 height 25
click at [501, 130] on input "True" at bounding box center [496, 127] width 8 height 7
radio input "true"
click at [592, 179] on label "False" at bounding box center [615, 183] width 76 height 25
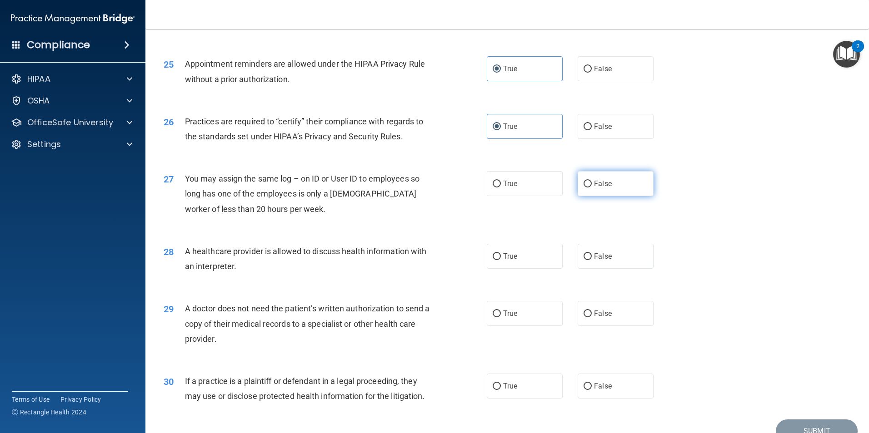
click at [592, 181] on input "False" at bounding box center [587, 184] width 8 height 7
radio input "true"
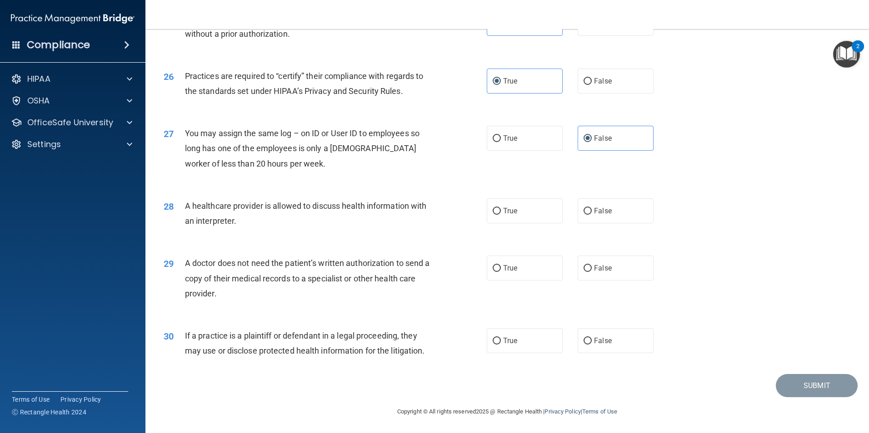
scroll to position [1681, 0]
click at [505, 212] on span "True" at bounding box center [510, 210] width 14 height 9
click at [501, 212] on input "True" at bounding box center [496, 211] width 8 height 7
radio input "true"
click at [589, 264] on label "False" at bounding box center [615, 267] width 76 height 25
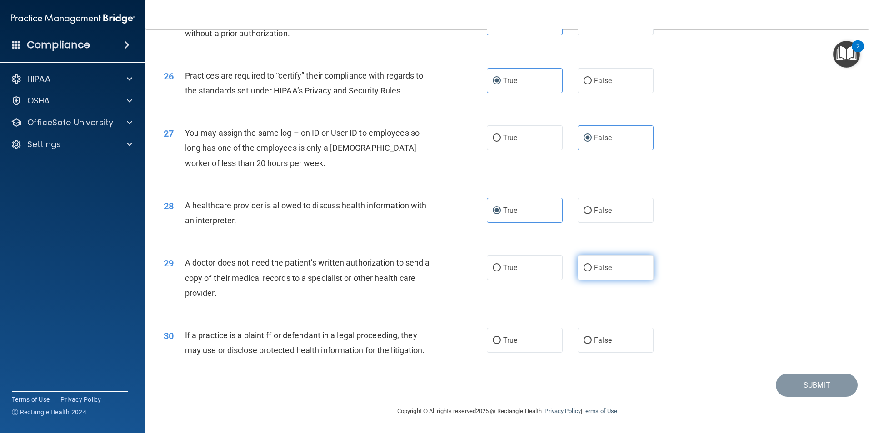
click at [589, 265] on input "False" at bounding box center [587, 268] width 8 height 7
radio input "true"
click at [621, 347] on label "False" at bounding box center [615, 340] width 76 height 25
click at [592, 344] on input "False" at bounding box center [587, 341] width 8 height 7
radio input "true"
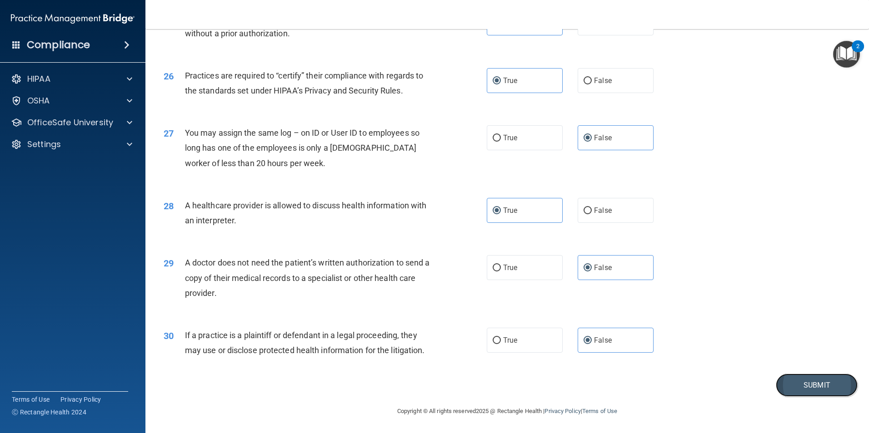
click at [783, 380] on button "Submit" at bounding box center [817, 385] width 82 height 23
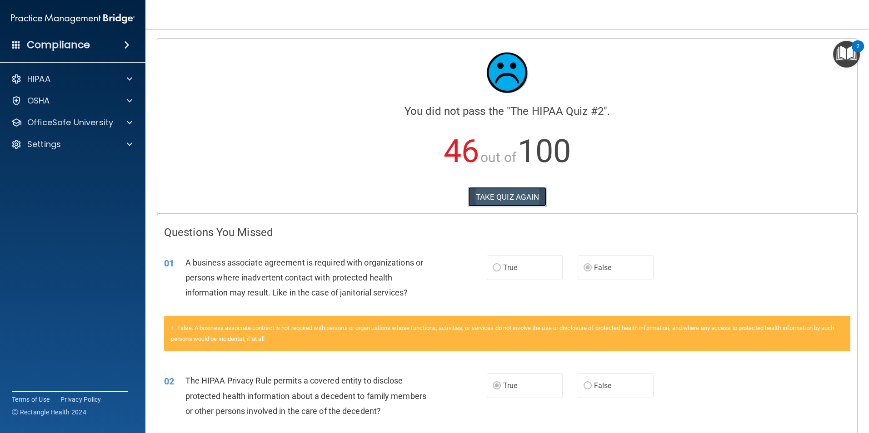
click at [530, 197] on button "TAKE QUIZ AGAIN" at bounding box center [507, 197] width 79 height 20
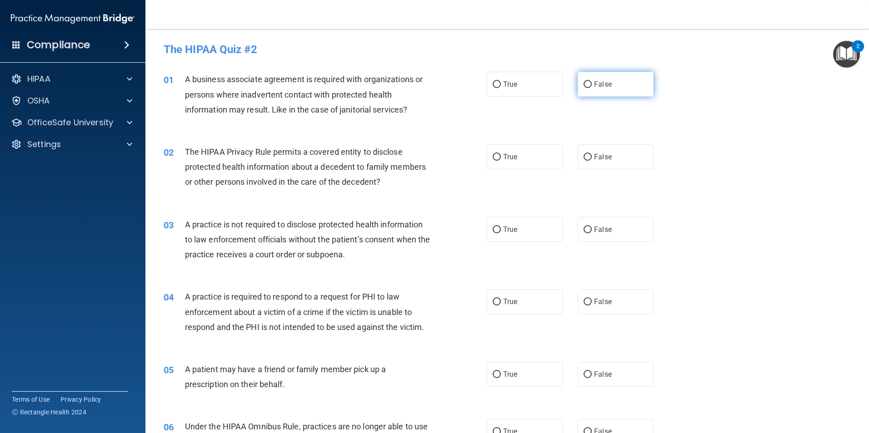
click at [611, 90] on label "False" at bounding box center [615, 84] width 76 height 25
click at [592, 88] on input "False" at bounding box center [587, 84] width 8 height 7
radio input "true"
click at [521, 168] on label "True" at bounding box center [525, 156] width 76 height 25
click at [501, 161] on input "True" at bounding box center [496, 157] width 8 height 7
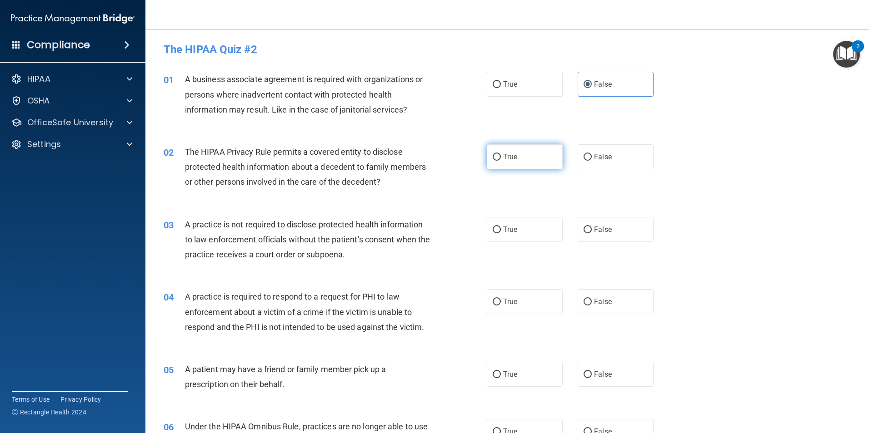
radio input "true"
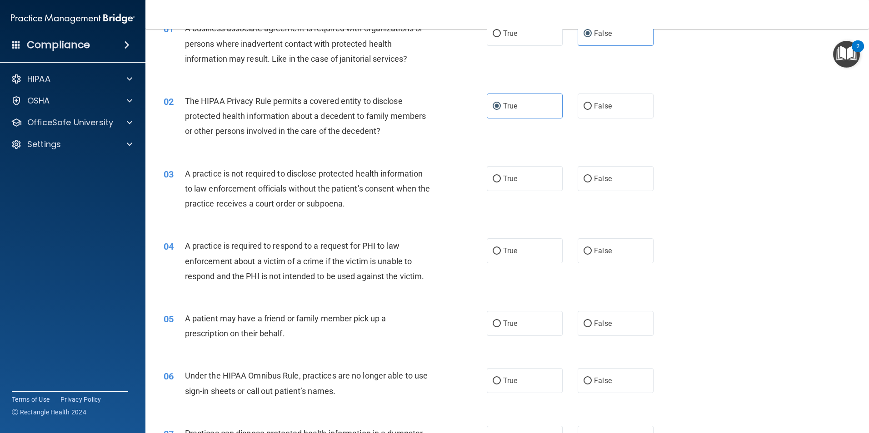
scroll to position [91, 0]
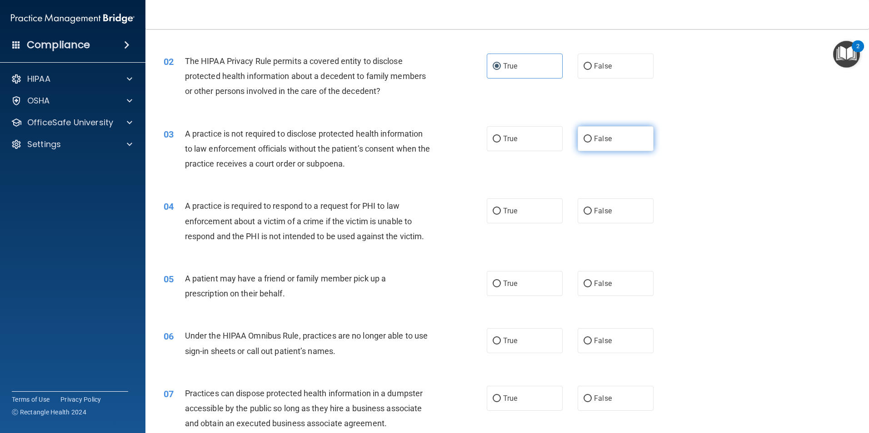
click at [609, 144] on label "False" at bounding box center [615, 138] width 76 height 25
click at [592, 143] on input "False" at bounding box center [587, 139] width 8 height 7
radio input "true"
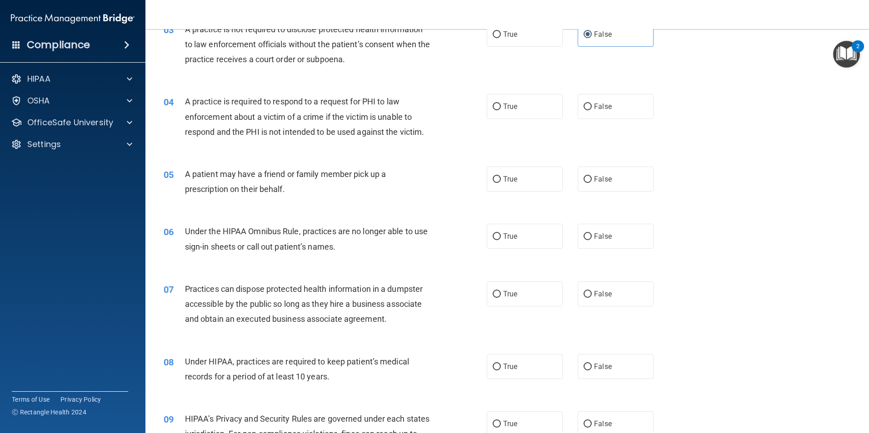
scroll to position [227, 0]
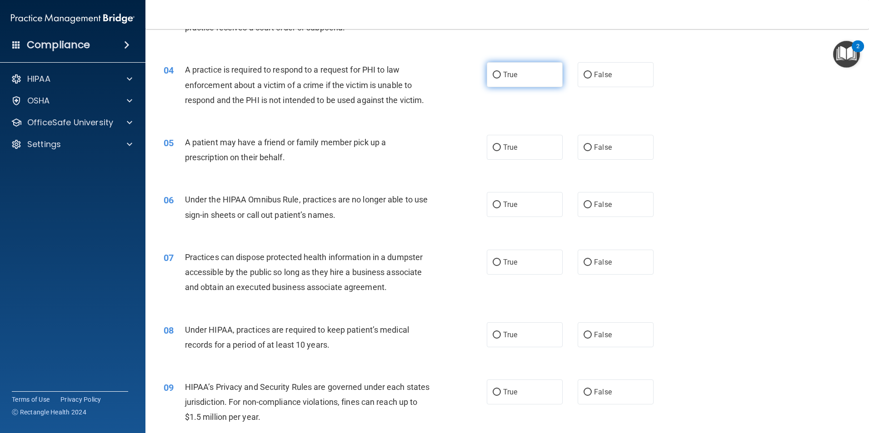
click at [508, 79] on label "True" at bounding box center [525, 74] width 76 height 25
click at [501, 79] on input "True" at bounding box center [496, 75] width 8 height 7
radio input "true"
click at [518, 150] on label "True" at bounding box center [525, 147] width 76 height 25
click at [501, 150] on input "True" at bounding box center [496, 147] width 8 height 7
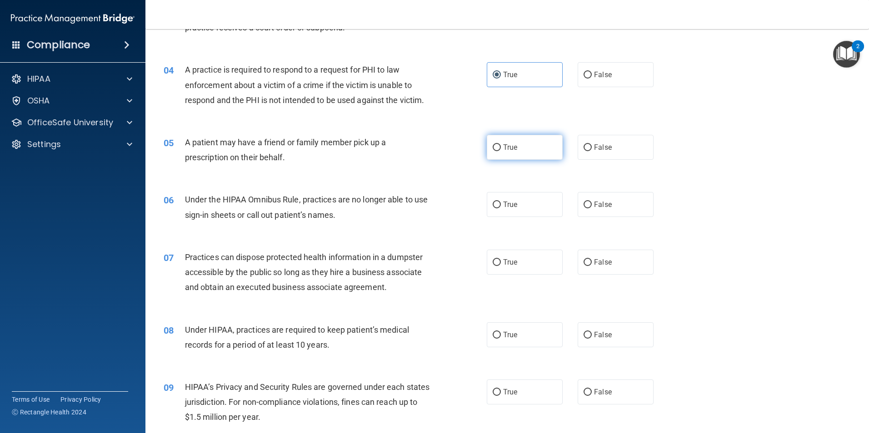
radio input "true"
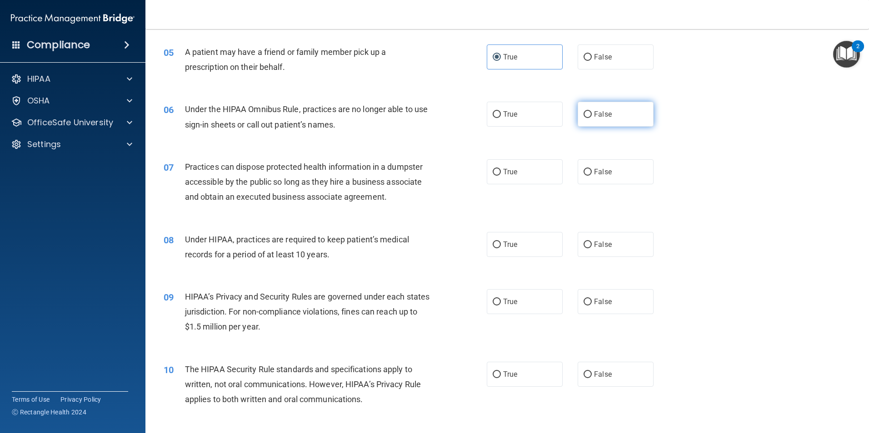
scroll to position [318, 0]
click at [594, 118] on label "False" at bounding box center [615, 113] width 76 height 25
click at [592, 118] on input "False" at bounding box center [587, 114] width 8 height 7
radio input "true"
click at [529, 172] on label "True" at bounding box center [525, 171] width 76 height 25
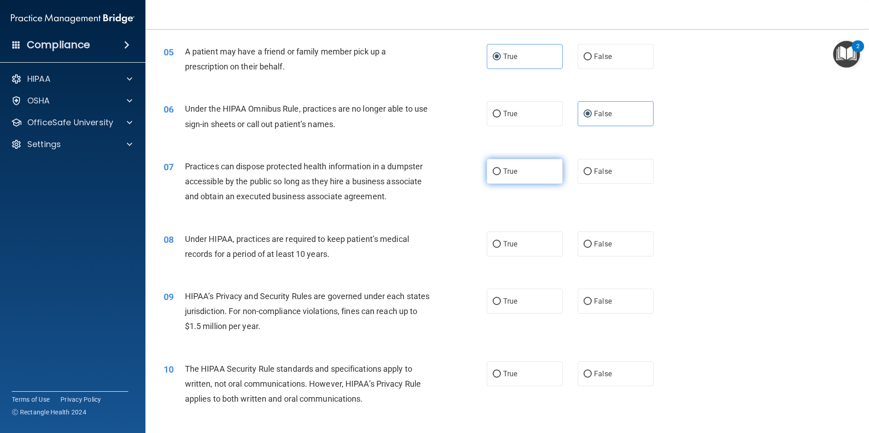
click at [501, 172] on input "True" at bounding box center [496, 172] width 8 height 7
radio input "true"
click at [605, 174] on span "False" at bounding box center [603, 171] width 18 height 9
click at [592, 174] on input "False" at bounding box center [587, 172] width 8 height 7
radio input "true"
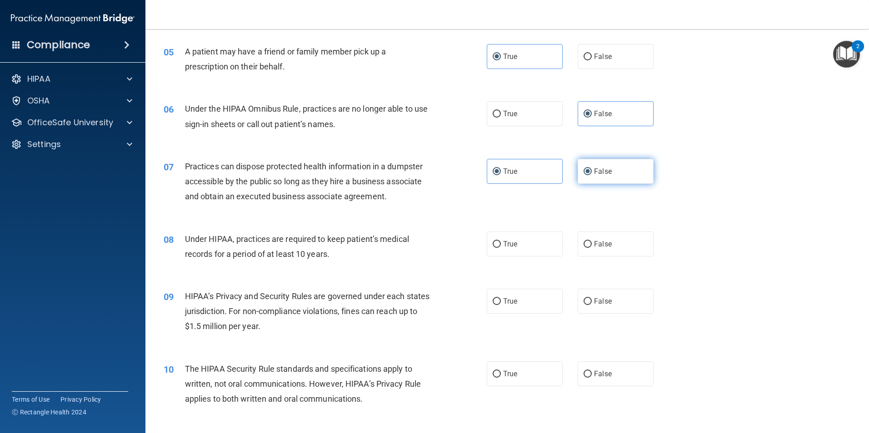
radio input "false"
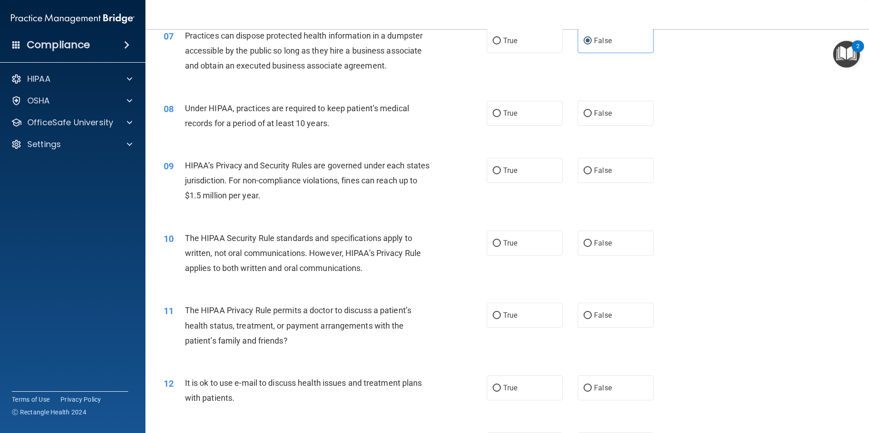
scroll to position [454, 0]
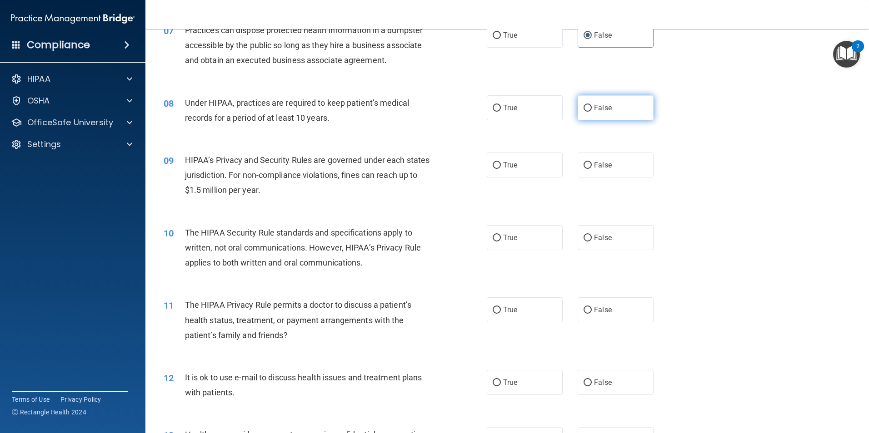
click at [609, 108] on label "False" at bounding box center [615, 107] width 76 height 25
click at [592, 108] on input "False" at bounding box center [587, 108] width 8 height 7
radio input "true"
click at [596, 175] on label "False" at bounding box center [615, 165] width 76 height 25
click at [592, 169] on input "False" at bounding box center [587, 165] width 8 height 7
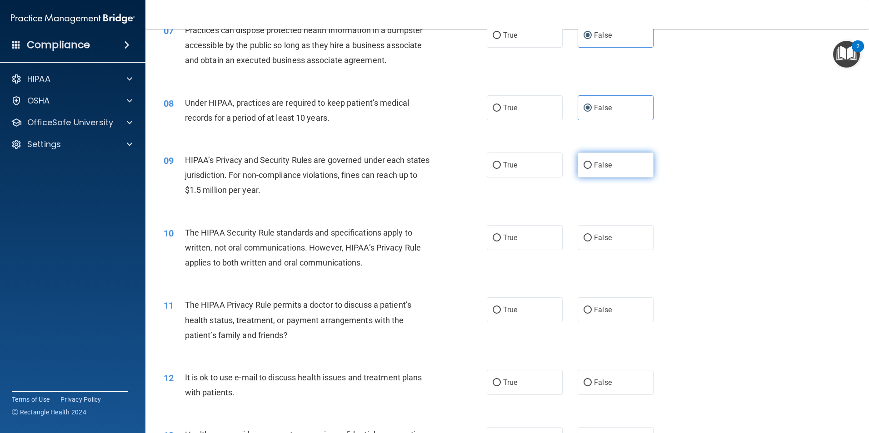
radio input "true"
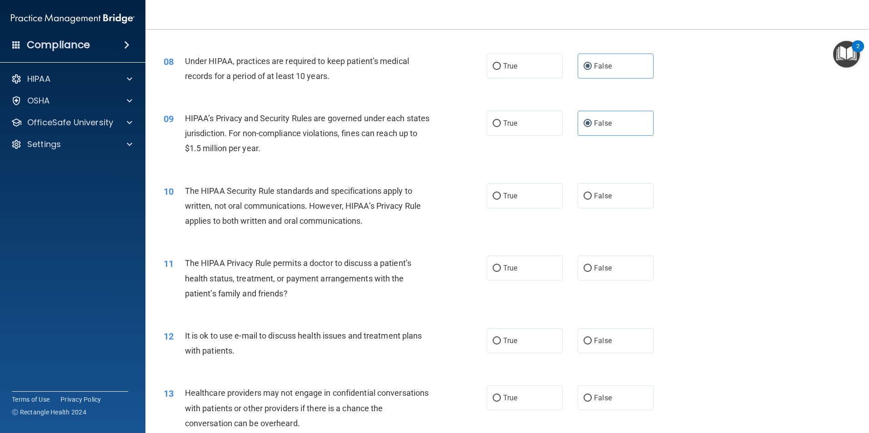
scroll to position [545, 0]
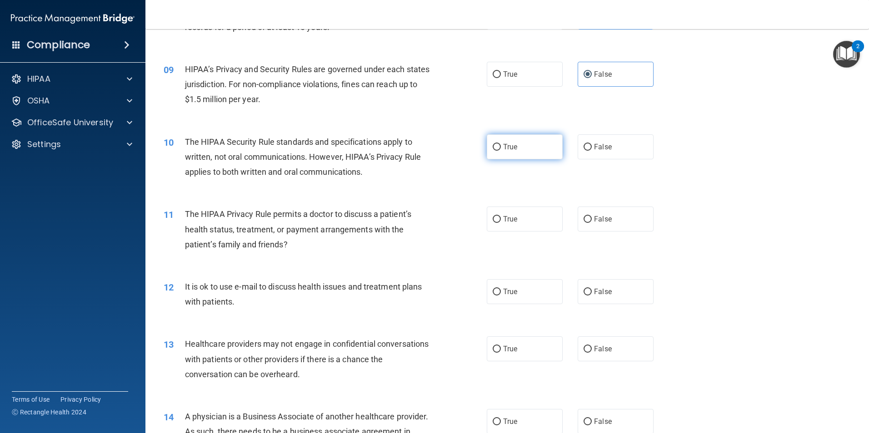
click at [524, 146] on label "True" at bounding box center [525, 146] width 76 height 25
click at [501, 146] on input "True" at bounding box center [496, 147] width 8 height 7
radio input "true"
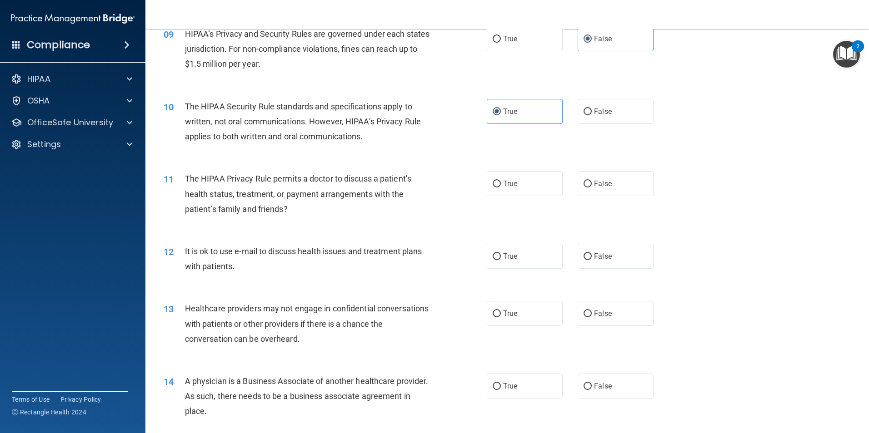
scroll to position [636, 0]
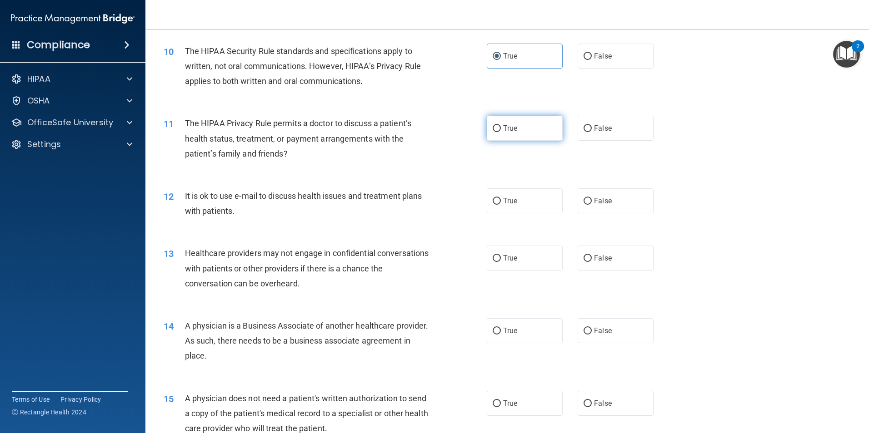
click at [517, 128] on label "True" at bounding box center [525, 128] width 76 height 25
click at [501, 128] on input "True" at bounding box center [496, 128] width 8 height 7
radio input "true"
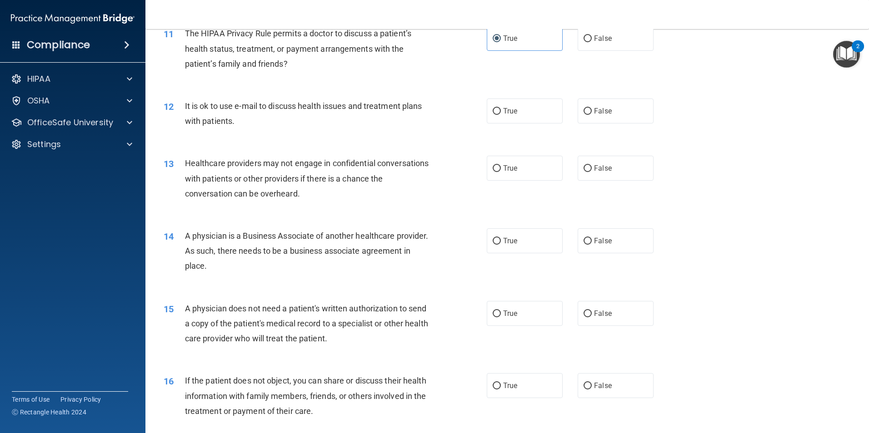
scroll to position [727, 0]
click at [532, 107] on label "True" at bounding box center [525, 110] width 76 height 25
click at [501, 107] on input "True" at bounding box center [496, 110] width 8 height 7
radio input "true"
click at [622, 167] on label "False" at bounding box center [615, 167] width 76 height 25
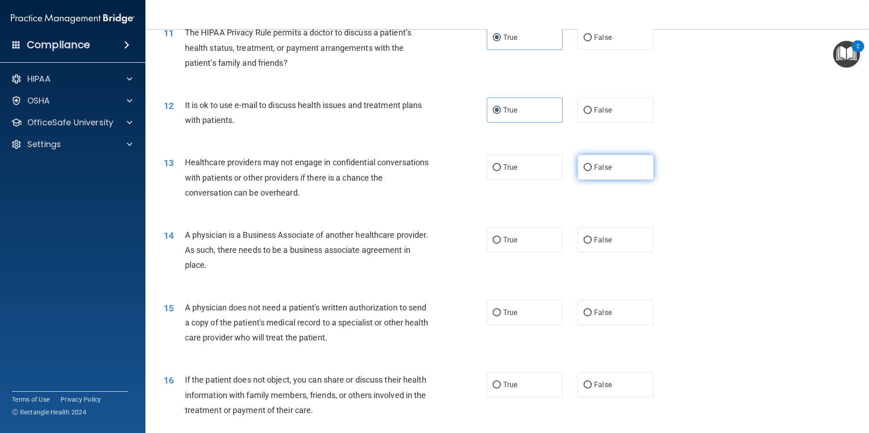
click at [592, 167] on input "False" at bounding box center [587, 167] width 8 height 7
radio input "true"
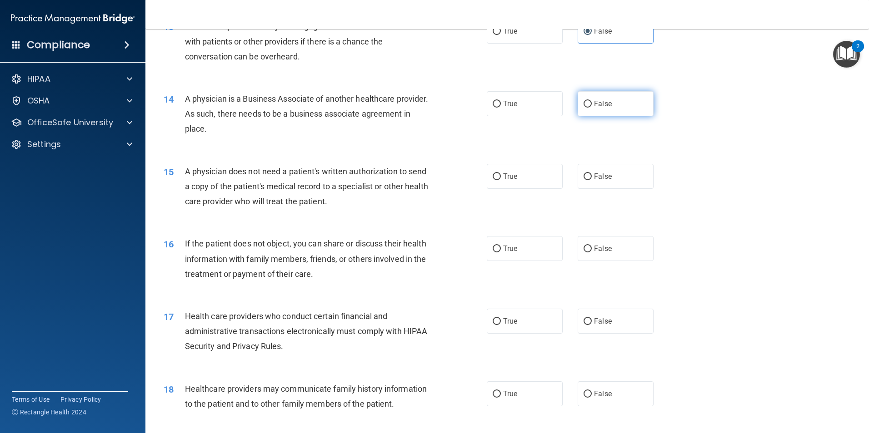
click at [594, 102] on span "False" at bounding box center [603, 103] width 18 height 9
click at [592, 102] on input "False" at bounding box center [587, 104] width 8 height 7
radio input "true"
click at [498, 172] on label "True" at bounding box center [525, 176] width 76 height 25
click at [498, 174] on input "True" at bounding box center [496, 177] width 8 height 7
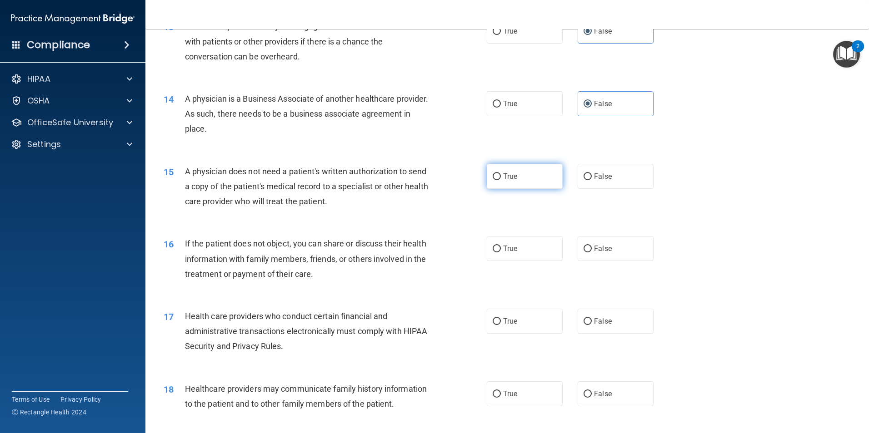
radio input "true"
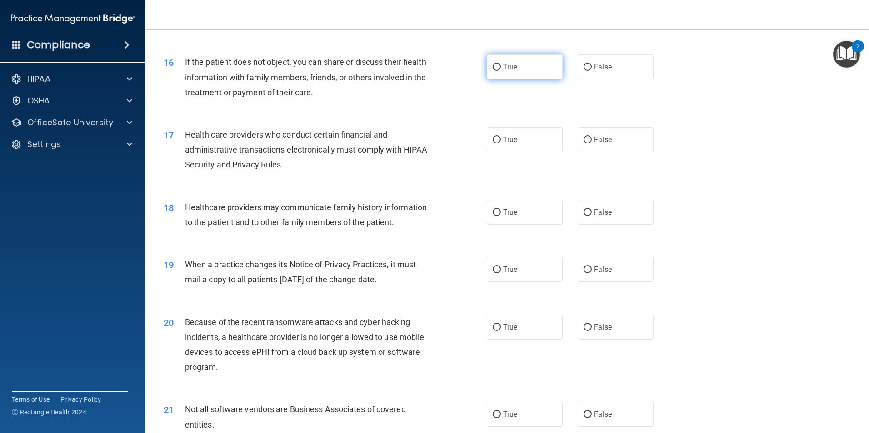
click at [525, 65] on label "True" at bounding box center [525, 67] width 76 height 25
click at [501, 65] on input "True" at bounding box center [496, 67] width 8 height 7
radio input "true"
click at [516, 140] on label "True" at bounding box center [525, 139] width 76 height 25
click at [501, 140] on input "True" at bounding box center [496, 140] width 8 height 7
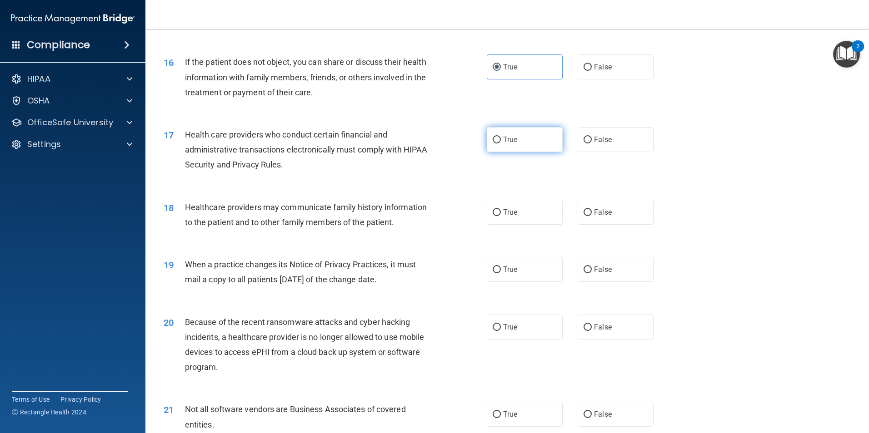
radio input "true"
click at [511, 207] on label "True" at bounding box center [525, 212] width 76 height 25
click at [501, 209] on input "True" at bounding box center [496, 212] width 8 height 7
radio input "true"
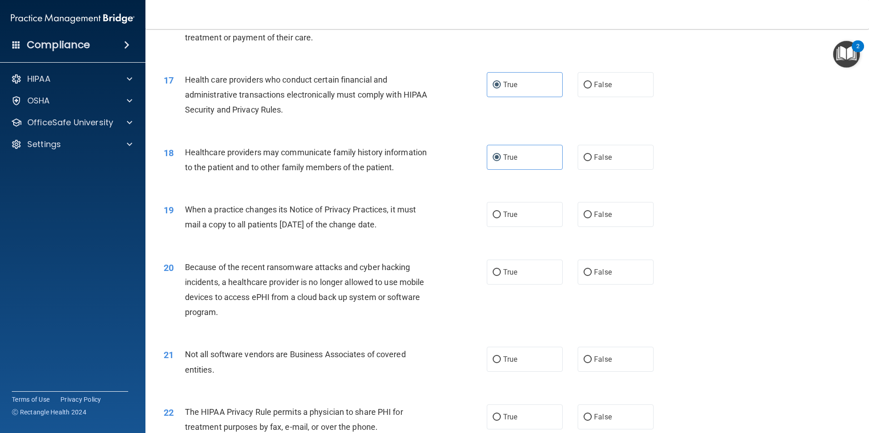
scroll to position [1181, 0]
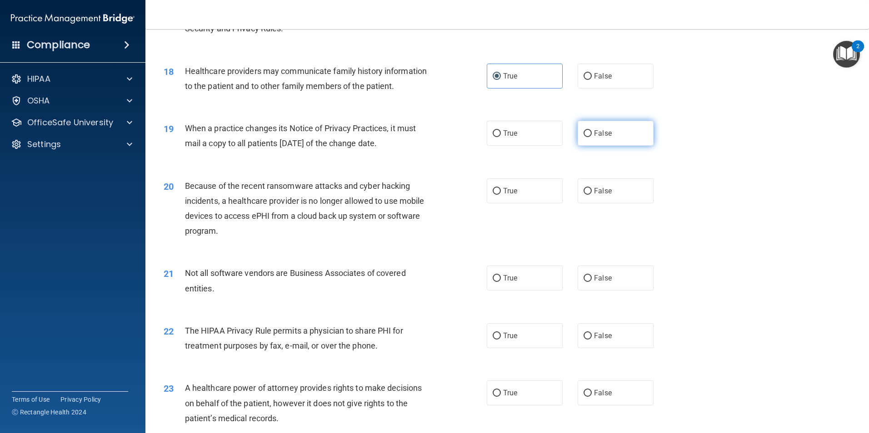
click at [594, 138] on label "False" at bounding box center [615, 133] width 76 height 25
click at [592, 137] on input "False" at bounding box center [587, 133] width 8 height 7
radio input "true"
click at [600, 193] on span "False" at bounding box center [603, 191] width 18 height 9
click at [592, 193] on input "False" at bounding box center [587, 191] width 8 height 7
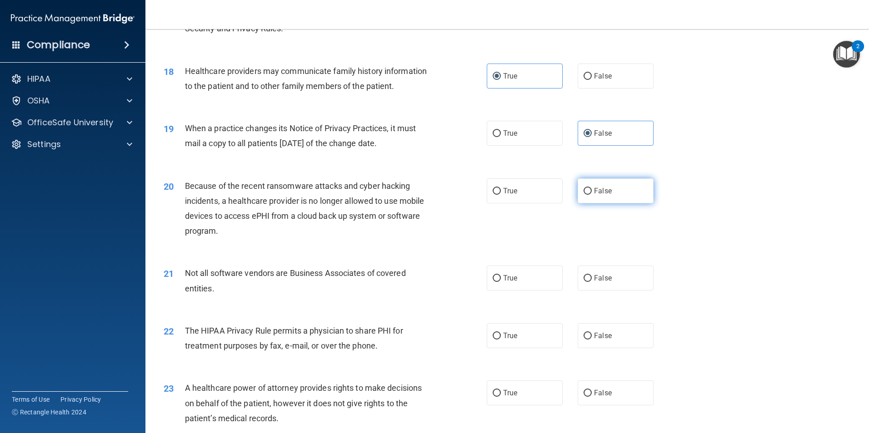
radio input "true"
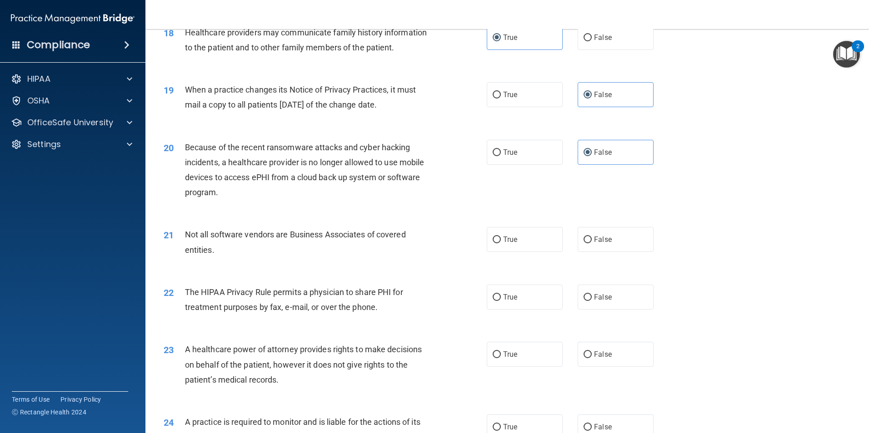
scroll to position [1272, 0]
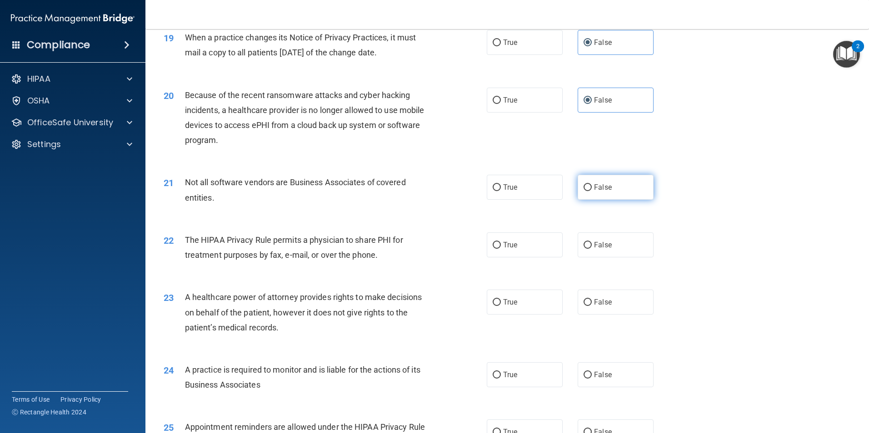
click at [626, 186] on label "False" at bounding box center [615, 187] width 76 height 25
click at [592, 186] on input "False" at bounding box center [587, 187] width 8 height 7
radio input "true"
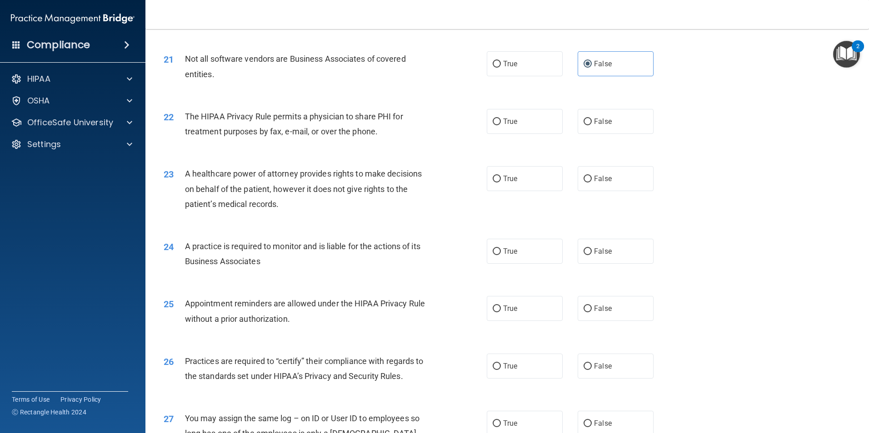
scroll to position [1408, 0]
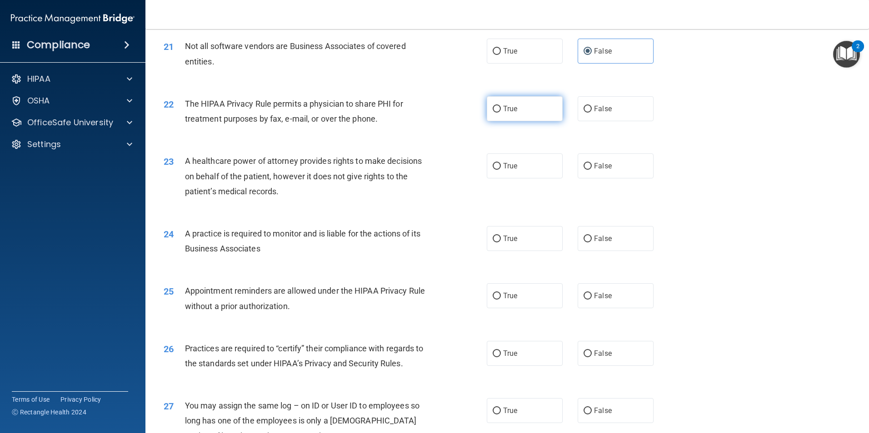
click at [526, 112] on label "True" at bounding box center [525, 108] width 76 height 25
click at [501, 112] on input "True" at bounding box center [496, 109] width 8 height 7
radio input "true"
click at [594, 164] on span "False" at bounding box center [603, 166] width 18 height 9
click at [590, 164] on input "False" at bounding box center [587, 166] width 8 height 7
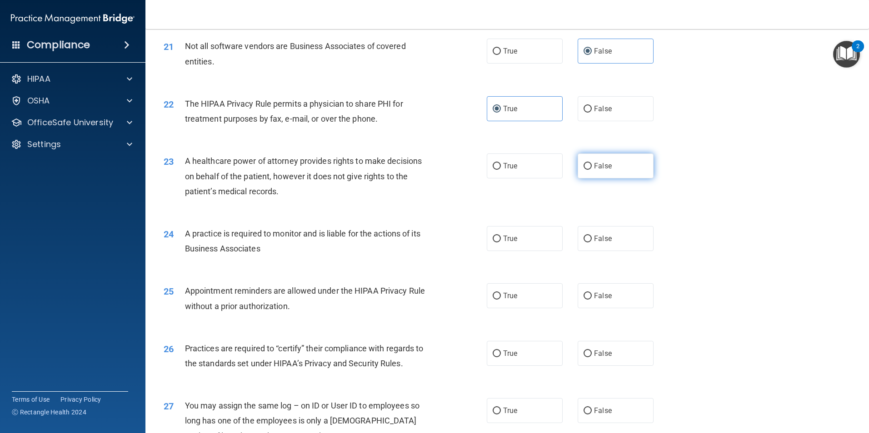
radio input "true"
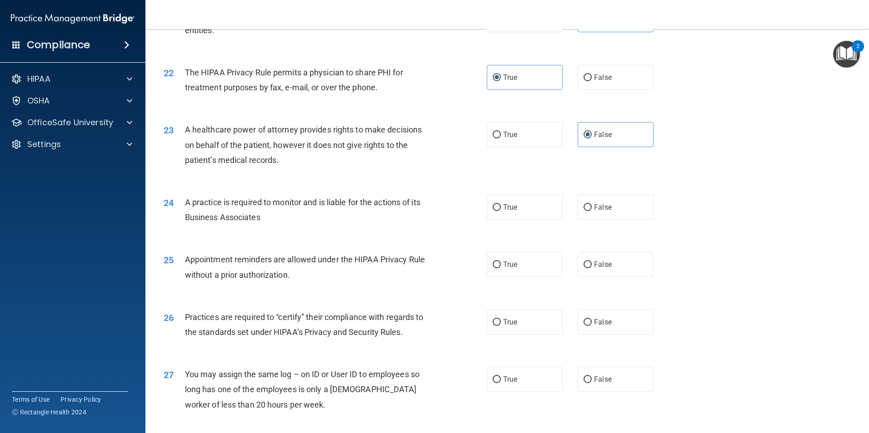
scroll to position [1499, 0]
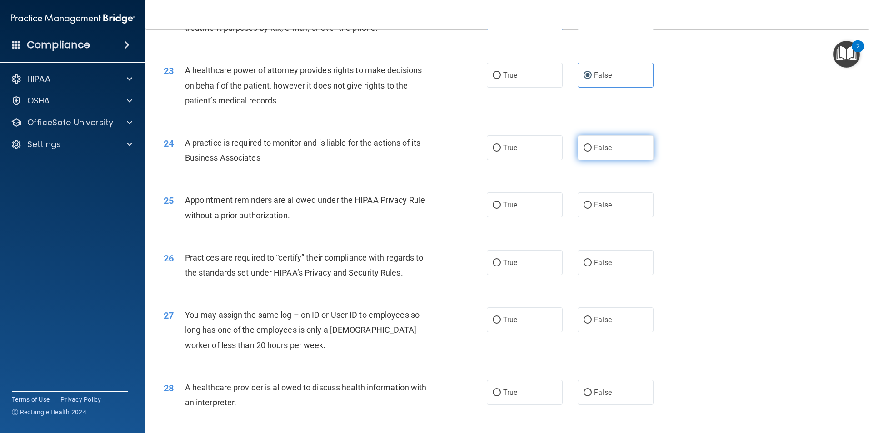
click at [616, 155] on label "False" at bounding box center [615, 147] width 76 height 25
click at [592, 152] on input "False" at bounding box center [587, 148] width 8 height 7
radio input "true"
click at [519, 210] on label "True" at bounding box center [525, 205] width 76 height 25
click at [501, 209] on input "True" at bounding box center [496, 205] width 8 height 7
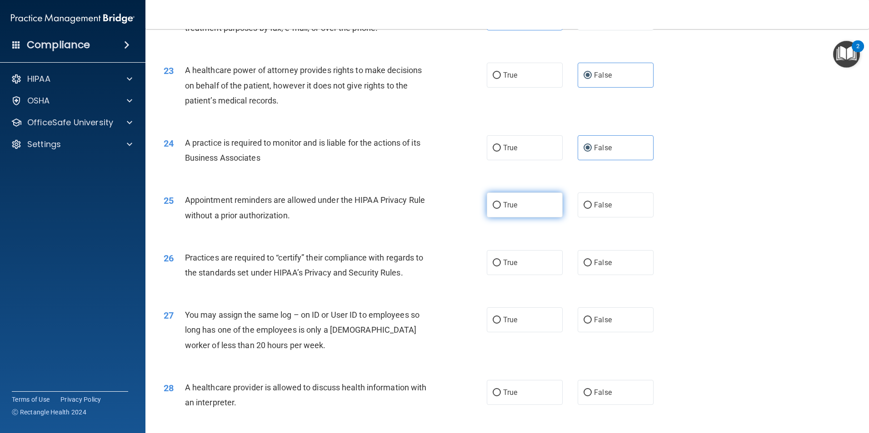
radio input "true"
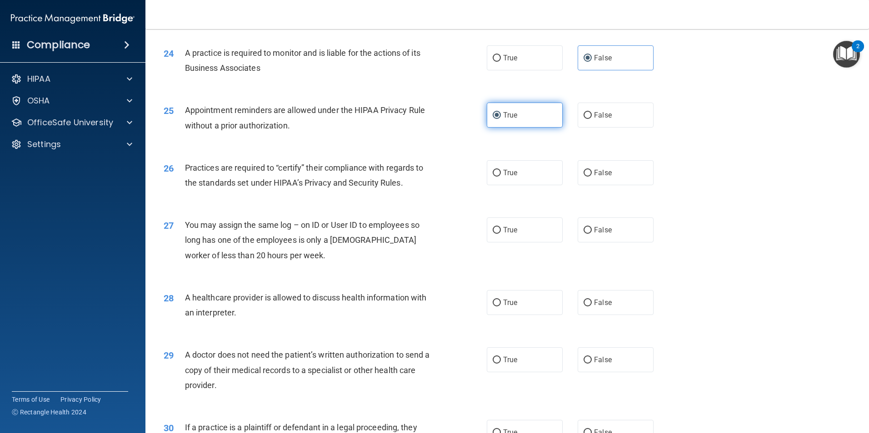
scroll to position [1590, 0]
click at [612, 179] on label "False" at bounding box center [615, 171] width 76 height 25
click at [592, 176] on input "False" at bounding box center [587, 172] width 8 height 7
radio input "true"
click at [611, 227] on label "False" at bounding box center [615, 229] width 76 height 25
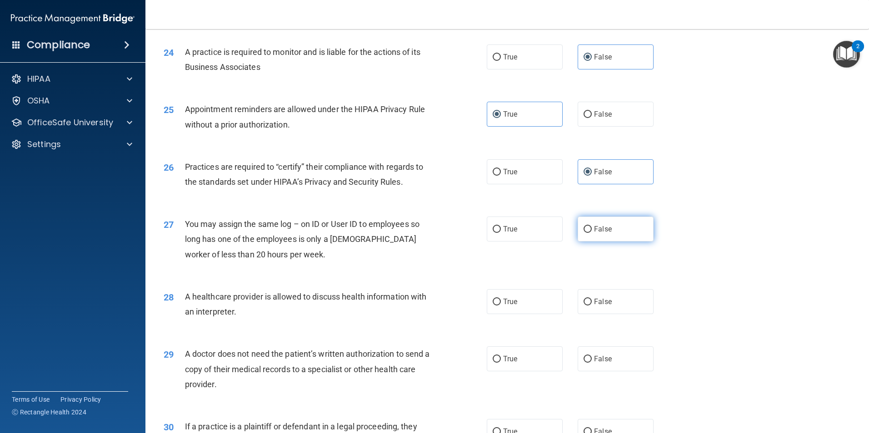
click at [592, 227] on input "False" at bounding box center [587, 229] width 8 height 7
radio input "true"
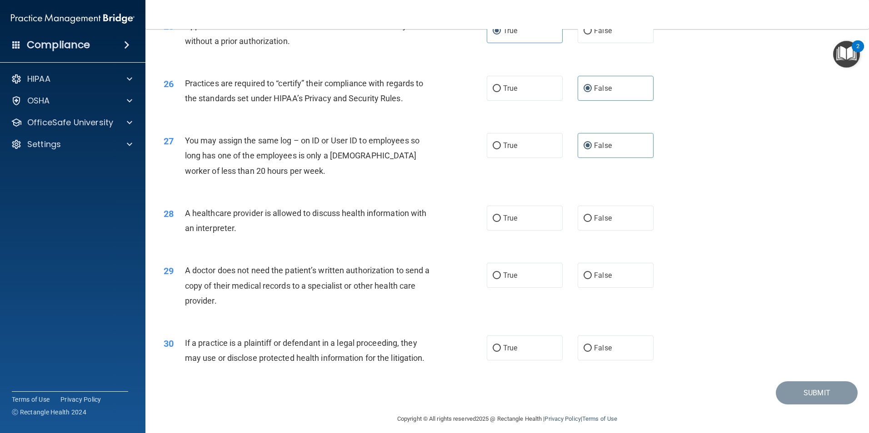
scroll to position [1681, 0]
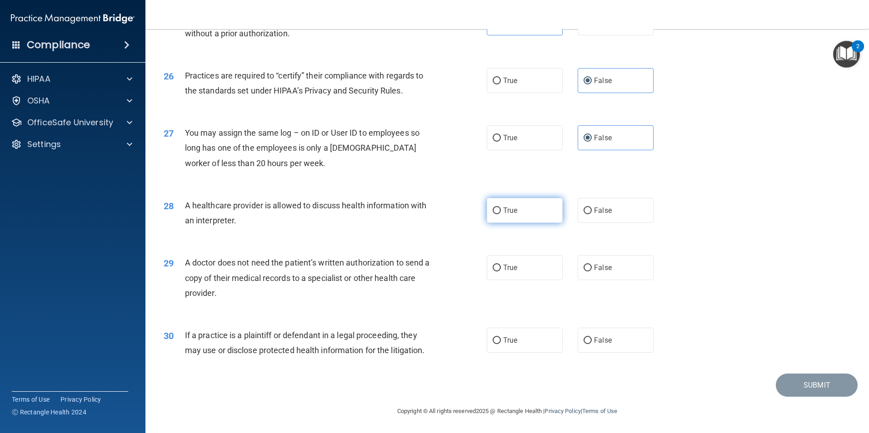
click at [515, 214] on label "True" at bounding box center [525, 210] width 76 height 25
click at [501, 214] on input "True" at bounding box center [496, 211] width 8 height 7
radio input "true"
click at [529, 270] on label "True" at bounding box center [525, 267] width 76 height 25
click at [501, 270] on input "True" at bounding box center [496, 268] width 8 height 7
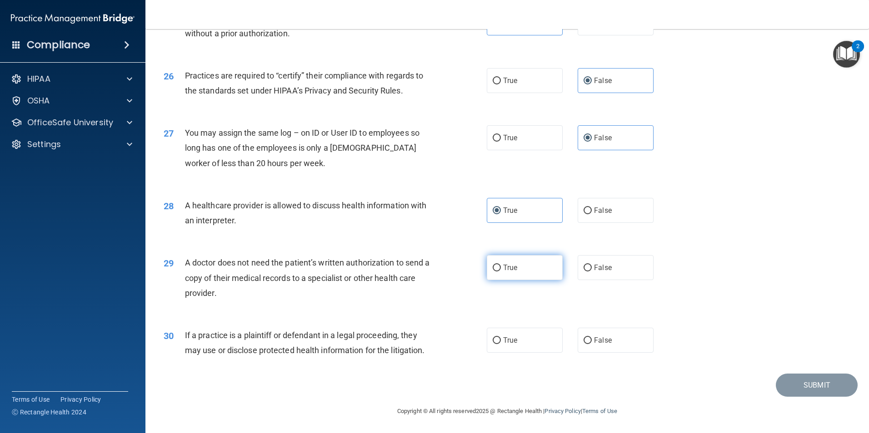
radio input "true"
drag, startPoint x: 512, startPoint y: 340, endPoint x: 564, endPoint y: 339, distance: 51.8
click at [512, 339] on span "True" at bounding box center [510, 340] width 14 height 9
click at [501, 339] on input "True" at bounding box center [496, 341] width 8 height 7
radio input "true"
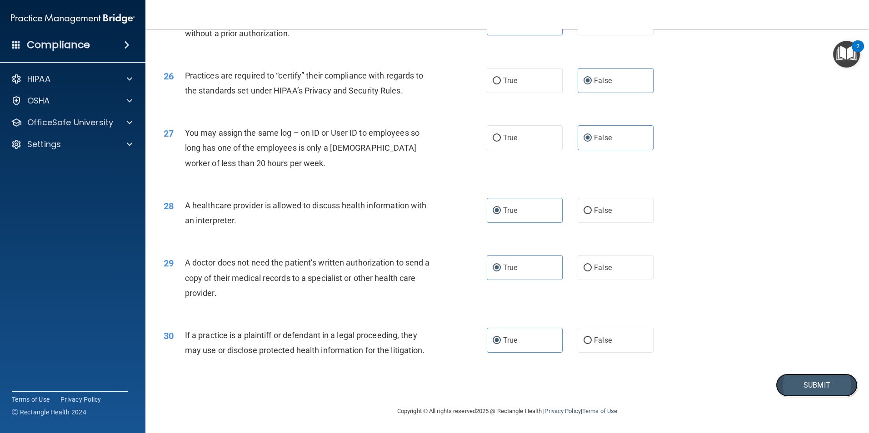
click at [783, 380] on button "Submit" at bounding box center [817, 385] width 82 height 23
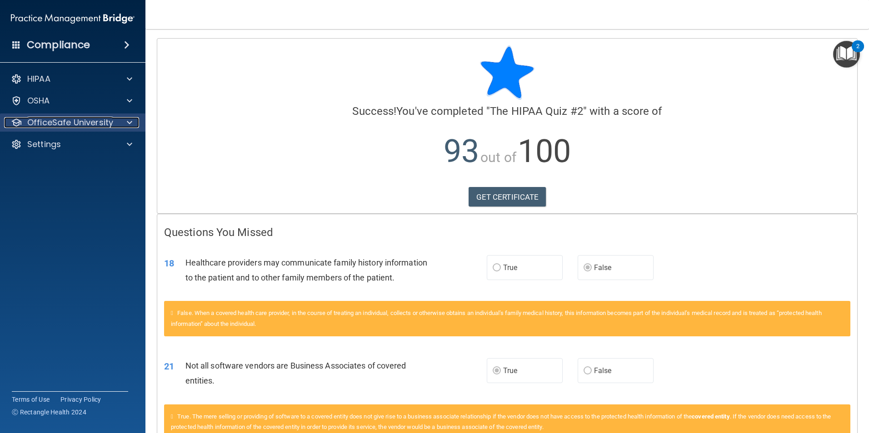
click at [110, 119] on p "OfficeSafe University" at bounding box center [70, 122] width 86 height 11
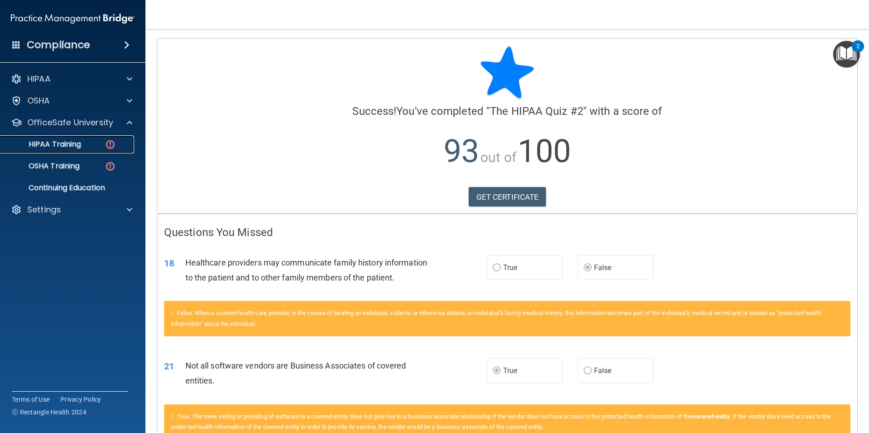
click at [109, 145] on img at bounding box center [109, 144] width 11 height 11
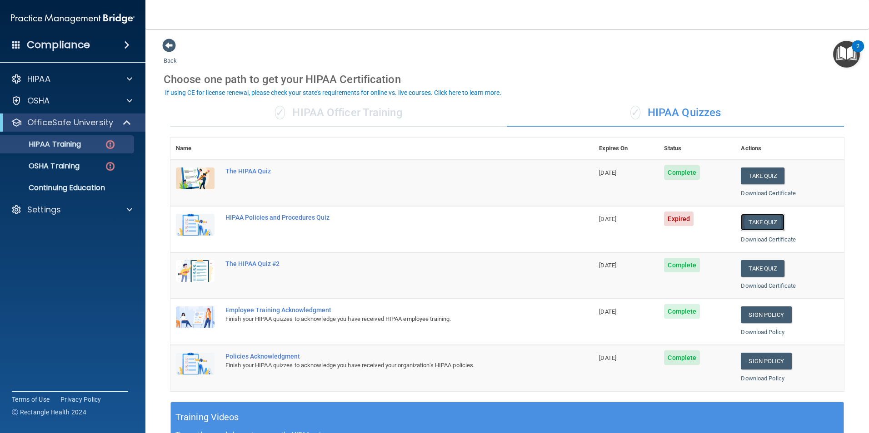
click at [765, 224] on button "Take Quiz" at bounding box center [763, 222] width 44 height 17
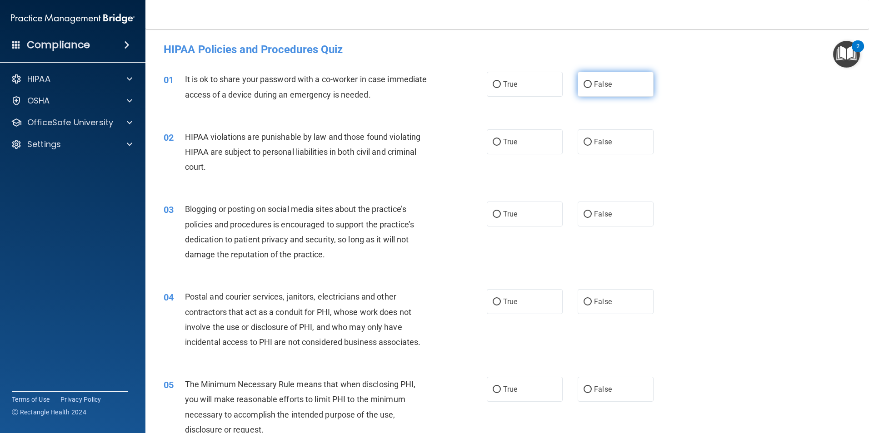
click at [610, 83] on label "False" at bounding box center [615, 84] width 76 height 25
click at [592, 83] on input "False" at bounding box center [587, 84] width 8 height 7
radio input "true"
click at [492, 142] on input "True" at bounding box center [496, 142] width 8 height 7
radio input "true"
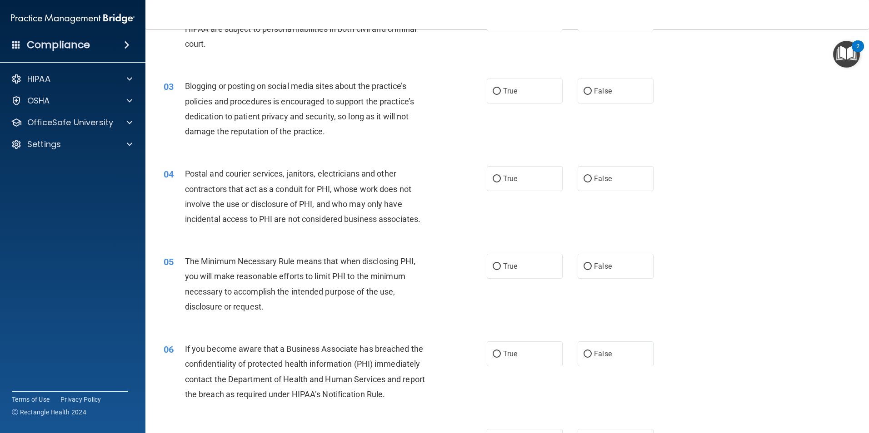
scroll to position [136, 0]
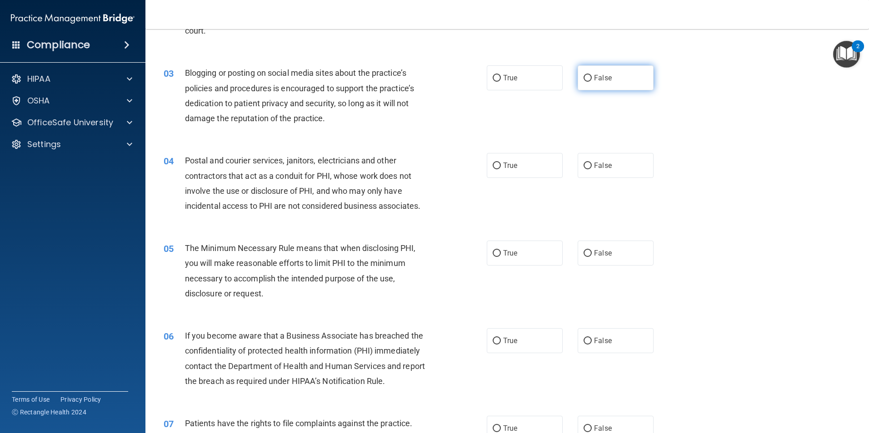
click at [605, 79] on span "False" at bounding box center [603, 78] width 18 height 9
click at [592, 79] on input "False" at bounding box center [587, 78] width 8 height 7
radio input "true"
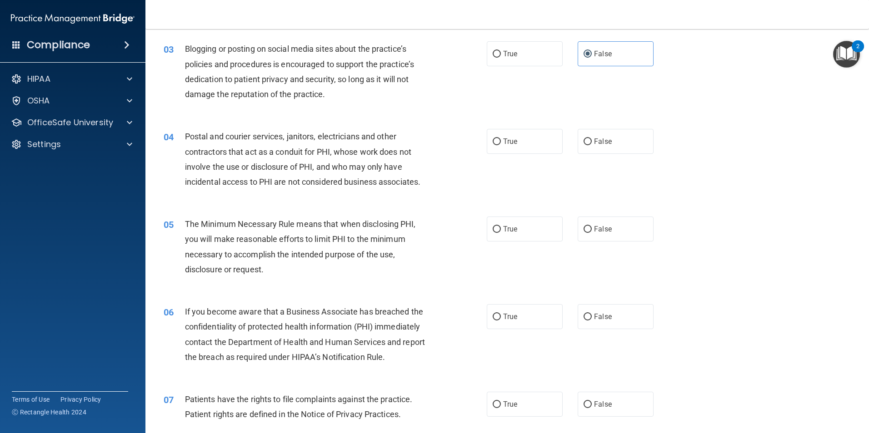
scroll to position [182, 0]
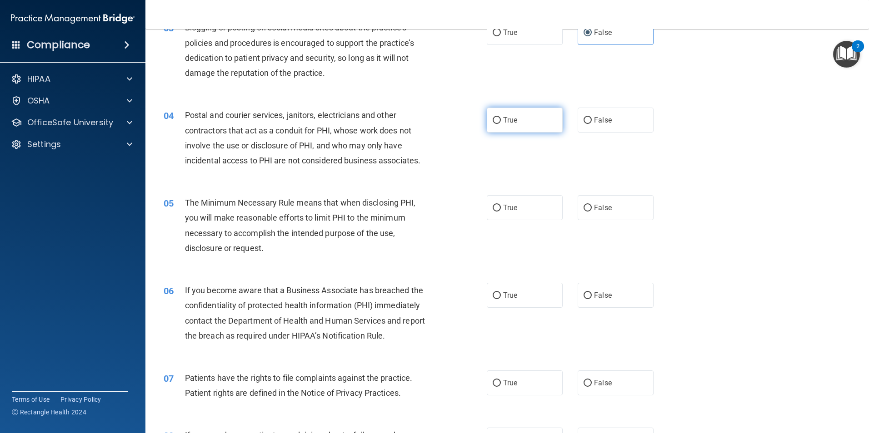
click at [514, 125] on label "True" at bounding box center [525, 120] width 76 height 25
click at [501, 124] on input "True" at bounding box center [496, 120] width 8 height 7
radio input "true"
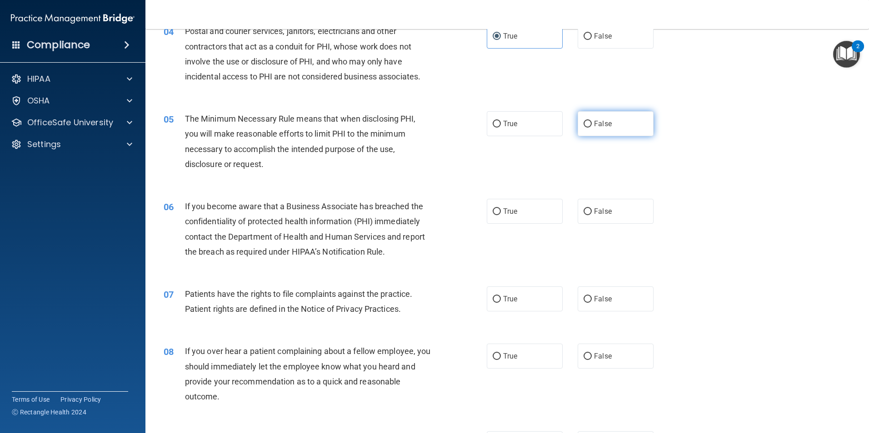
scroll to position [273, 0]
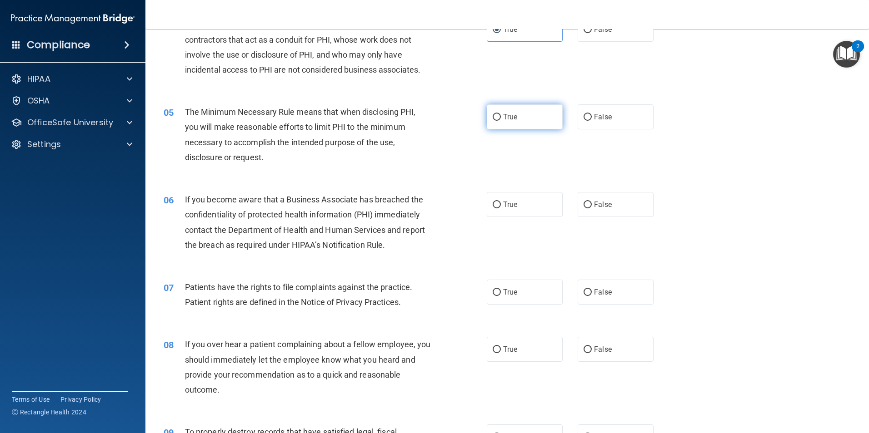
click at [528, 116] on label "True" at bounding box center [525, 116] width 76 height 25
click at [501, 116] on input "True" at bounding box center [496, 117] width 8 height 7
radio input "true"
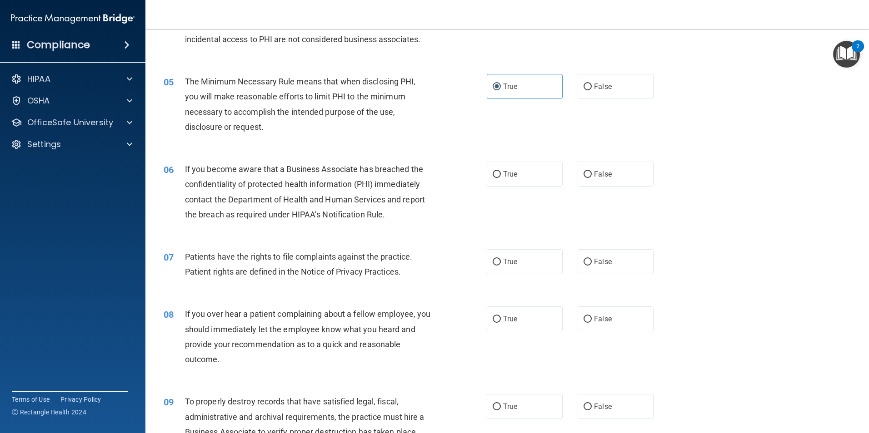
scroll to position [318, 0]
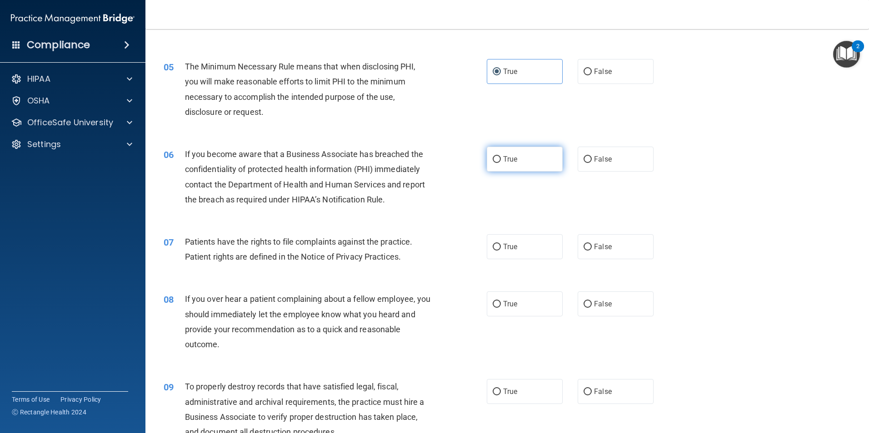
click at [503, 162] on span "True" at bounding box center [510, 159] width 14 height 9
click at [501, 162] on input "True" at bounding box center [496, 159] width 8 height 7
radio input "true"
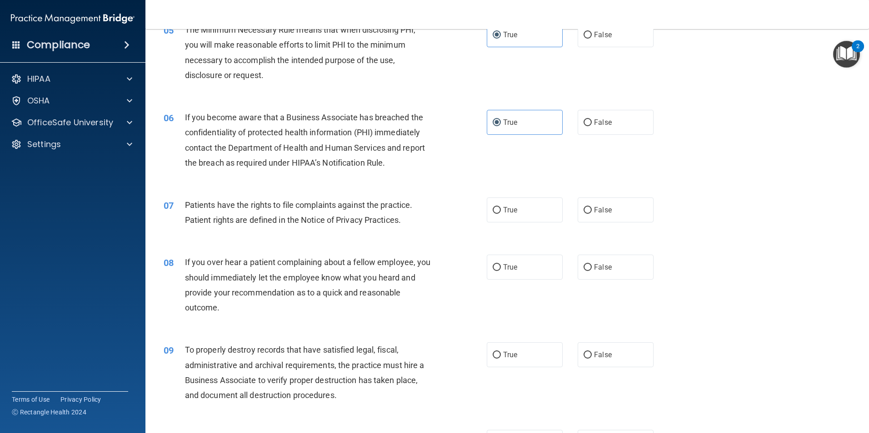
scroll to position [409, 0]
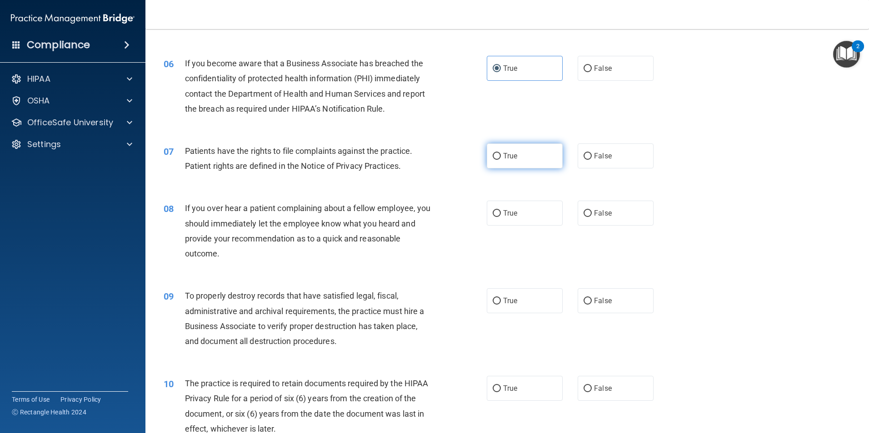
click at [522, 163] on label "True" at bounding box center [525, 156] width 76 height 25
click at [501, 160] on input "True" at bounding box center [496, 156] width 8 height 7
radio input "true"
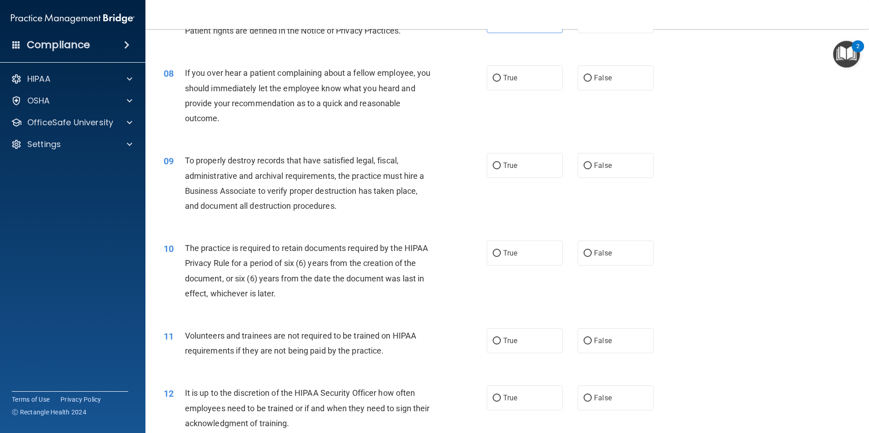
scroll to position [545, 0]
click at [614, 74] on label "False" at bounding box center [615, 77] width 76 height 25
click at [592, 74] on input "False" at bounding box center [587, 77] width 8 height 7
radio input "true"
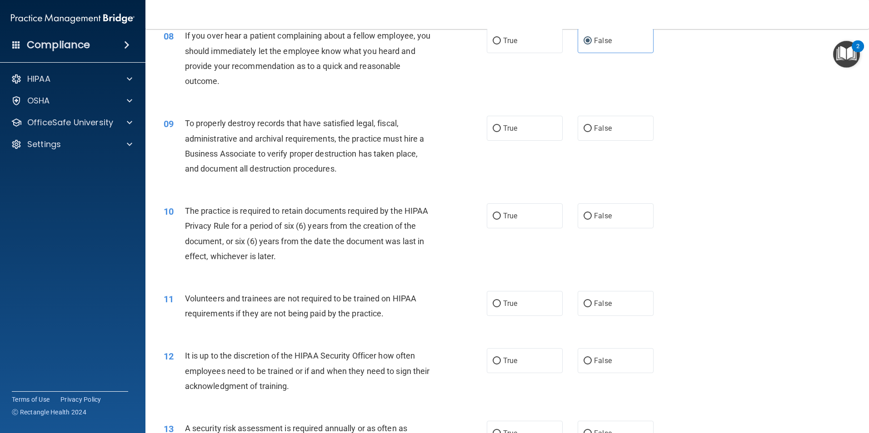
scroll to position [636, 0]
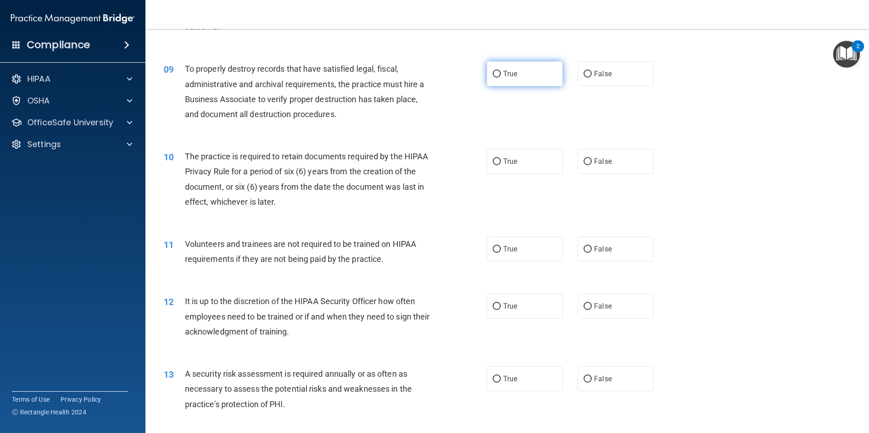
click at [527, 75] on label "True" at bounding box center [525, 73] width 76 height 25
click at [501, 75] on input "True" at bounding box center [496, 74] width 8 height 7
radio input "true"
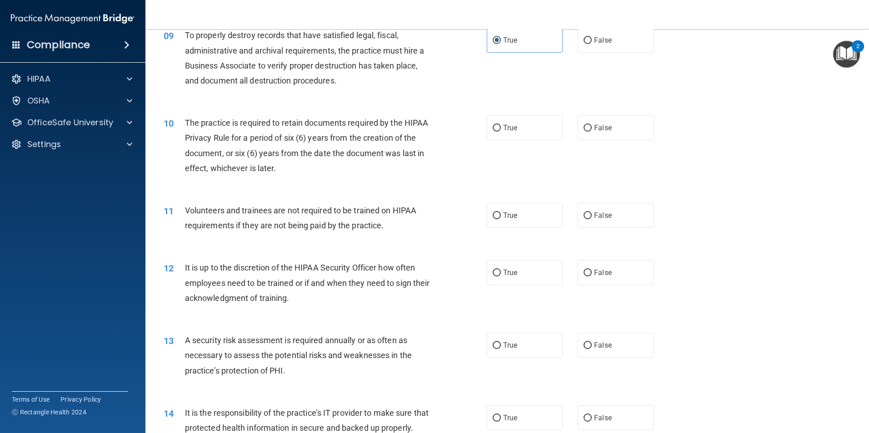
scroll to position [727, 0]
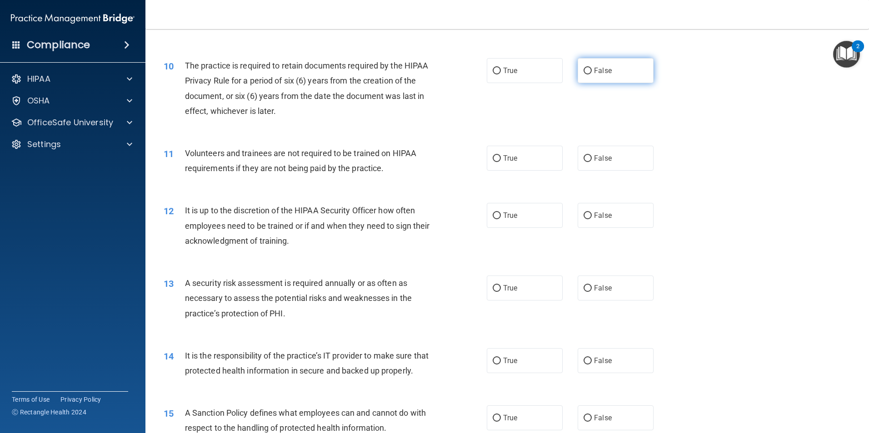
click at [618, 68] on label "False" at bounding box center [615, 70] width 76 height 25
click at [592, 68] on input "False" at bounding box center [587, 71] width 8 height 7
radio input "true"
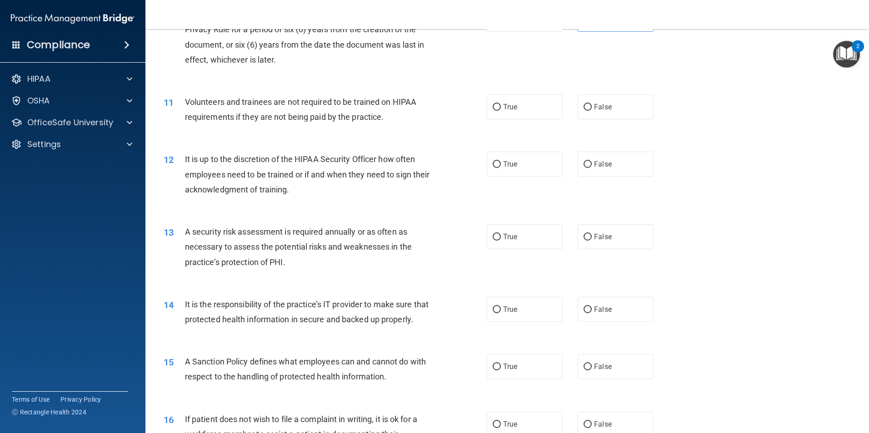
scroll to position [772, 0]
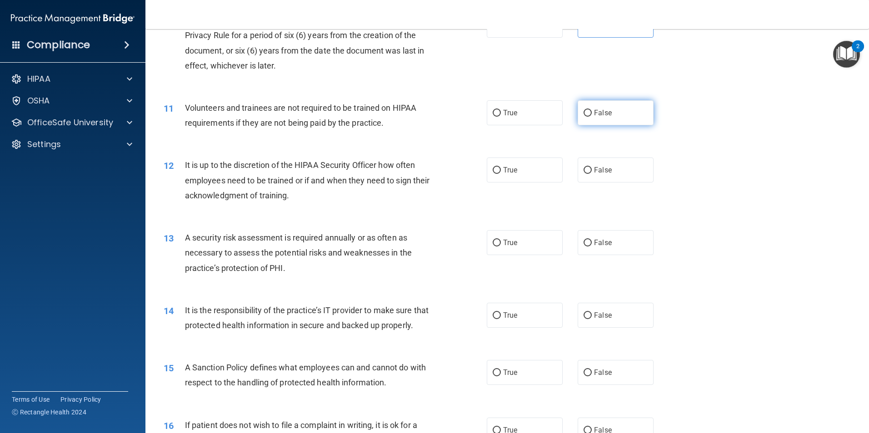
click at [626, 118] on label "False" at bounding box center [615, 112] width 76 height 25
click at [592, 117] on input "False" at bounding box center [587, 113] width 8 height 7
radio input "true"
click at [626, 164] on label "False" at bounding box center [615, 170] width 76 height 25
click at [592, 167] on input "False" at bounding box center [587, 170] width 8 height 7
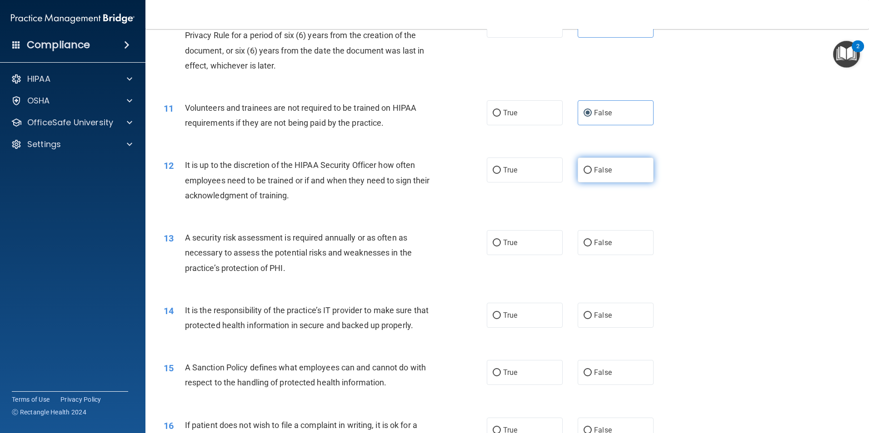
radio input "true"
click at [509, 247] on span "True" at bounding box center [510, 243] width 14 height 9
click at [501, 247] on input "True" at bounding box center [496, 243] width 8 height 7
radio input "true"
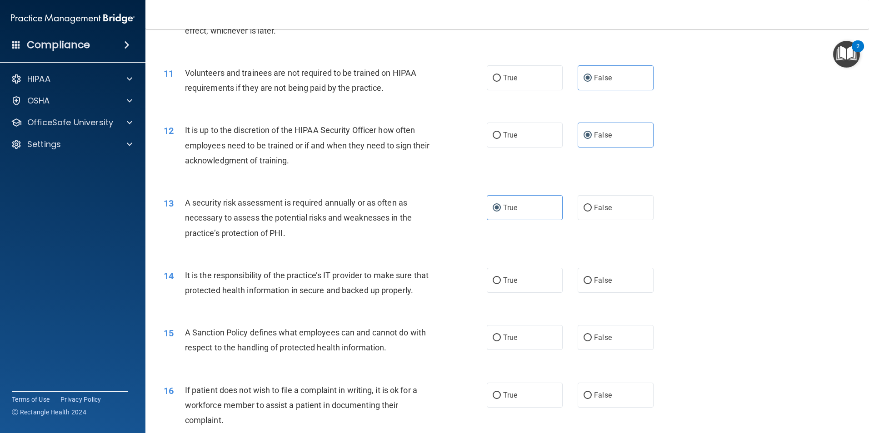
scroll to position [863, 0]
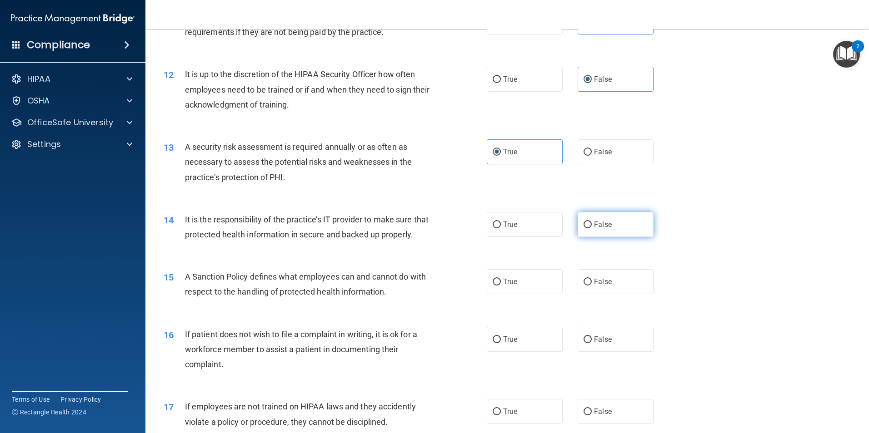
click at [623, 232] on label "False" at bounding box center [615, 224] width 76 height 25
click at [592, 229] on input "False" at bounding box center [587, 225] width 8 height 7
radio input "true"
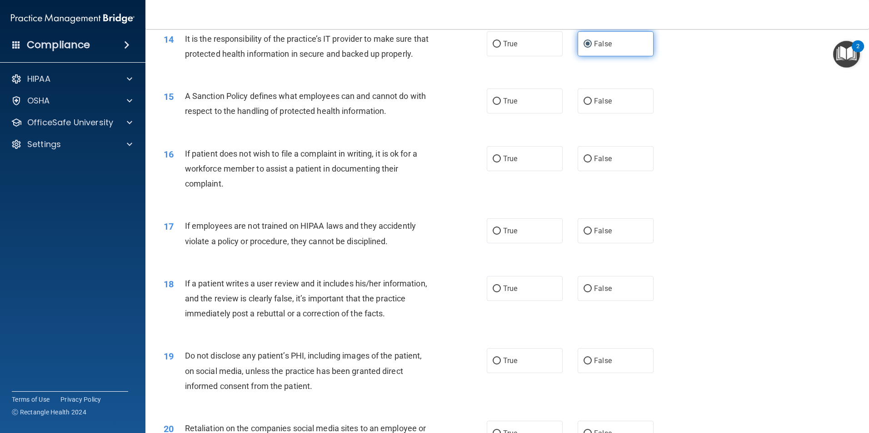
scroll to position [1045, 0]
click at [611, 170] on label "False" at bounding box center [615, 157] width 76 height 25
click at [592, 162] on input "False" at bounding box center [587, 158] width 8 height 7
radio input "true"
click at [530, 113] on label "True" at bounding box center [525, 100] width 76 height 25
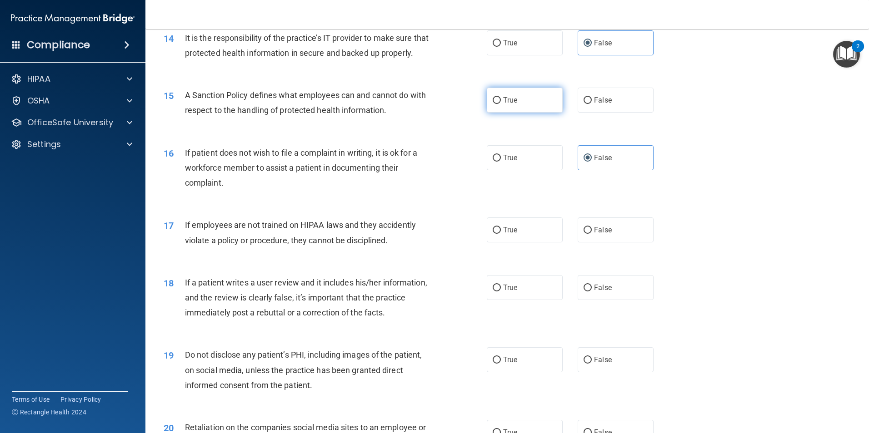
click at [501, 104] on input "True" at bounding box center [496, 100] width 8 height 7
radio input "true"
click at [618, 243] on label "False" at bounding box center [615, 230] width 76 height 25
click at [592, 234] on input "False" at bounding box center [587, 230] width 8 height 7
radio input "true"
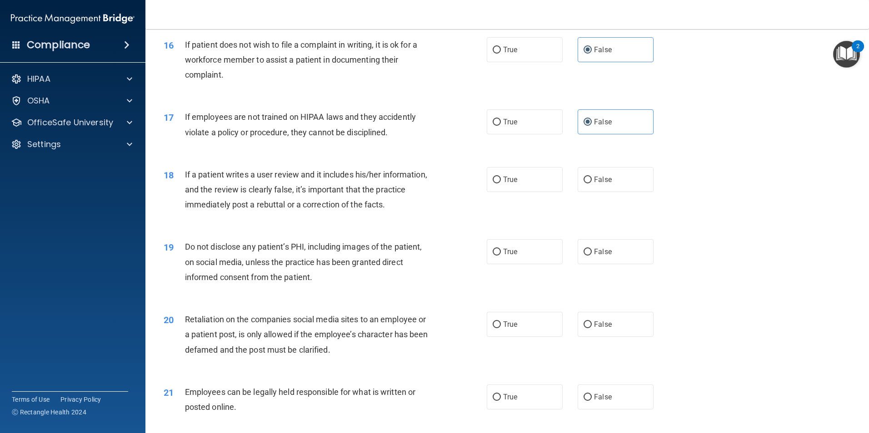
scroll to position [1181, 0]
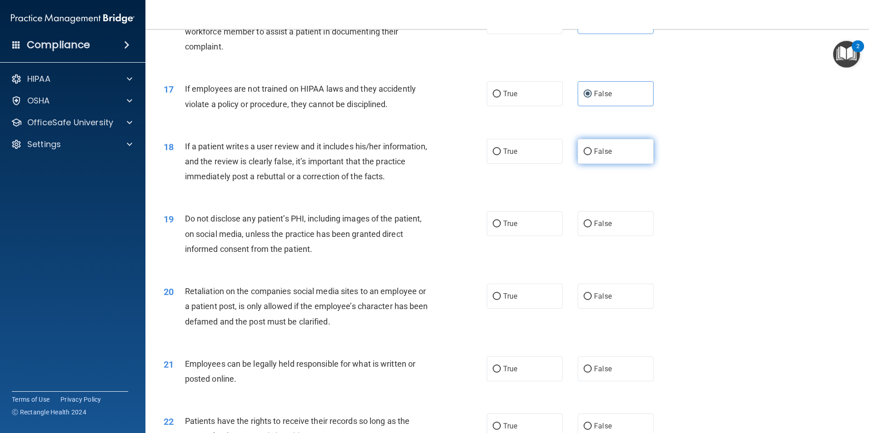
click at [603, 164] on label "False" at bounding box center [615, 151] width 76 height 25
click at [592, 155] on input "False" at bounding box center [587, 152] width 8 height 7
radio input "true"
click at [543, 236] on label "True" at bounding box center [525, 223] width 76 height 25
click at [501, 228] on input "True" at bounding box center [496, 224] width 8 height 7
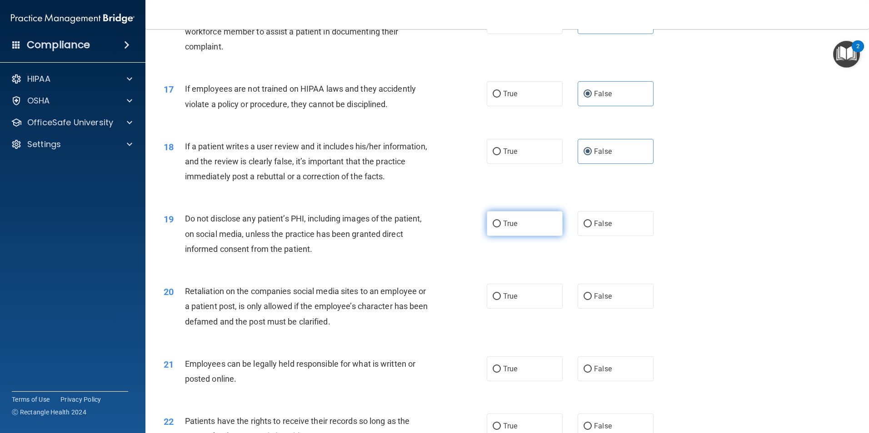
radio input "true"
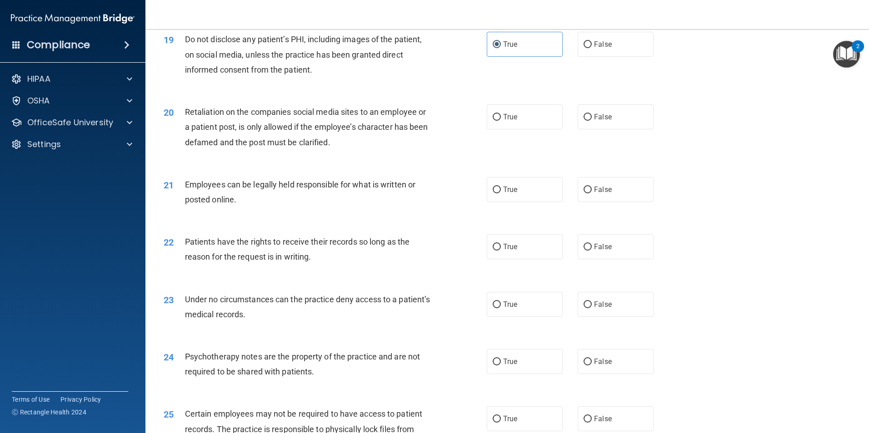
scroll to position [1363, 0]
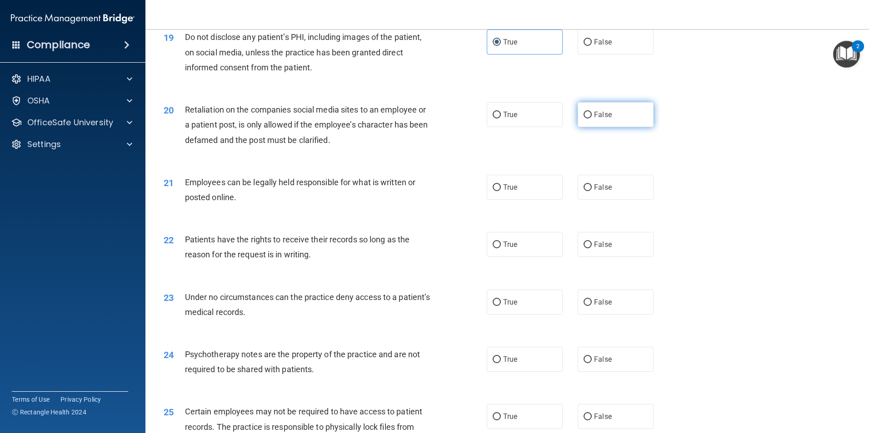
click at [607, 127] on label "False" at bounding box center [615, 114] width 76 height 25
click at [592, 119] on input "False" at bounding box center [587, 115] width 8 height 7
radio input "true"
click at [528, 217] on div "21 Employees can be legally held responsible for what is written or posted onli…" at bounding box center [507, 192] width 701 height 57
click at [533, 199] on label "True" at bounding box center [525, 187] width 76 height 25
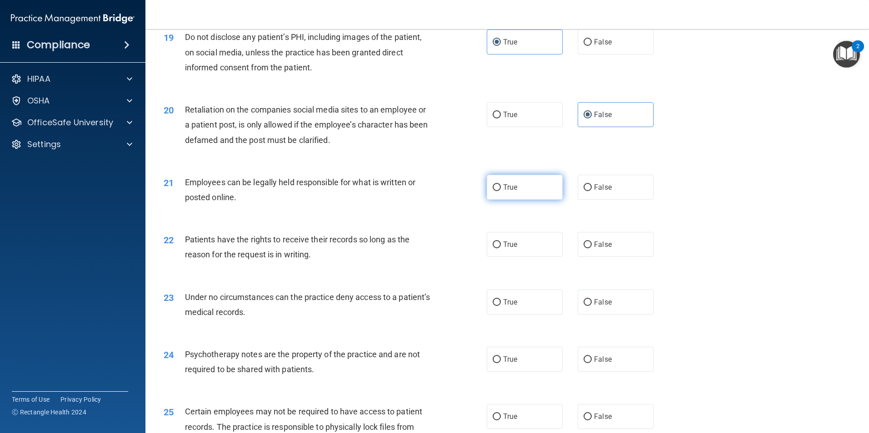
click at [501, 191] on input "True" at bounding box center [496, 187] width 8 height 7
radio input "true"
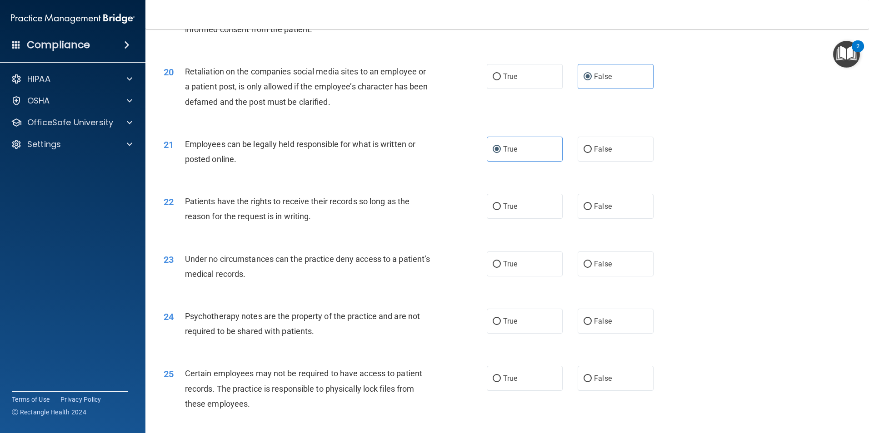
scroll to position [1454, 0]
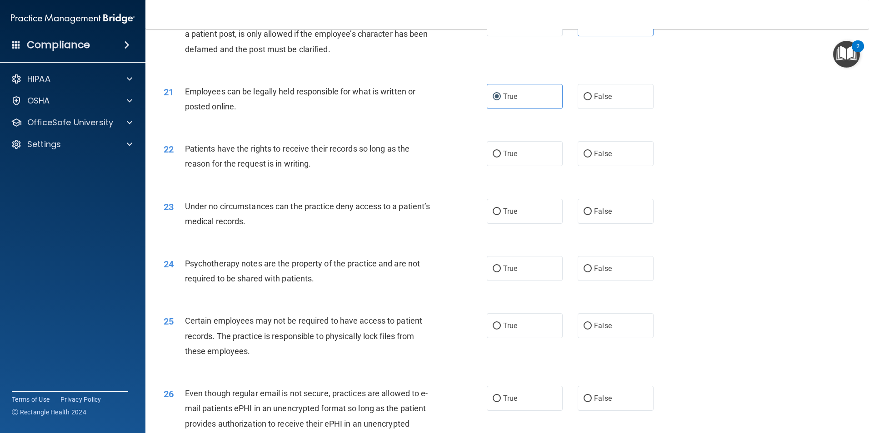
click at [496, 176] on div "22 Patients have the rights to receive their records so long as the reason for …" at bounding box center [325, 158] width 350 height 35
click at [528, 165] on label "True" at bounding box center [525, 153] width 76 height 25
click at [501, 158] on input "True" at bounding box center [496, 154] width 8 height 7
radio input "true"
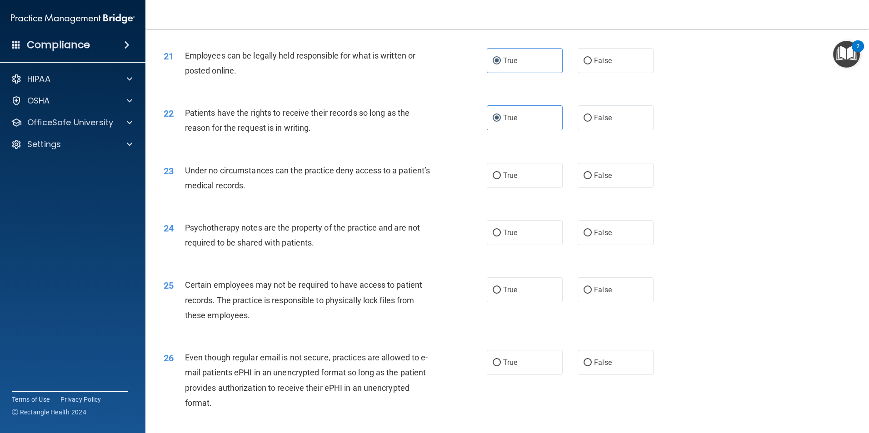
scroll to position [1545, 0]
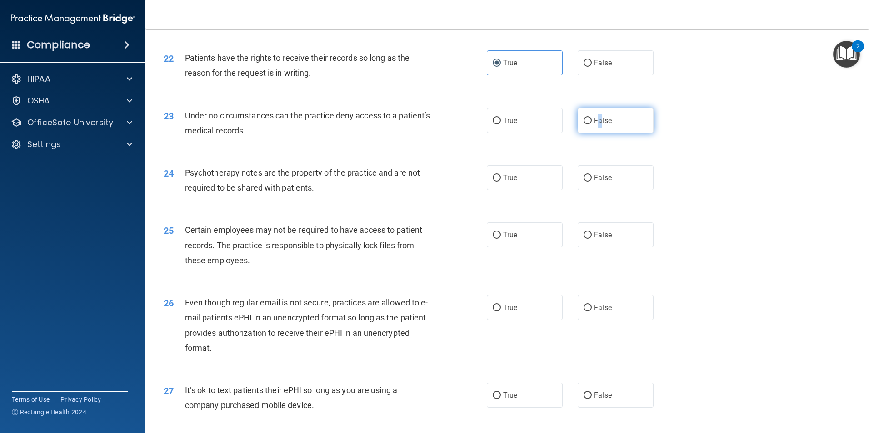
click at [595, 125] on span "False" at bounding box center [603, 120] width 18 height 9
click at [626, 133] on label "False" at bounding box center [615, 120] width 76 height 25
click at [592, 124] on input "False" at bounding box center [587, 121] width 8 height 7
radio input "true"
click at [506, 182] on span "True" at bounding box center [510, 178] width 14 height 9
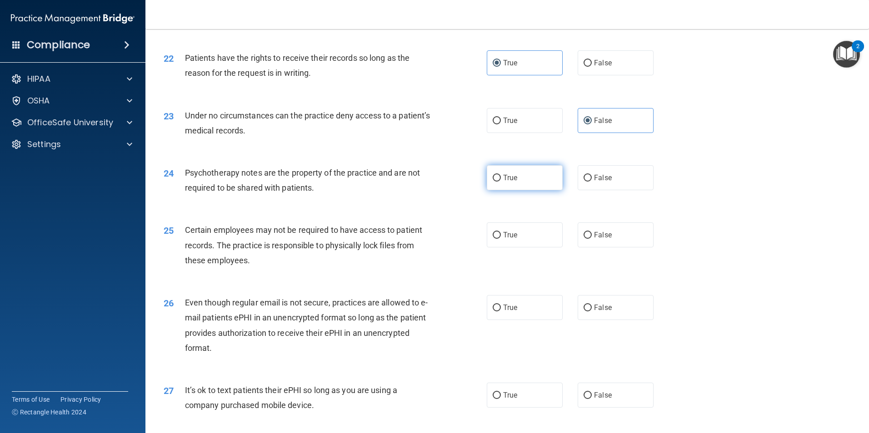
click at [501, 182] on input "True" at bounding box center [496, 178] width 8 height 7
radio input "true"
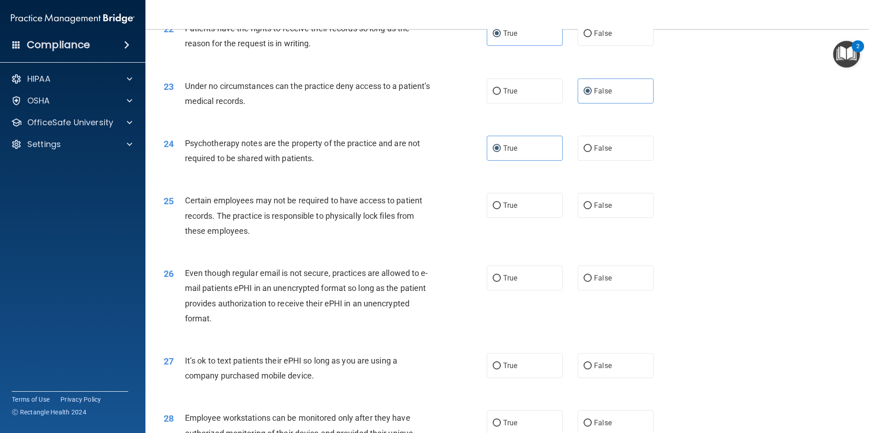
scroll to position [1681, 0]
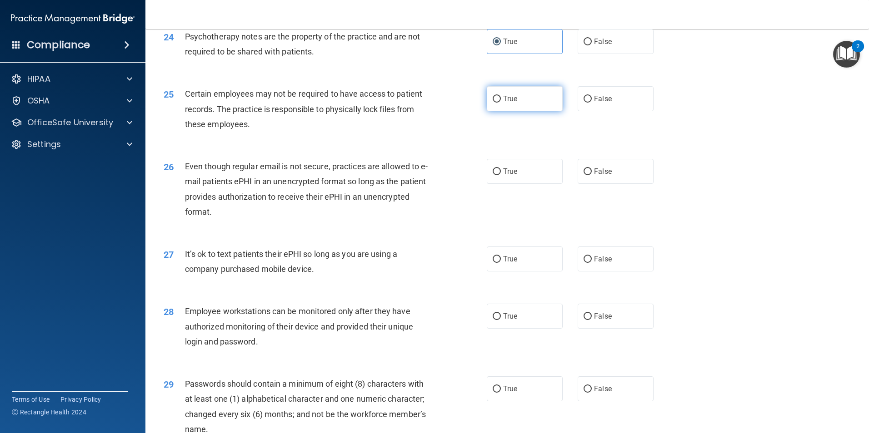
click at [521, 111] on label "True" at bounding box center [525, 98] width 76 height 25
click at [501, 103] on input "True" at bounding box center [496, 99] width 8 height 7
radio input "true"
click at [632, 184] on label "False" at bounding box center [615, 171] width 76 height 25
click at [592, 175] on input "False" at bounding box center [587, 172] width 8 height 7
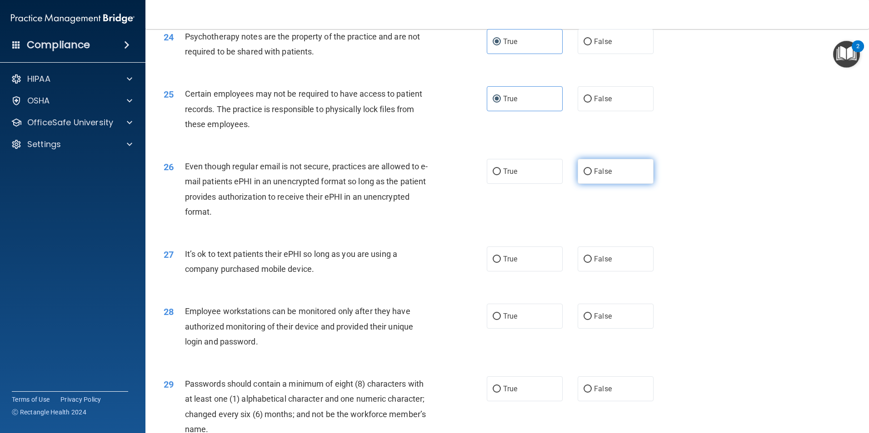
radio input "true"
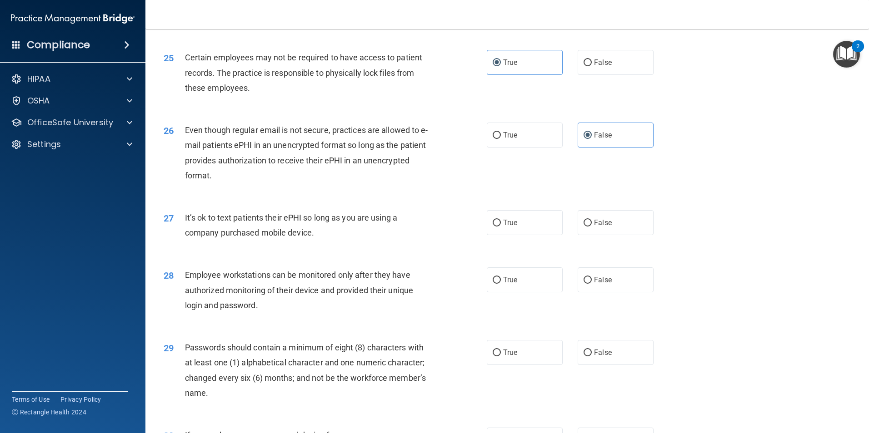
scroll to position [1772, 0]
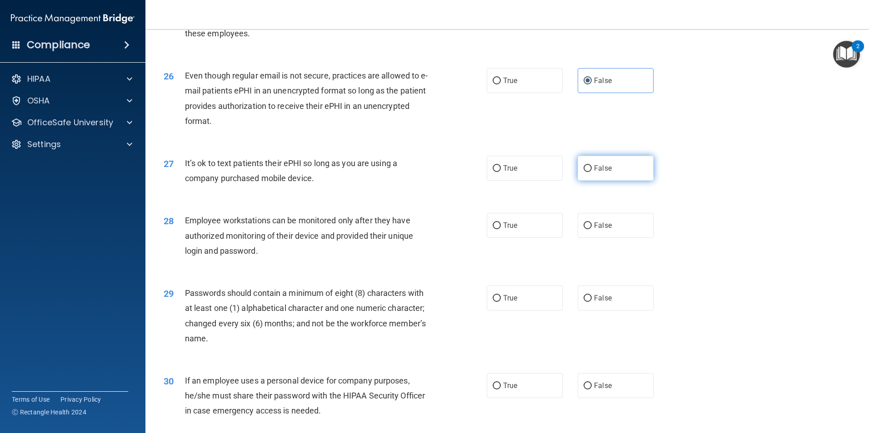
click at [634, 181] on label "False" at bounding box center [615, 168] width 76 height 25
click at [592, 172] on input "False" at bounding box center [587, 168] width 8 height 7
radio input "true"
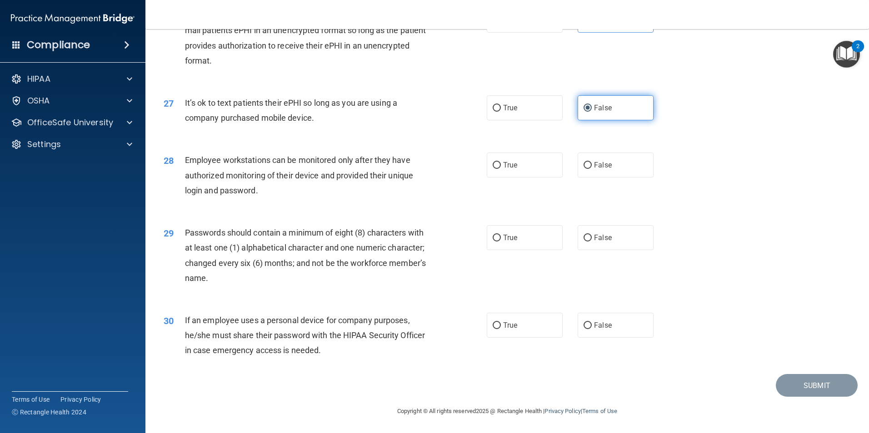
scroll to position [1847, 0]
click at [516, 169] on label "True" at bounding box center [525, 165] width 76 height 25
click at [501, 169] on input "True" at bounding box center [496, 165] width 8 height 7
radio input "true"
click at [532, 245] on label "True" at bounding box center [525, 237] width 76 height 25
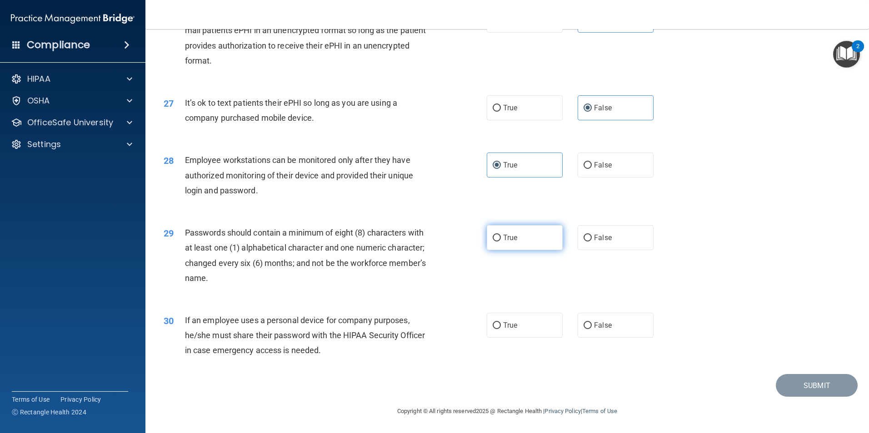
click at [501, 242] on input "True" at bounding box center [496, 238] width 8 height 7
radio input "true"
click at [601, 327] on span "False" at bounding box center [603, 325] width 18 height 9
click at [592, 327] on input "False" at bounding box center [587, 326] width 8 height 7
radio input "true"
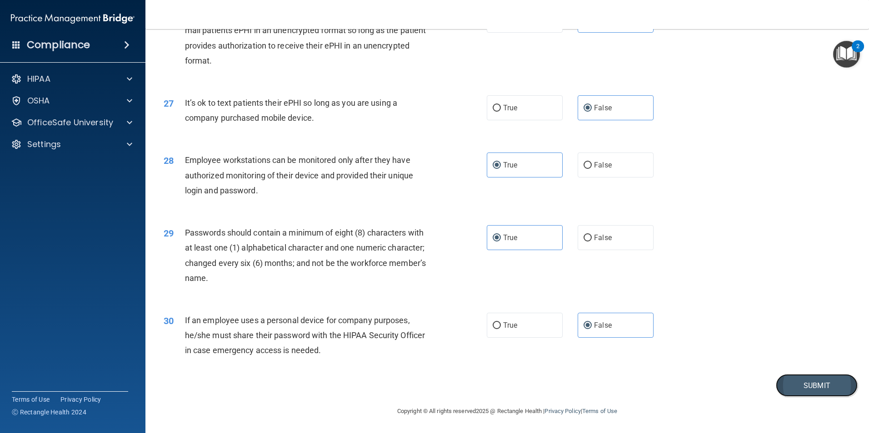
click at [790, 381] on button "Submit" at bounding box center [817, 385] width 82 height 23
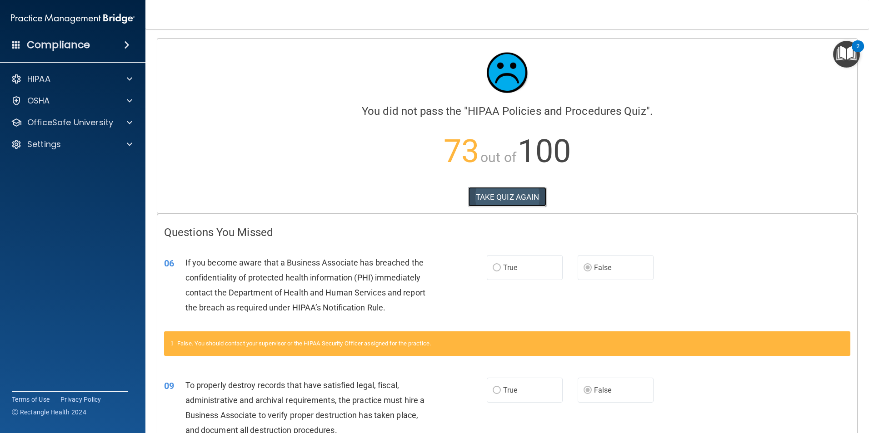
click at [512, 194] on button "TAKE QUIZ AGAIN" at bounding box center [507, 197] width 79 height 20
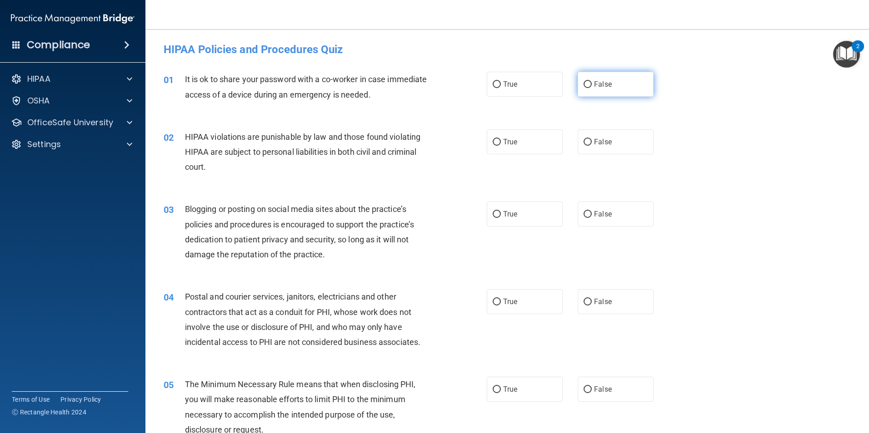
click at [596, 80] on span "False" at bounding box center [603, 84] width 18 height 9
click at [592, 81] on input "False" at bounding box center [587, 84] width 8 height 7
radio input "true"
click at [512, 140] on span "True" at bounding box center [510, 142] width 14 height 9
click at [501, 140] on input "True" at bounding box center [496, 142] width 8 height 7
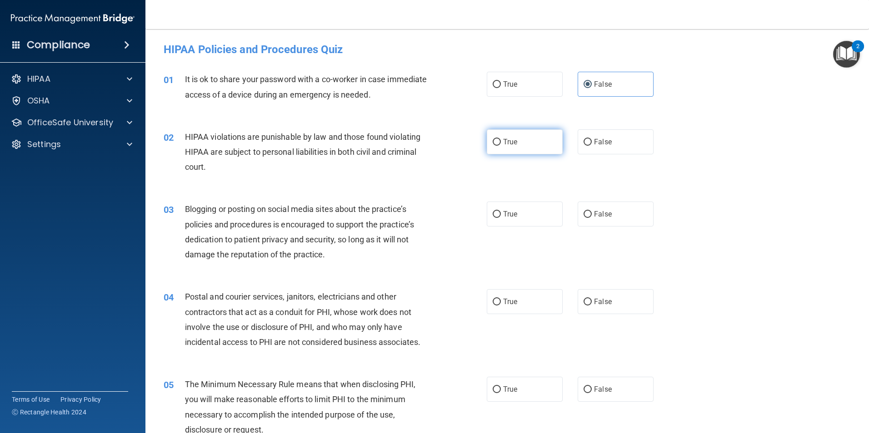
radio input "true"
click at [617, 212] on label "False" at bounding box center [615, 214] width 76 height 25
click at [592, 212] on input "False" at bounding box center [587, 214] width 8 height 7
radio input "true"
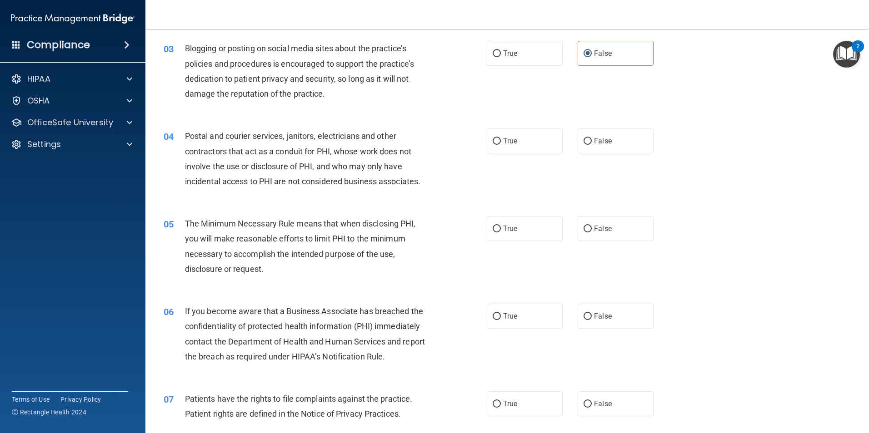
scroll to position [182, 0]
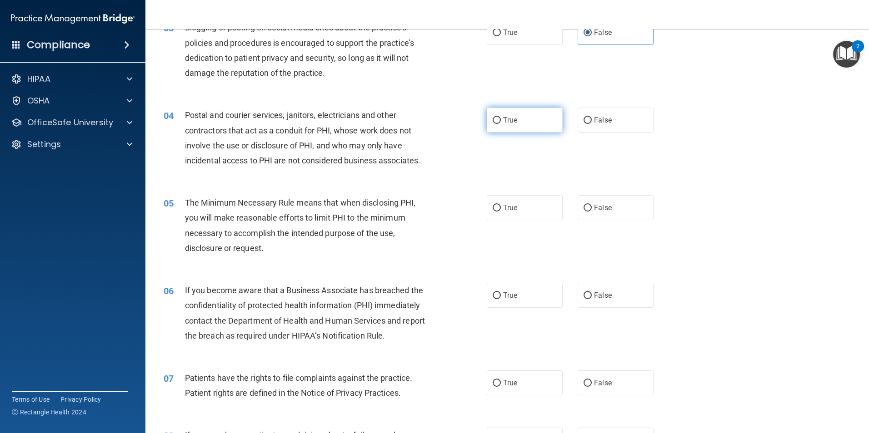
click at [522, 119] on label "True" at bounding box center [525, 120] width 76 height 25
click at [501, 119] on input "True" at bounding box center [496, 120] width 8 height 7
radio input "true"
click at [519, 205] on label "True" at bounding box center [525, 207] width 76 height 25
click at [501, 205] on input "True" at bounding box center [496, 208] width 8 height 7
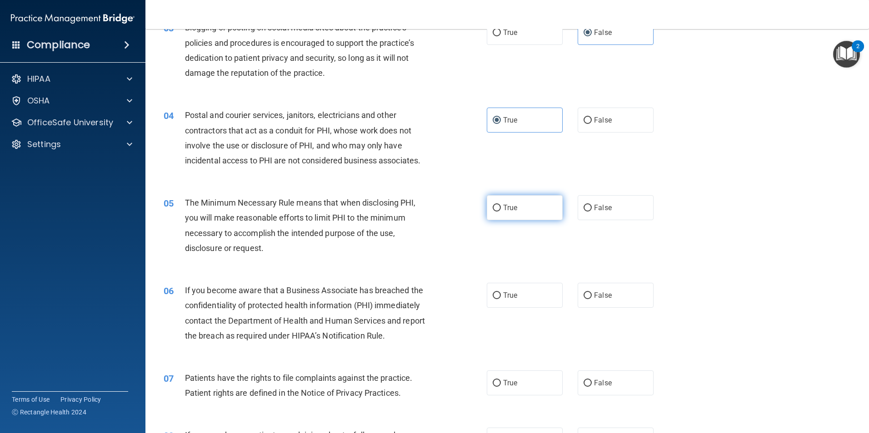
radio input "true"
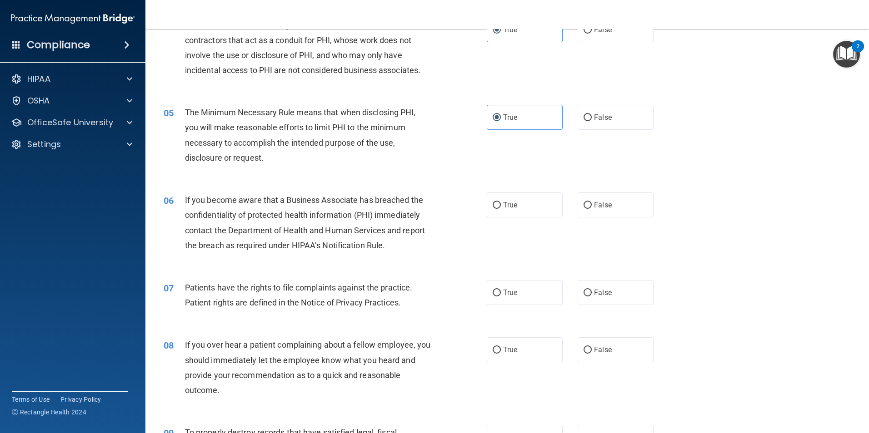
scroll to position [273, 0]
click at [600, 204] on span "False" at bounding box center [603, 204] width 18 height 9
click at [592, 204] on input "False" at bounding box center [587, 205] width 8 height 7
radio input "true"
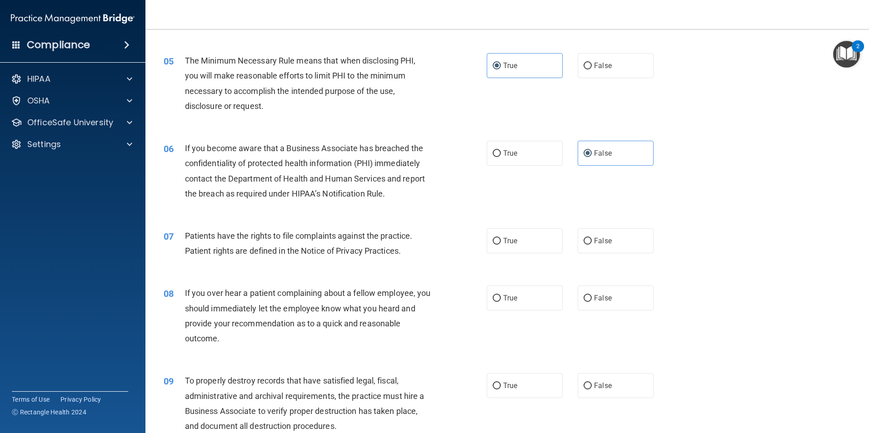
scroll to position [409, 0]
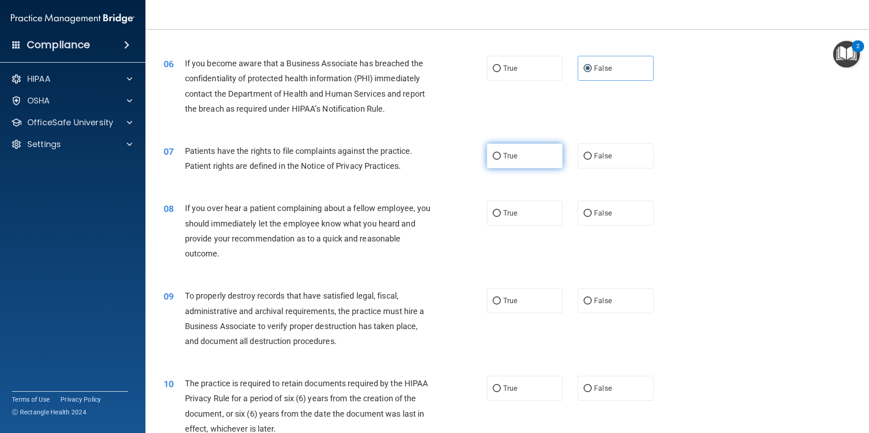
click at [505, 158] on span "True" at bounding box center [510, 156] width 14 height 9
click at [501, 158] on input "True" at bounding box center [496, 156] width 8 height 7
radio input "true"
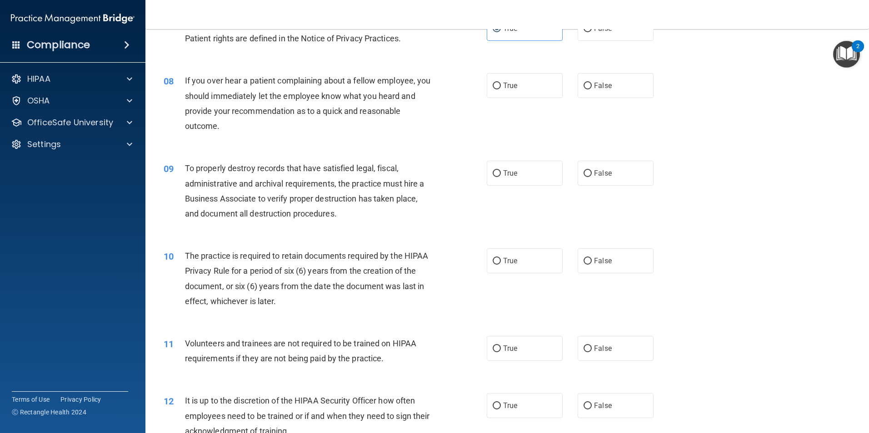
scroll to position [545, 0]
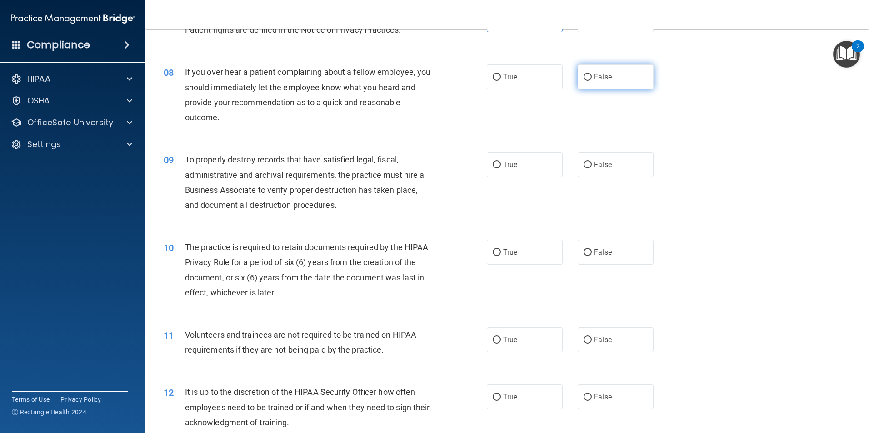
click at [618, 84] on label "False" at bounding box center [615, 77] width 76 height 25
click at [592, 81] on input "False" at bounding box center [587, 77] width 8 height 7
radio input "true"
click at [609, 168] on label "False" at bounding box center [615, 164] width 76 height 25
click at [592, 168] on input "False" at bounding box center [587, 165] width 8 height 7
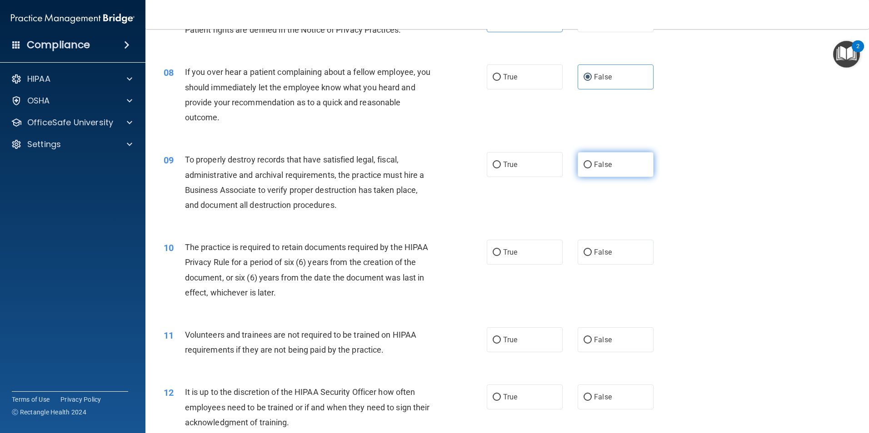
radio input "true"
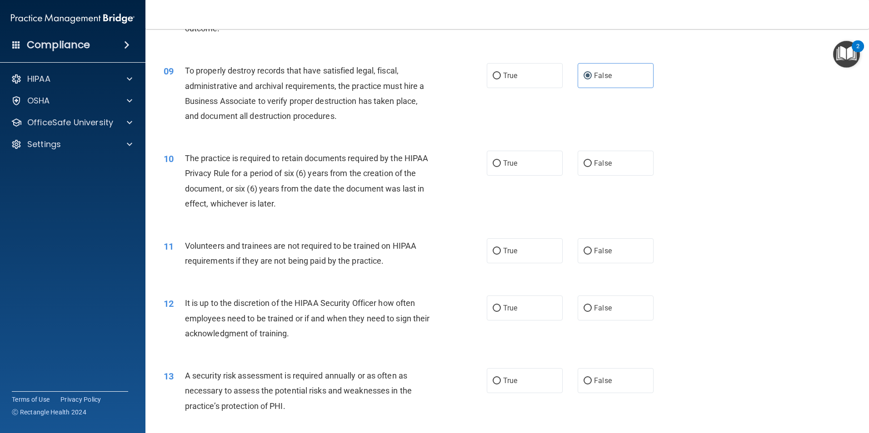
scroll to position [636, 0]
click at [503, 159] on span "True" at bounding box center [510, 161] width 14 height 9
click at [501, 159] on input "True" at bounding box center [496, 162] width 8 height 7
radio input "true"
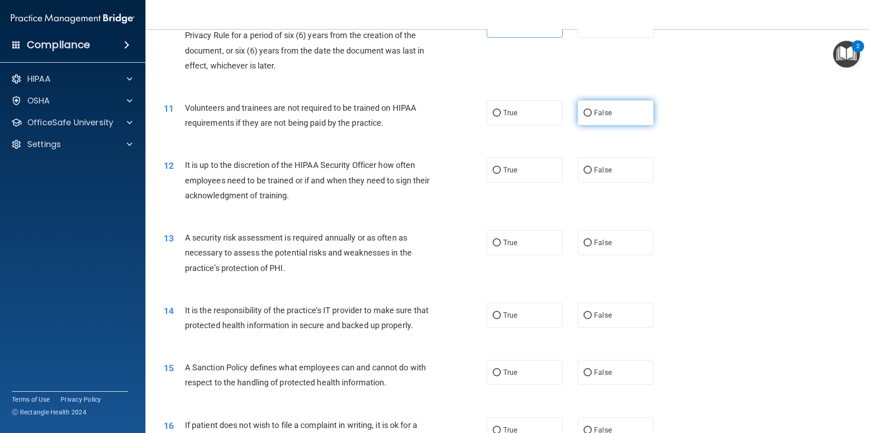
click at [607, 105] on label "False" at bounding box center [615, 112] width 76 height 25
click at [592, 110] on input "False" at bounding box center [587, 113] width 8 height 7
radio input "true"
click at [594, 173] on span "False" at bounding box center [603, 170] width 18 height 9
click at [592, 173] on input "False" at bounding box center [587, 170] width 8 height 7
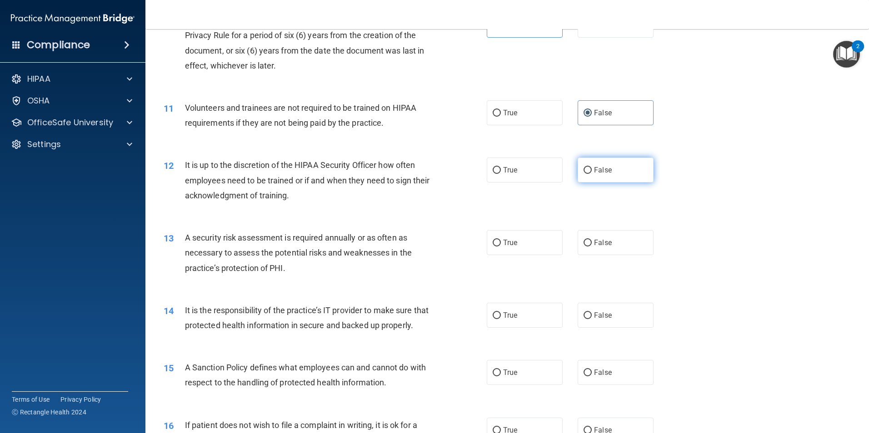
radio input "true"
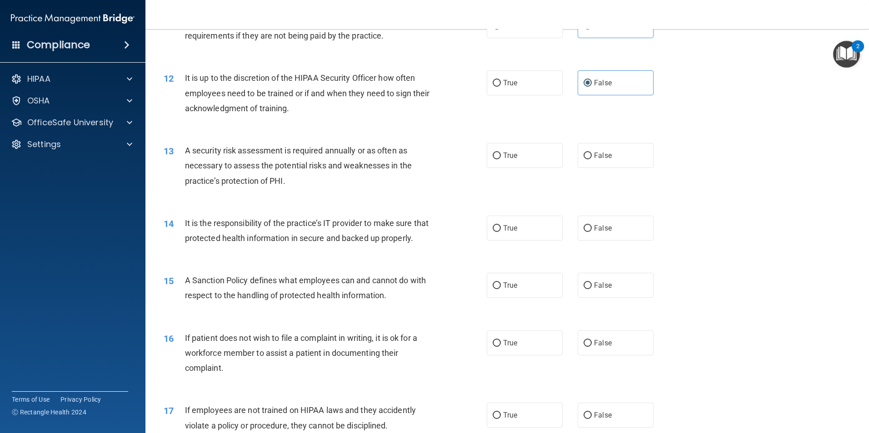
scroll to position [863, 0]
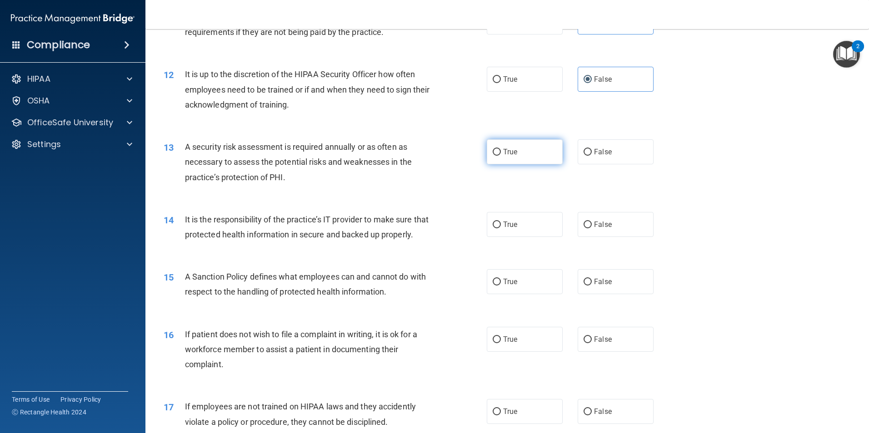
click at [519, 152] on label "True" at bounding box center [525, 151] width 76 height 25
click at [501, 152] on input "True" at bounding box center [496, 152] width 8 height 7
radio input "true"
click at [617, 232] on label "False" at bounding box center [615, 224] width 76 height 25
click at [592, 229] on input "False" at bounding box center [587, 225] width 8 height 7
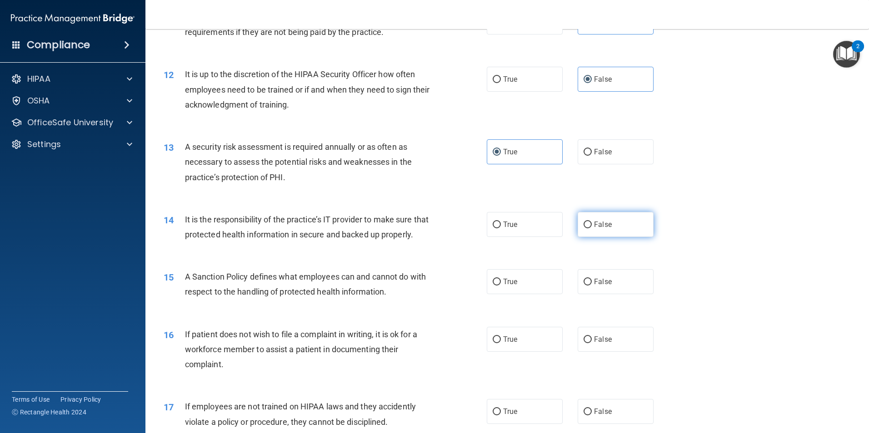
radio input "true"
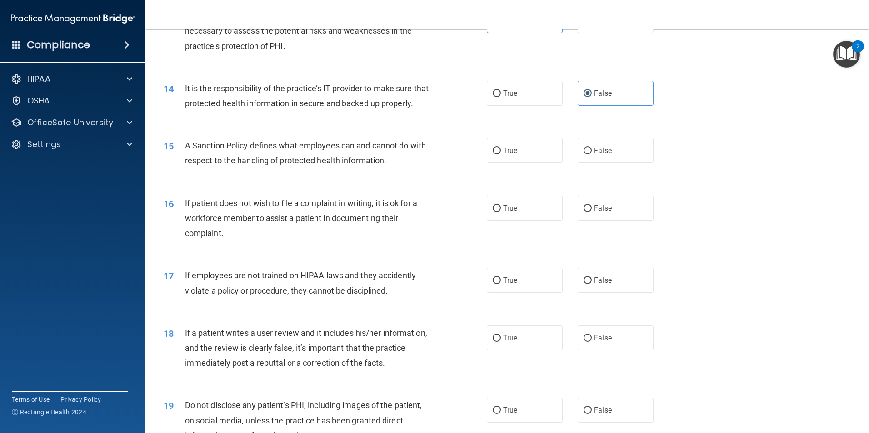
scroll to position [1000, 0]
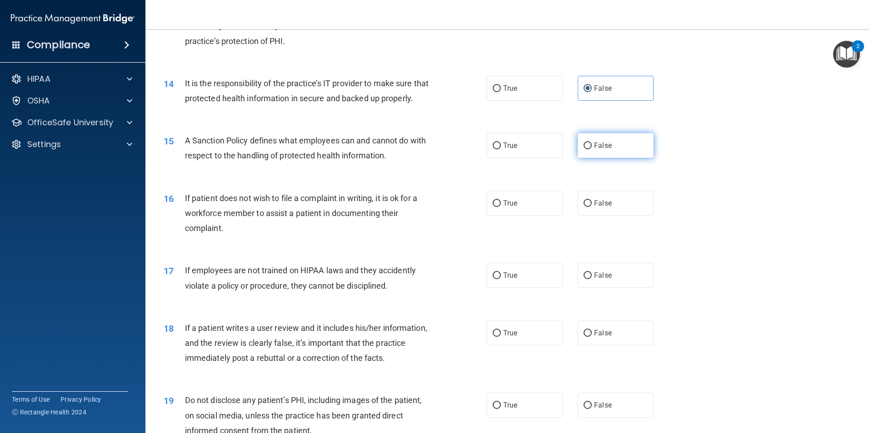
click at [616, 155] on label "False" at bounding box center [615, 145] width 76 height 25
click at [592, 149] on input "False" at bounding box center [587, 146] width 8 height 7
radio input "true"
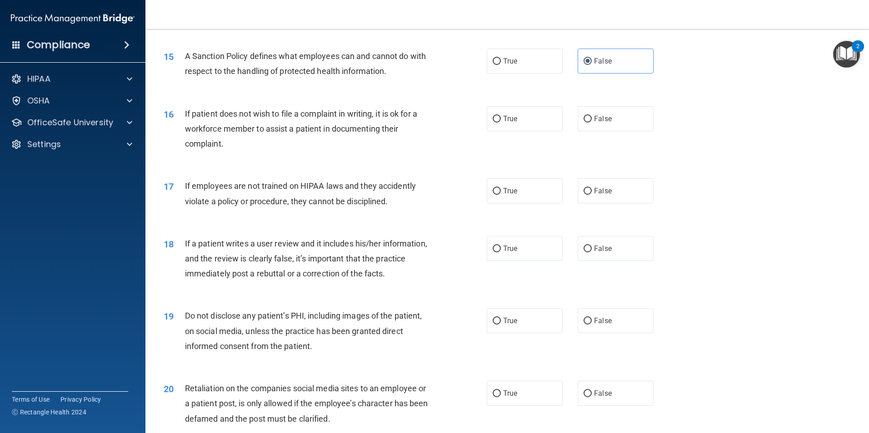
scroll to position [1090, 0]
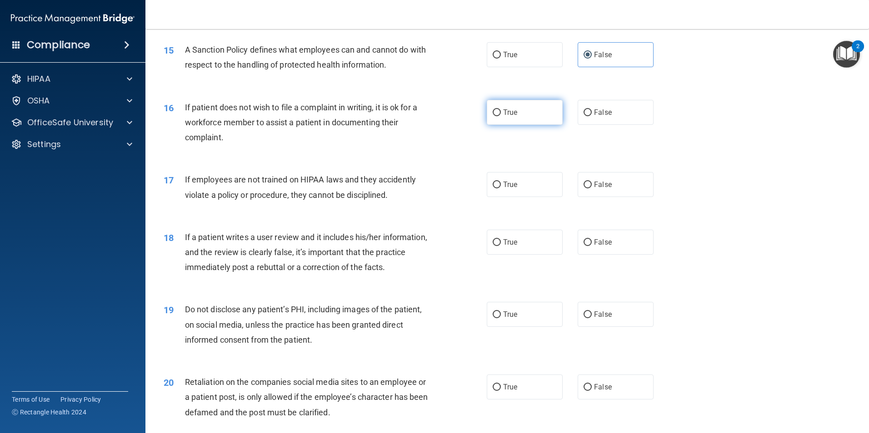
click at [513, 117] on span "True" at bounding box center [510, 112] width 14 height 9
click at [501, 116] on input "True" at bounding box center [496, 112] width 8 height 7
radio input "true"
click at [626, 197] on label "False" at bounding box center [615, 184] width 76 height 25
click at [592, 189] on input "False" at bounding box center [587, 185] width 8 height 7
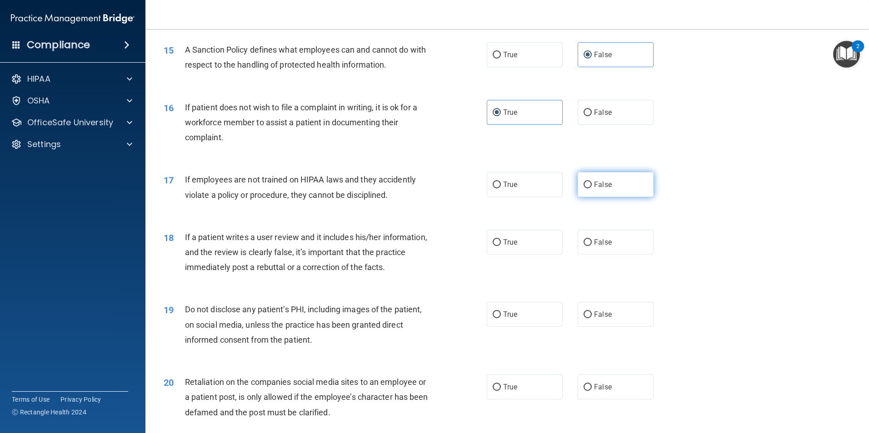
radio input "true"
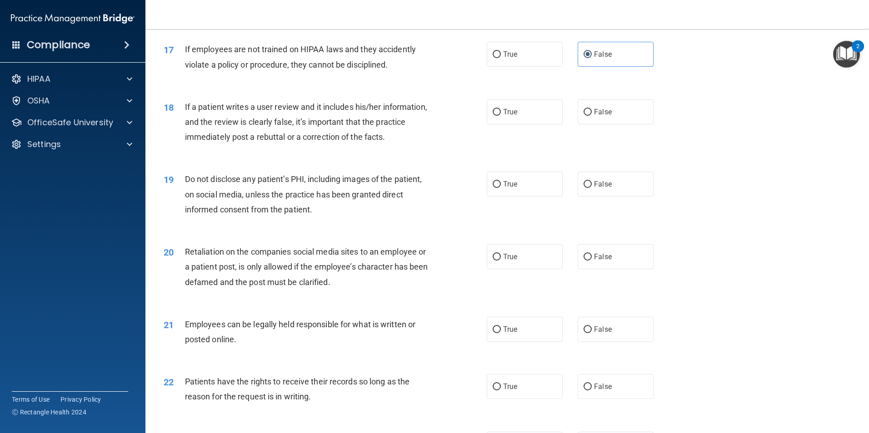
scroll to position [1227, 0]
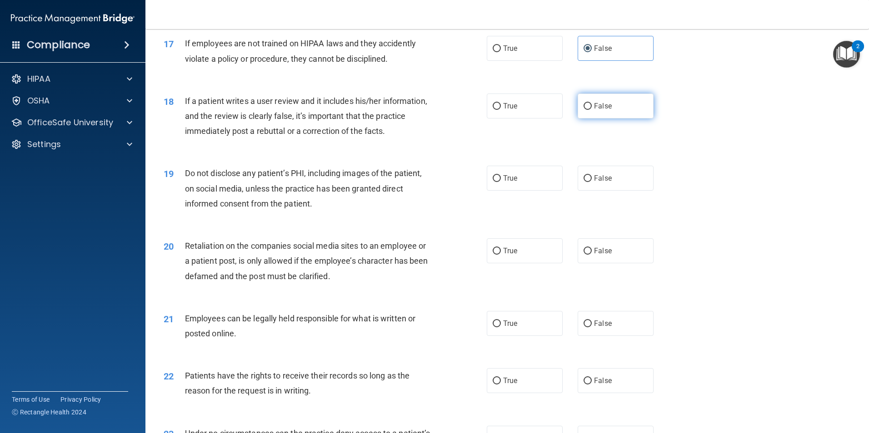
click at [619, 113] on label "False" at bounding box center [615, 106] width 76 height 25
click at [592, 110] on input "False" at bounding box center [587, 106] width 8 height 7
radio input "true"
click at [517, 186] on label "True" at bounding box center [525, 178] width 76 height 25
click at [501, 182] on input "True" at bounding box center [496, 178] width 8 height 7
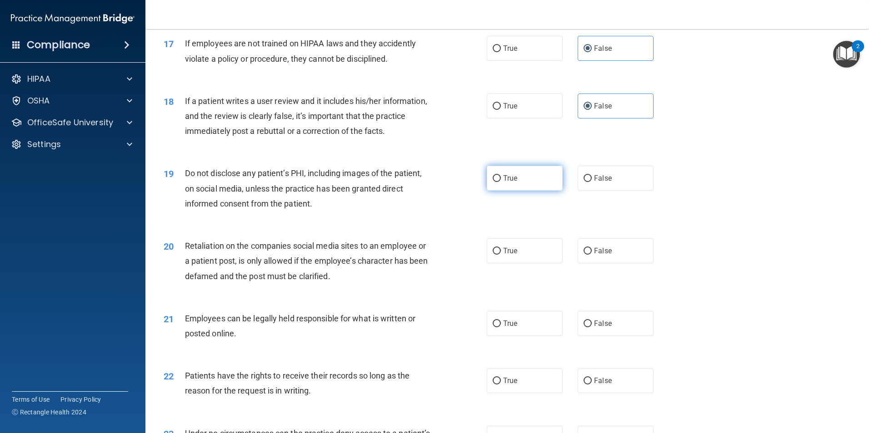
radio input "true"
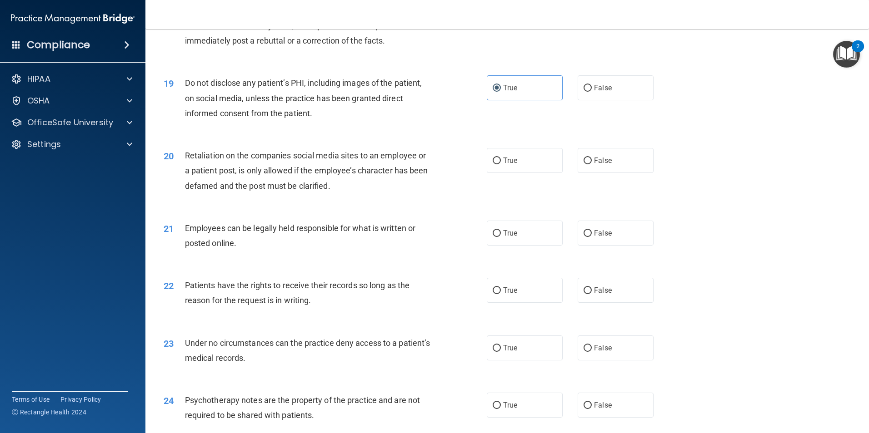
scroll to position [1318, 0]
click at [607, 173] on label "False" at bounding box center [615, 160] width 76 height 25
click at [592, 164] on input "False" at bounding box center [587, 160] width 8 height 7
radio input "true"
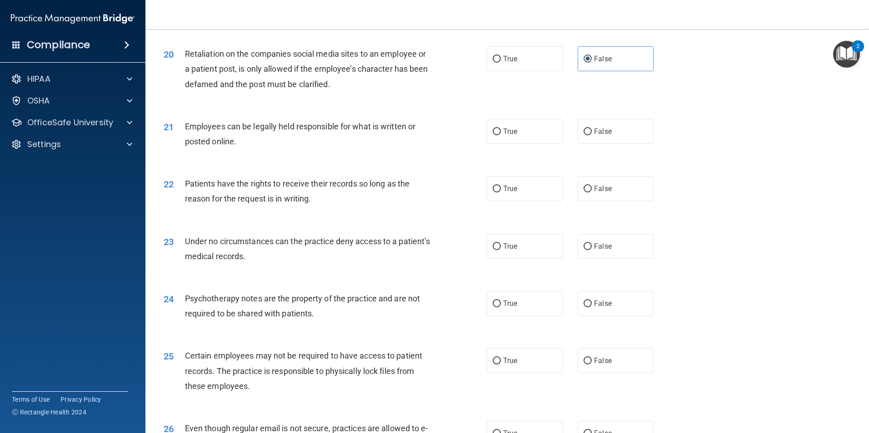
scroll to position [1454, 0]
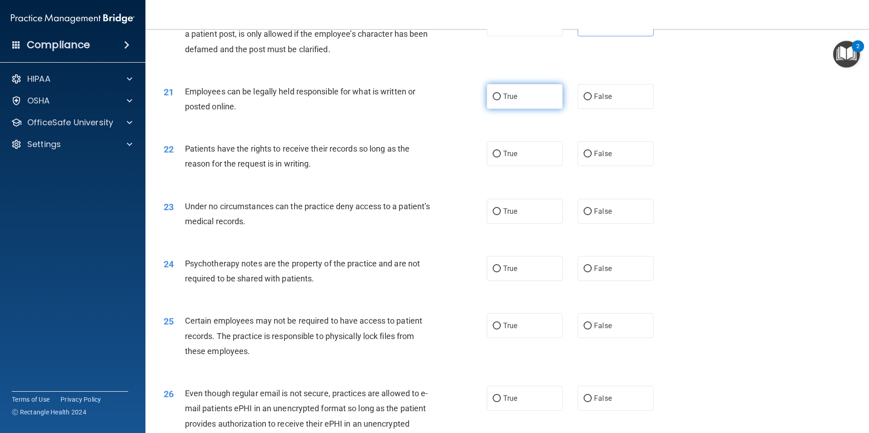
click at [525, 109] on label "True" at bounding box center [525, 96] width 76 height 25
click at [501, 100] on input "True" at bounding box center [496, 97] width 8 height 7
radio input "true"
click at [600, 166] on label "False" at bounding box center [615, 153] width 76 height 25
click at [592, 158] on input "False" at bounding box center [587, 154] width 8 height 7
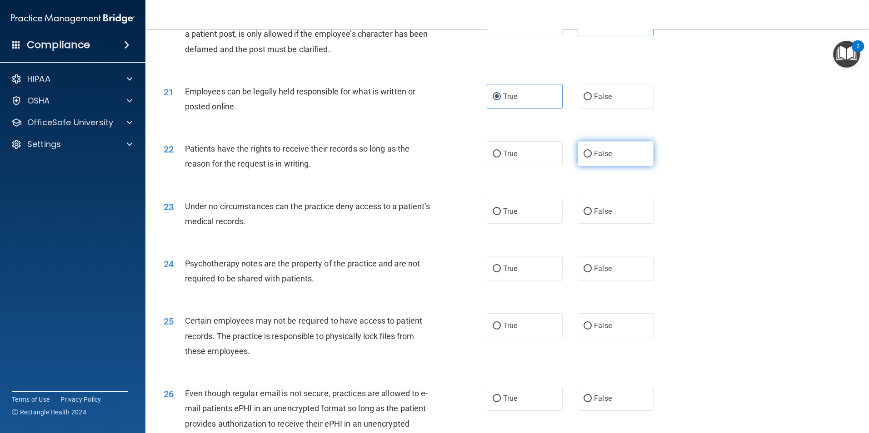
radio input "true"
click at [628, 224] on label "False" at bounding box center [615, 211] width 76 height 25
click at [592, 215] on input "False" at bounding box center [587, 212] width 8 height 7
radio input "true"
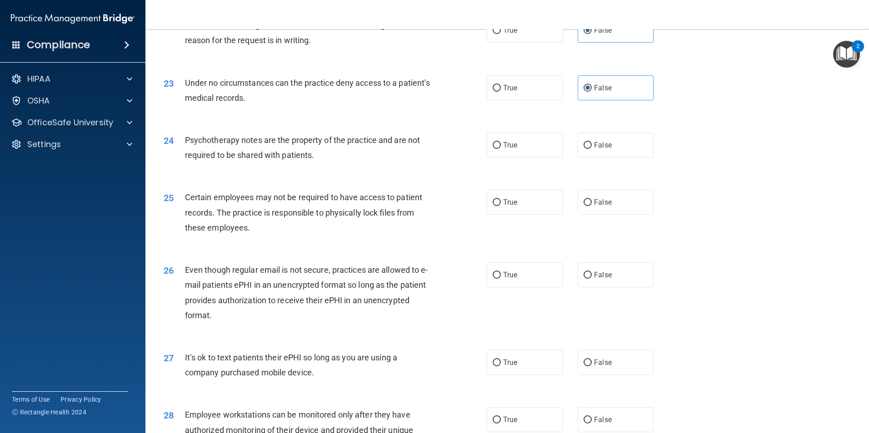
scroll to position [1590, 0]
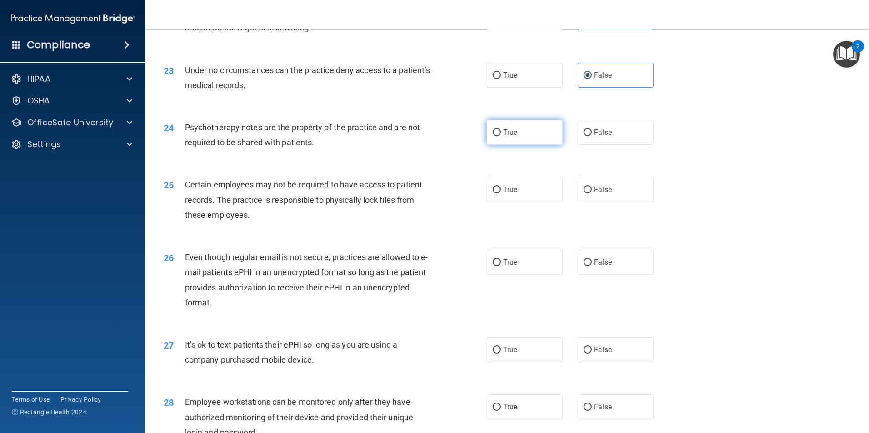
click at [522, 145] on label "True" at bounding box center [525, 132] width 76 height 25
click at [501, 136] on input "True" at bounding box center [496, 132] width 8 height 7
radio input "true"
click at [535, 199] on label "True" at bounding box center [525, 189] width 76 height 25
click at [501, 194] on input "True" at bounding box center [496, 190] width 8 height 7
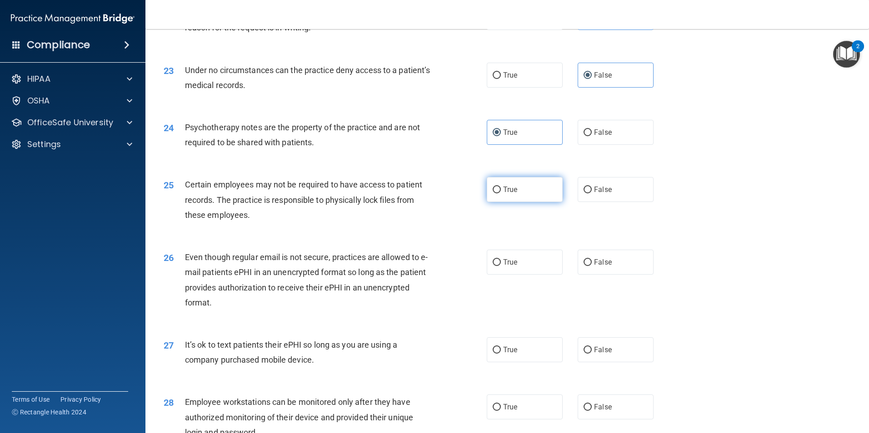
radio input "true"
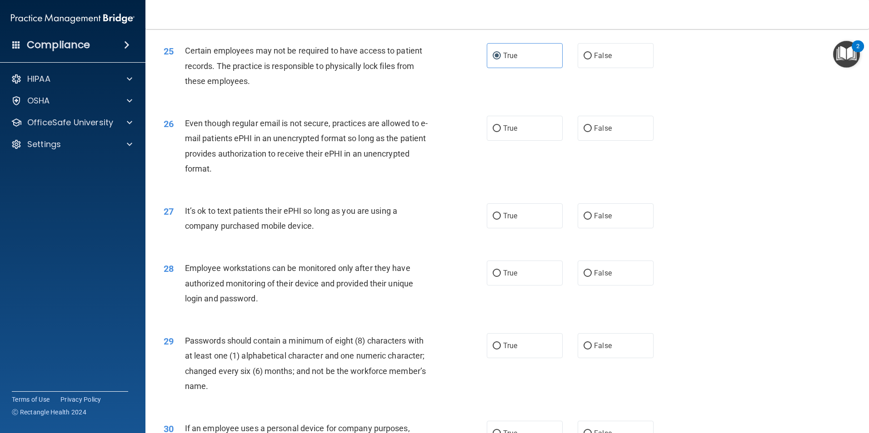
scroll to position [1726, 0]
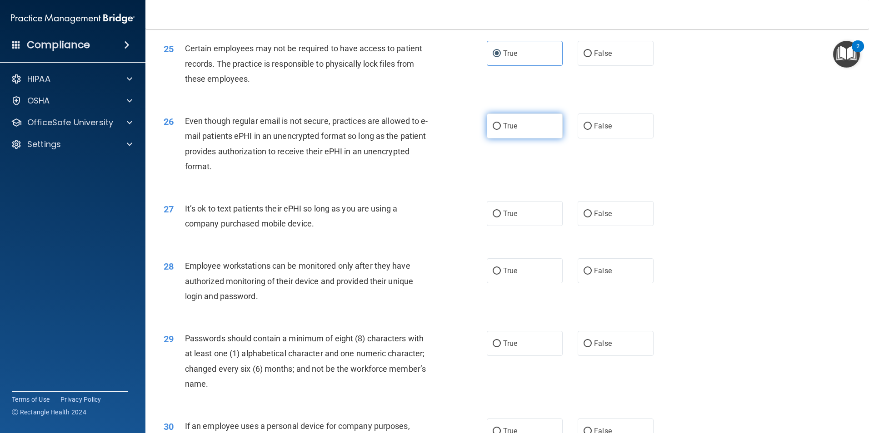
click at [504, 130] on span "True" at bounding box center [510, 126] width 14 height 9
click at [501, 130] on input "True" at bounding box center [496, 126] width 8 height 7
radio input "true"
click at [614, 226] on label "False" at bounding box center [615, 213] width 76 height 25
click at [592, 218] on input "False" at bounding box center [587, 214] width 8 height 7
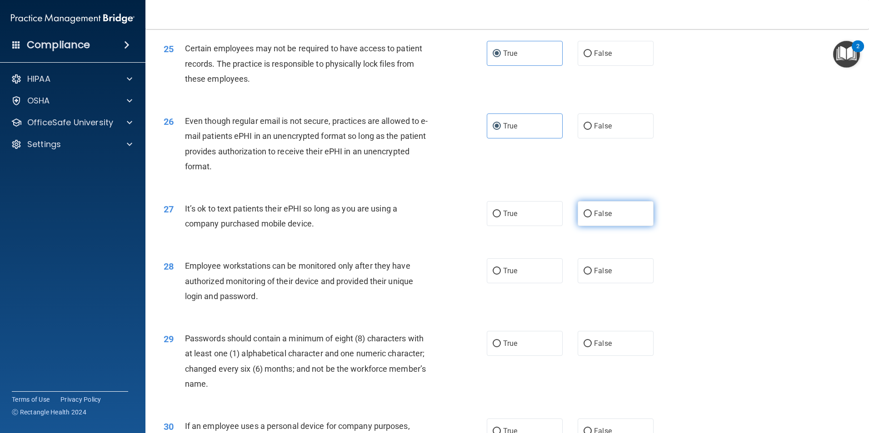
radio input "true"
click at [598, 275] on span "False" at bounding box center [603, 271] width 18 height 9
click at [592, 275] on input "False" at bounding box center [587, 271] width 8 height 7
radio input "true"
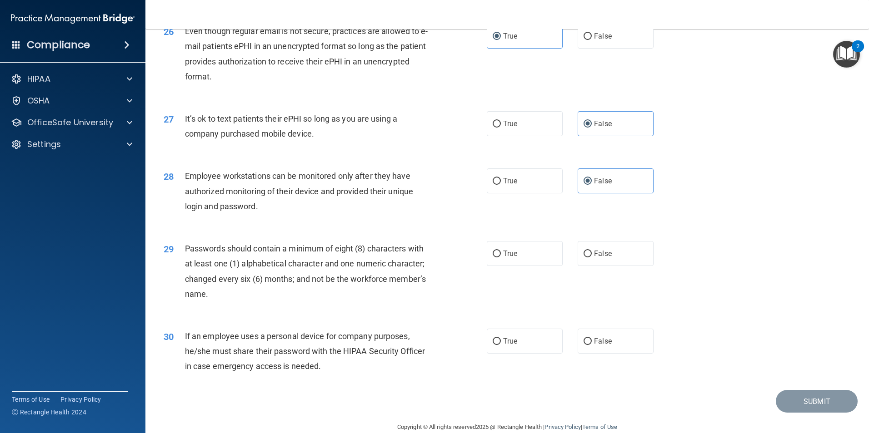
scroll to position [1817, 0]
click at [515, 265] on label "True" at bounding box center [525, 252] width 76 height 25
click at [501, 257] on input "True" at bounding box center [496, 253] width 8 height 7
radio input "true"
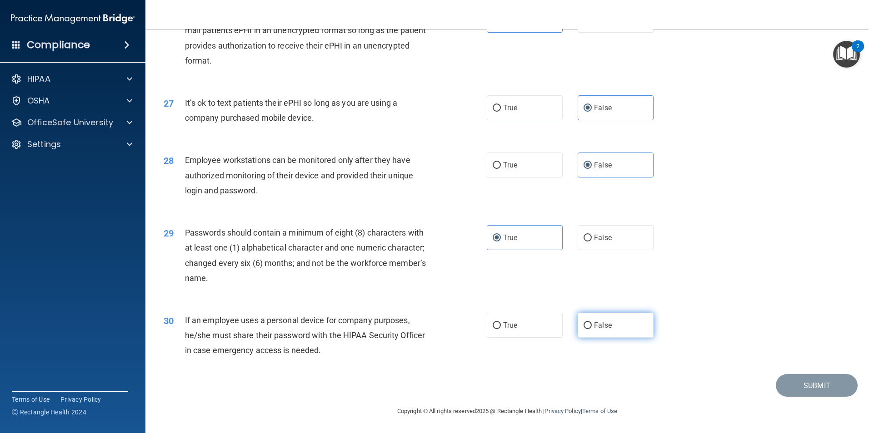
click at [604, 327] on span "False" at bounding box center [603, 325] width 18 height 9
click at [592, 327] on input "False" at bounding box center [587, 326] width 8 height 7
radio input "true"
click at [797, 378] on button "Submit" at bounding box center [817, 385] width 82 height 23
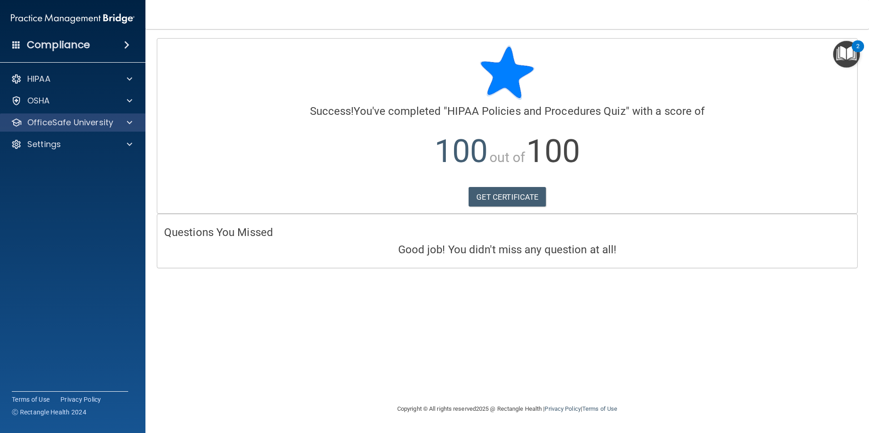
click at [140, 121] on div "OfficeSafe University" at bounding box center [73, 123] width 146 height 18
drag, startPoint x: 132, startPoint y: 122, endPoint x: 133, endPoint y: 129, distance: 6.9
click at [132, 122] on span at bounding box center [129, 122] width 5 height 11
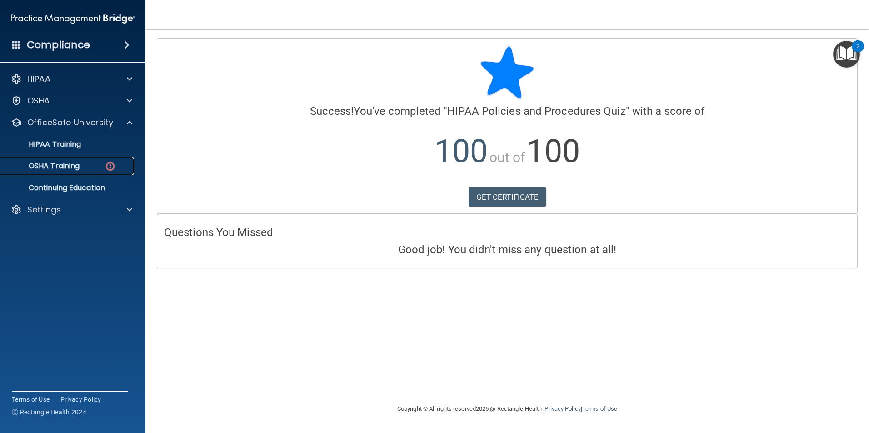
click at [113, 168] on img at bounding box center [109, 166] width 11 height 11
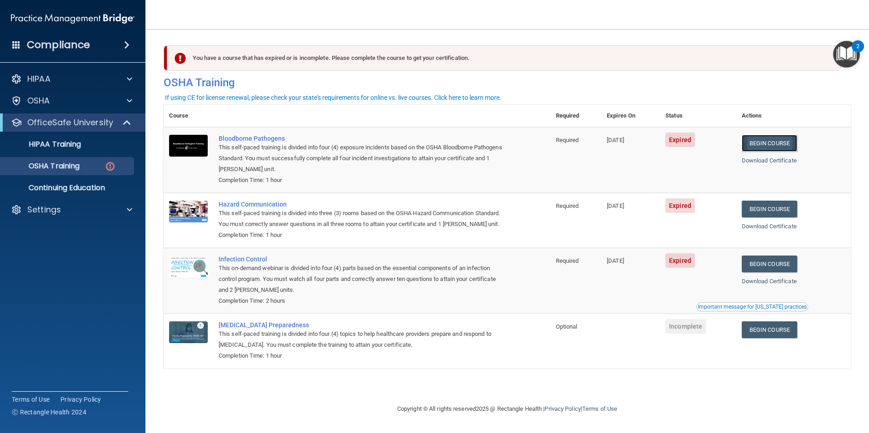
click at [786, 145] on link "Begin Course" at bounding box center [768, 143] width 55 height 17
click at [61, 125] on p "OfficeSafe University" at bounding box center [70, 122] width 86 height 11
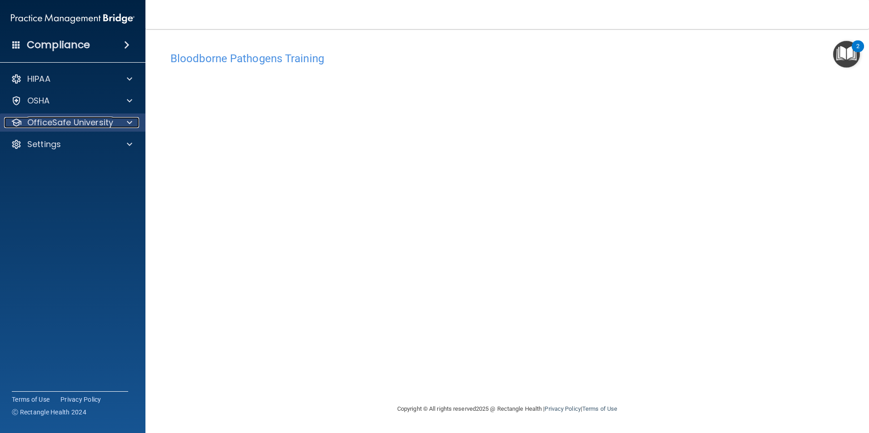
click at [134, 123] on div at bounding box center [128, 122] width 23 height 11
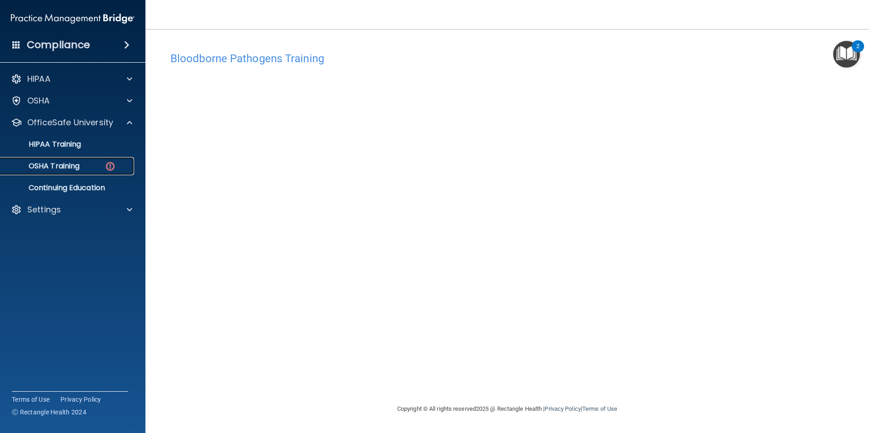
click at [77, 169] on p "OSHA Training" at bounding box center [43, 166] width 74 height 9
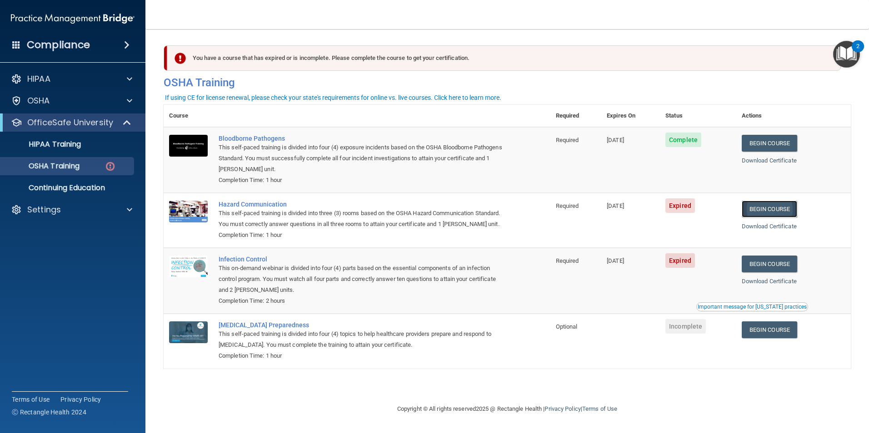
click at [785, 209] on link "Begin Course" at bounding box center [768, 209] width 55 height 17
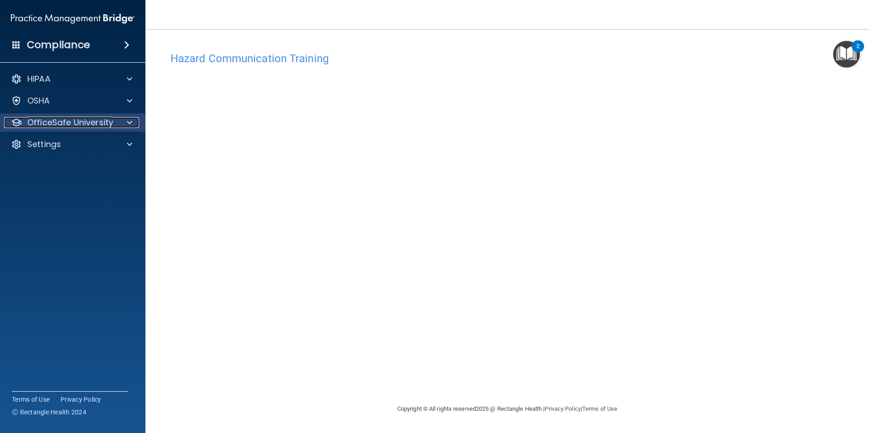
click at [124, 119] on div at bounding box center [128, 122] width 23 height 11
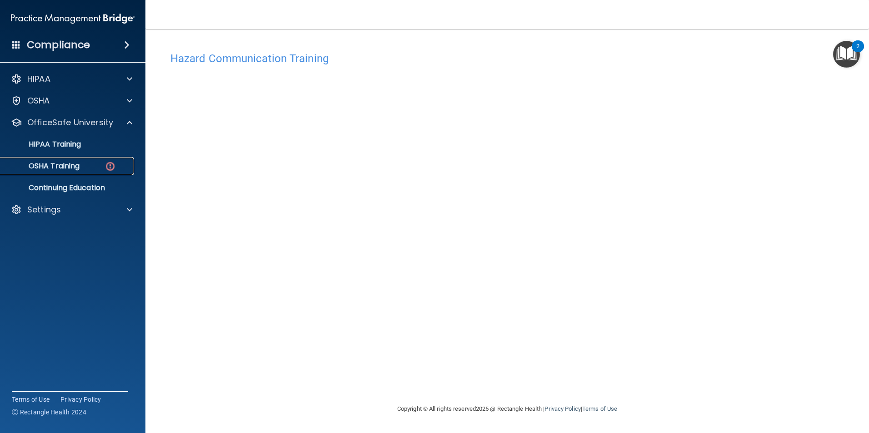
click at [80, 165] on p "OSHA Training" at bounding box center [43, 166] width 74 height 9
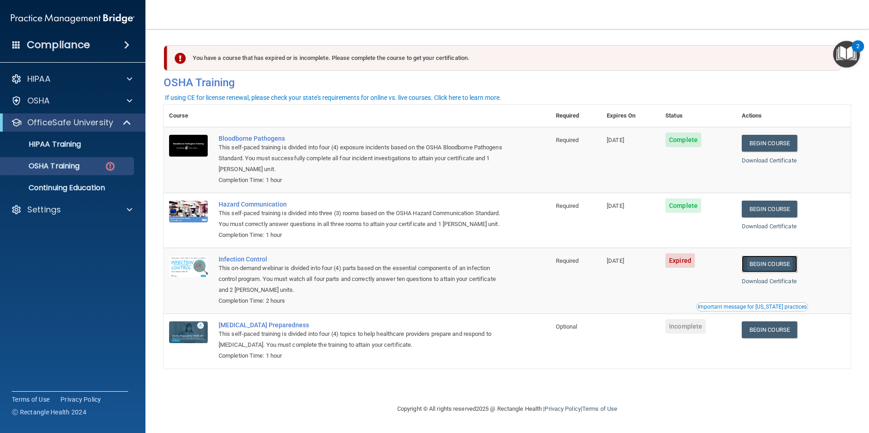
click at [783, 273] on link "Begin Course" at bounding box center [768, 264] width 55 height 17
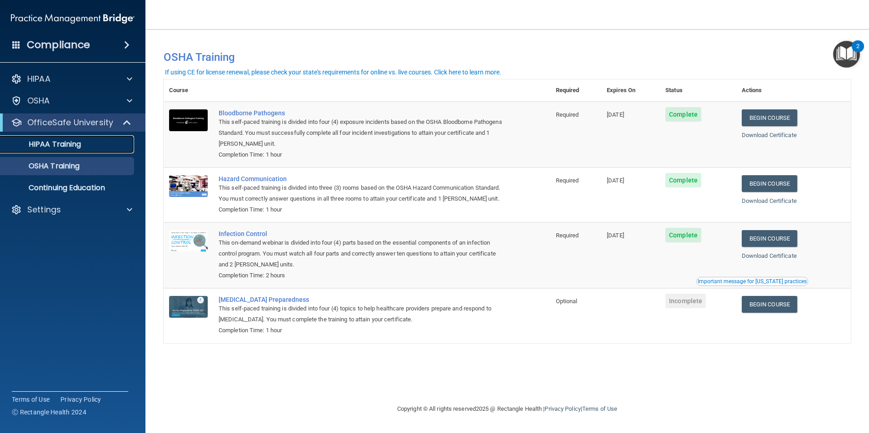
click at [39, 142] on p "HIPAA Training" at bounding box center [43, 144] width 75 height 9
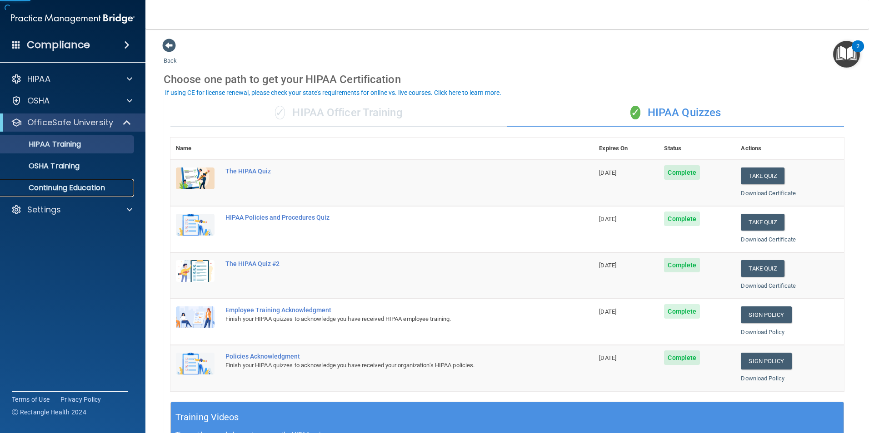
click at [67, 187] on p "Continuing Education" at bounding box center [68, 188] width 124 height 9
